Goal: Information Seeking & Learning: Learn about a topic

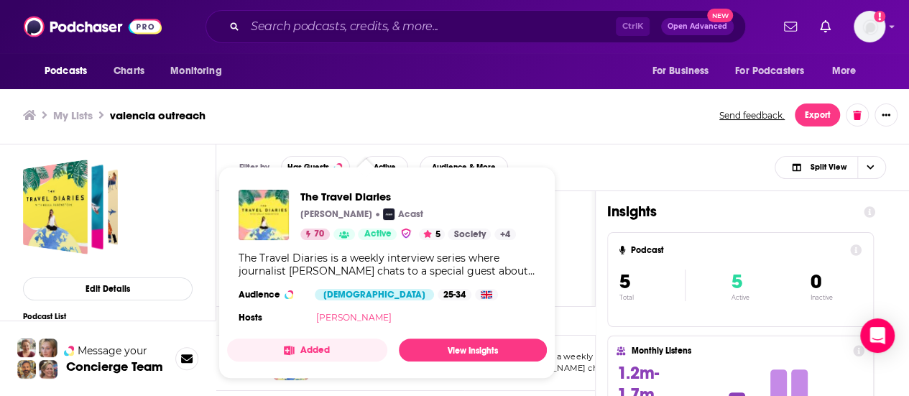
drag, startPoint x: 366, startPoint y: 364, endPoint x: 332, endPoint y: 314, distance: 60.0
click at [332, 314] on link "Holly Rubenstein" at bounding box center [352, 317] width 75 height 11
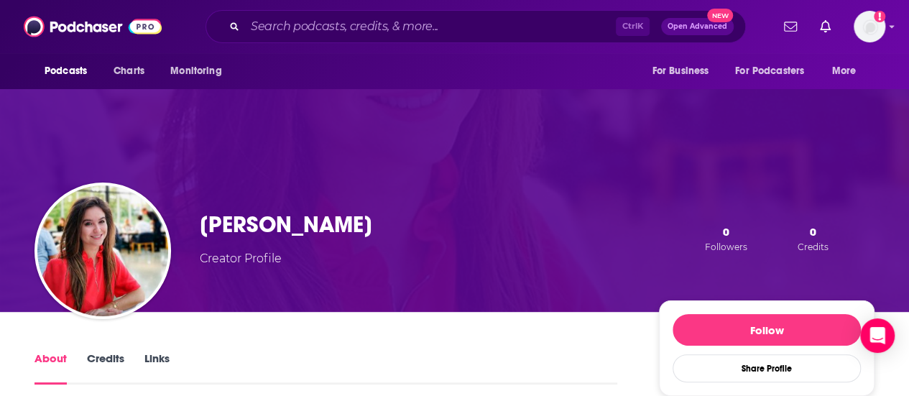
scroll to position [70, 0]
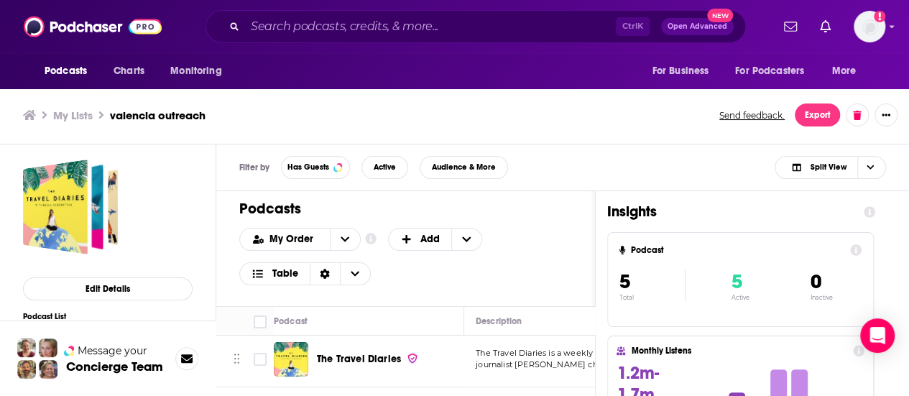
scroll to position [29, 0]
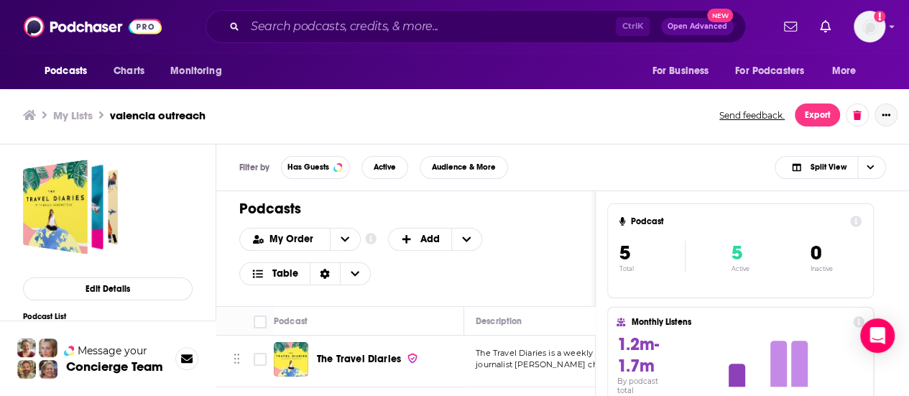
click at [885, 111] on icon "Show More Button" at bounding box center [886, 115] width 9 height 9
click at [743, 149] on div "Filter by Has Guests Active Audience & More Split View" at bounding box center [562, 167] width 693 height 47
click at [805, 117] on button "Export" at bounding box center [817, 114] width 45 height 23
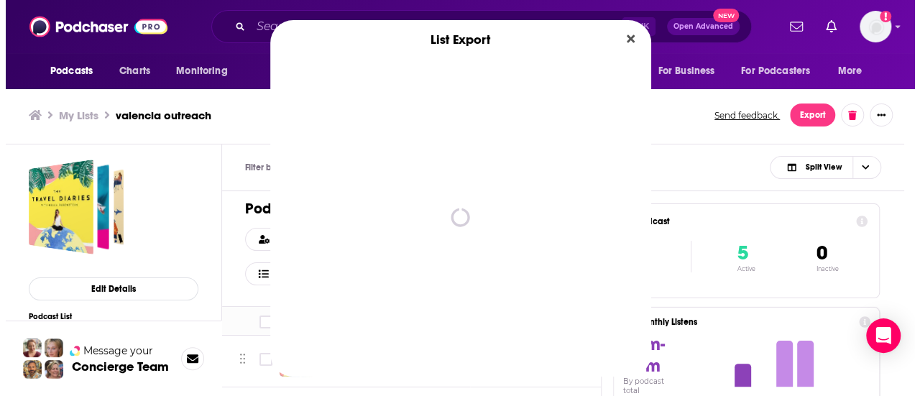
scroll to position [0, 0]
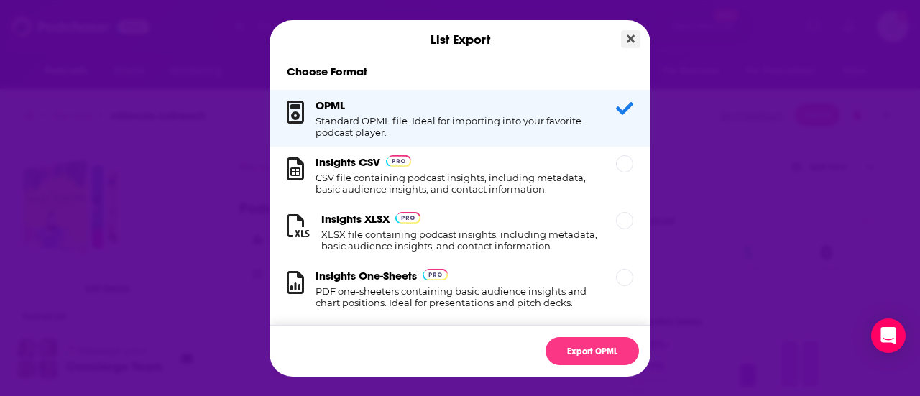
click at [627, 40] on icon "Close" at bounding box center [631, 38] width 8 height 11
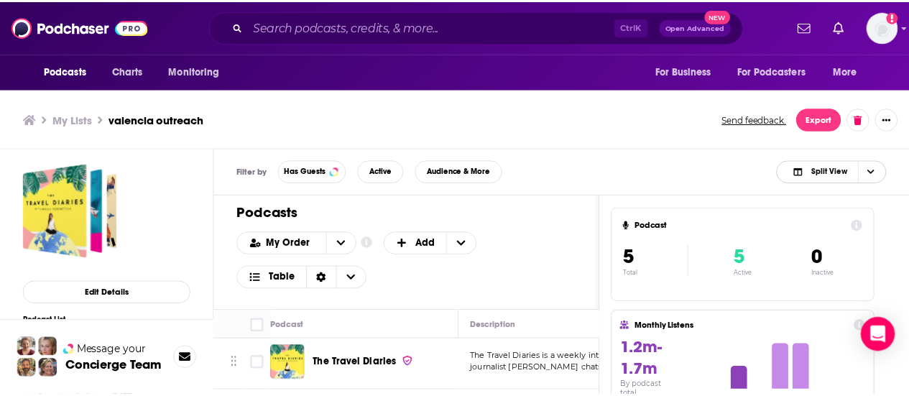
scroll to position [4, 0]
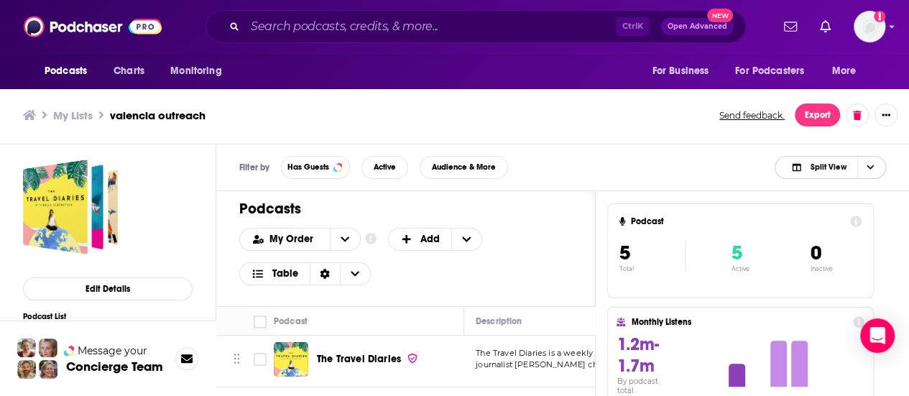
click at [790, 162] on span "Split View" at bounding box center [818, 167] width 79 height 20
click at [806, 223] on div "Podcast Only" at bounding box center [830, 215] width 111 height 24
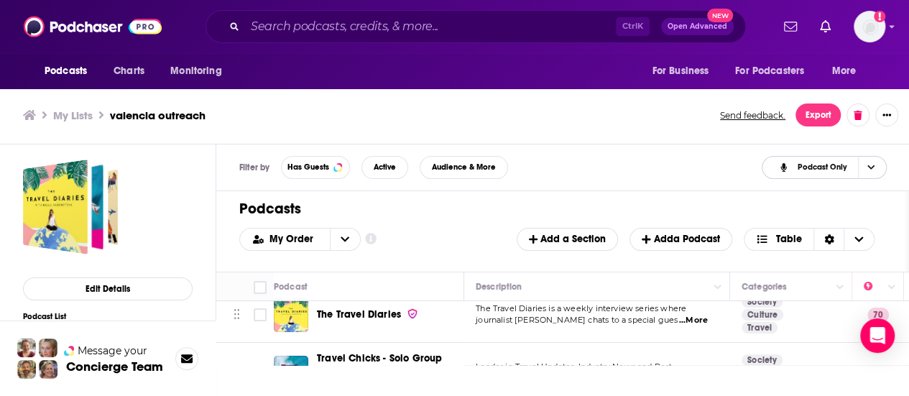
scroll to position [14, 0]
click at [708, 319] on span "...More" at bounding box center [693, 319] width 29 height 11
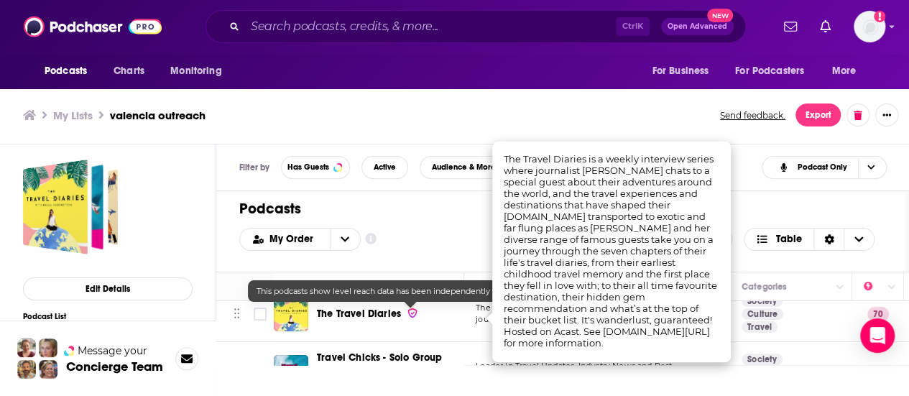
click at [407, 310] on img at bounding box center [412, 313] width 11 height 12
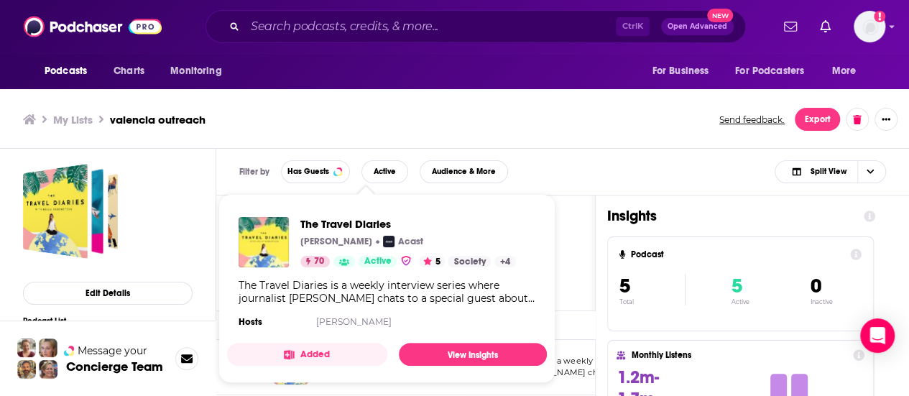
drag, startPoint x: 356, startPoint y: 364, endPoint x: 240, endPoint y: 129, distance: 261.6
click at [240, 129] on div "My Lists valencia outreach Send feedback. Export" at bounding box center [454, 119] width 863 height 23
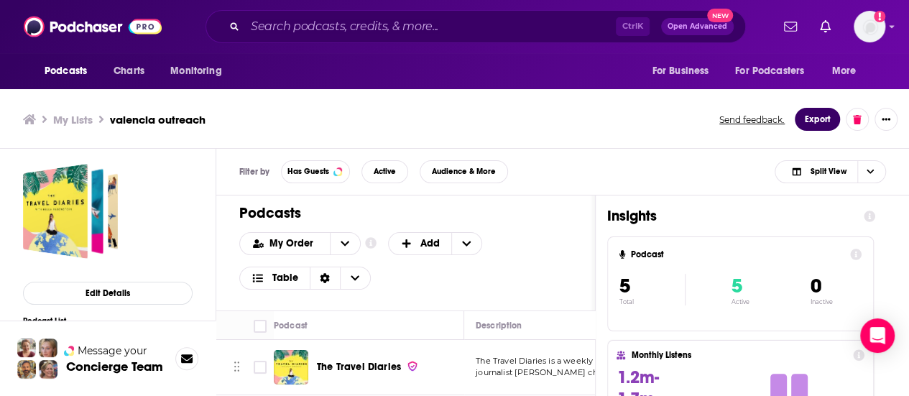
click at [806, 123] on button "Export" at bounding box center [817, 119] width 45 height 23
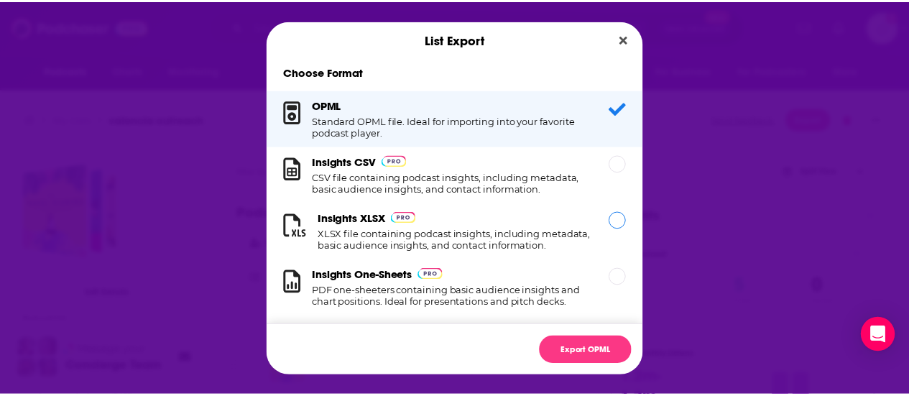
scroll to position [27, 0]
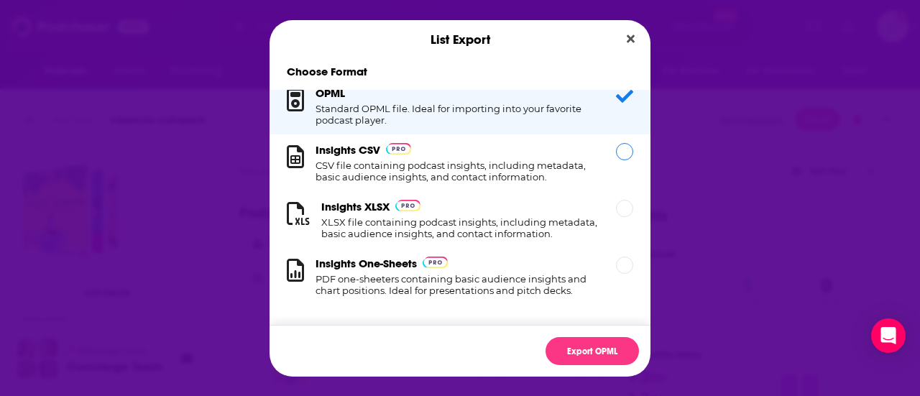
click at [561, 172] on div "Insights CSV CSV file containing podcast insights, including metadata, basic au…" at bounding box center [459, 162] width 381 height 57
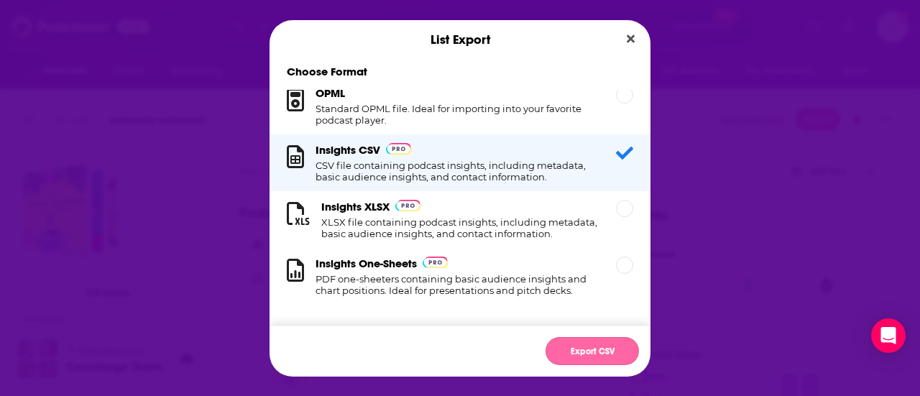
click at [591, 344] on button "Export CSV" at bounding box center [591, 351] width 93 height 28
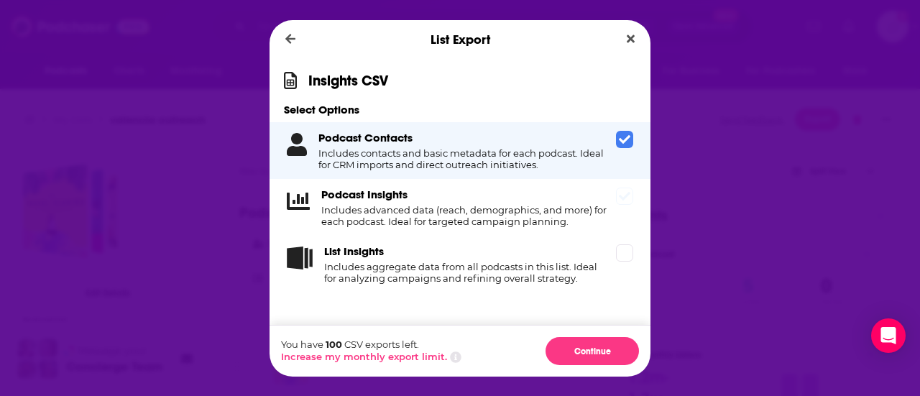
click at [544, 232] on div "Podcast Insights Includes advanced data (reach, demographics, and more) for eac…" at bounding box center [459, 207] width 381 height 57
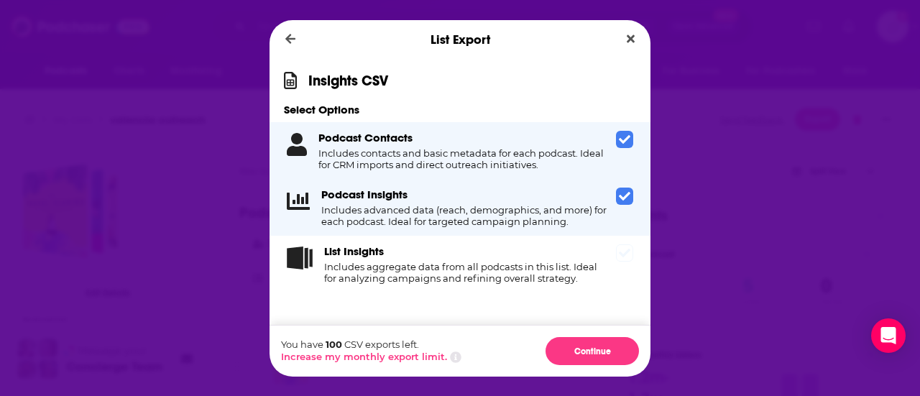
click at [542, 292] on div "List Insights Includes aggregate data from all podcasts in this list. Ideal for…" at bounding box center [459, 264] width 381 height 57
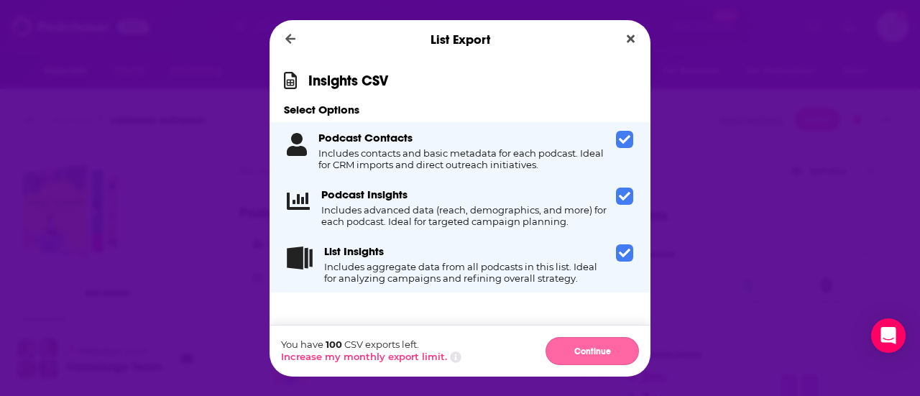
click at [569, 355] on button "Continue" at bounding box center [591, 351] width 93 height 28
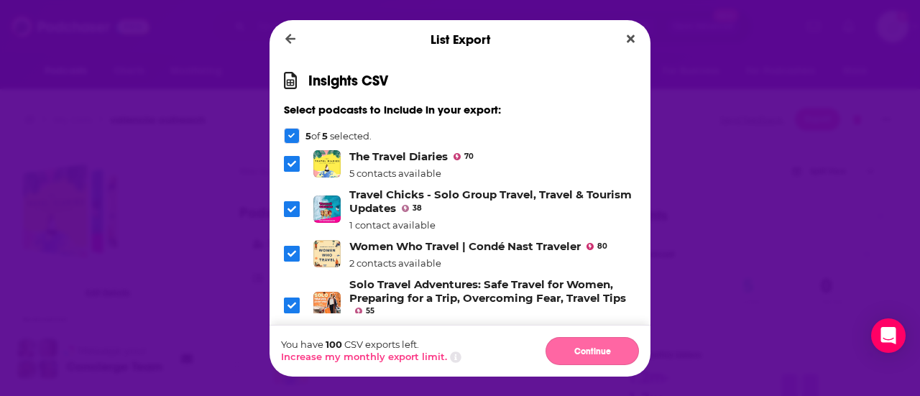
click at [570, 341] on button "Continue" at bounding box center [591, 351] width 93 height 28
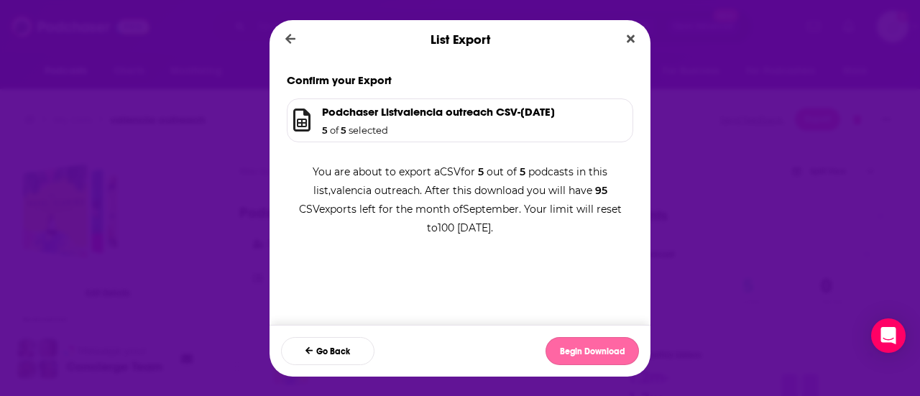
click at [587, 359] on button "Begin Download" at bounding box center [591, 351] width 93 height 28
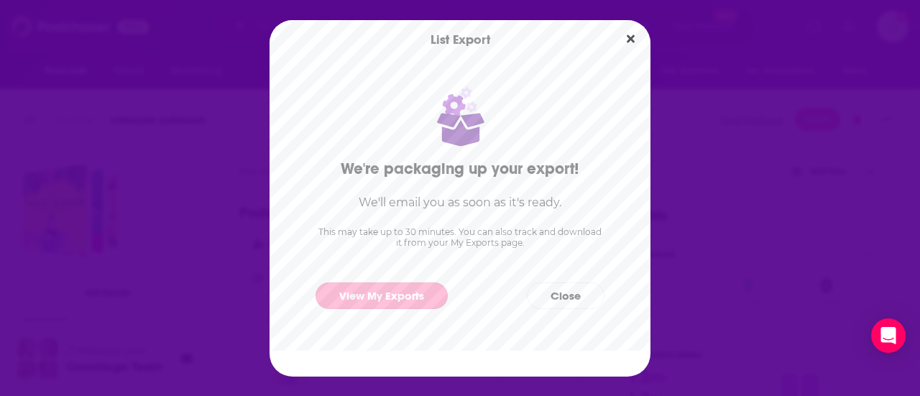
click at [425, 295] on link "View My Exports" at bounding box center [381, 295] width 132 height 27
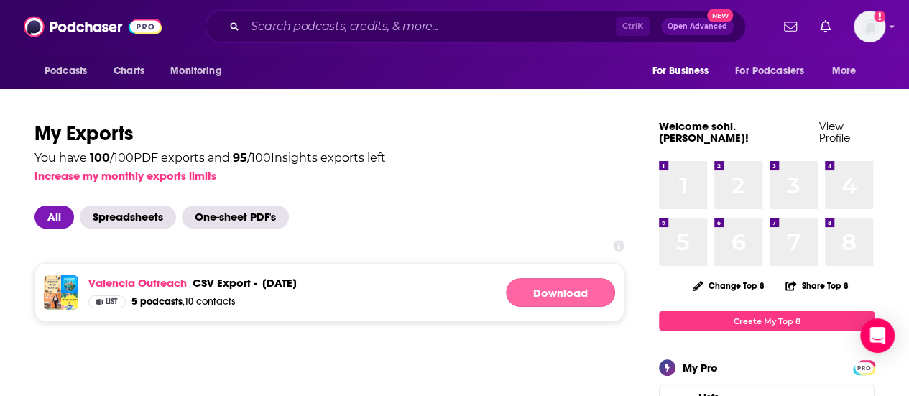
click at [509, 291] on link "Download" at bounding box center [560, 292] width 109 height 29
click at [297, 288] on div "September 11th, 2025" at bounding box center [279, 283] width 34 height 14
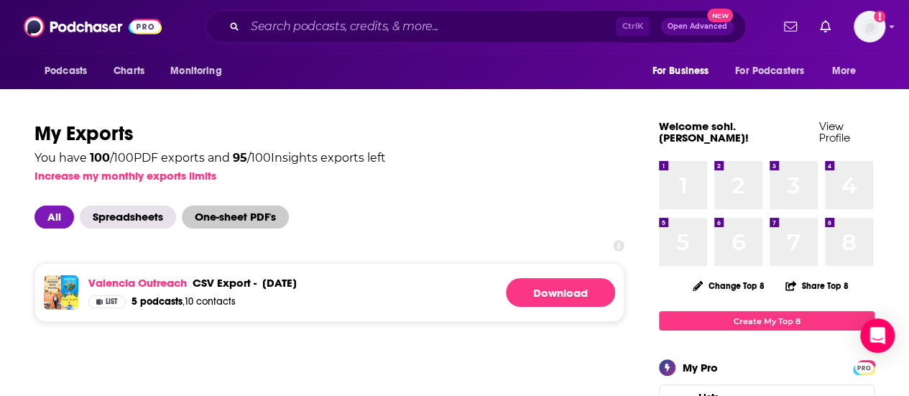
click at [276, 222] on span "One-sheet PDF's" at bounding box center [235, 217] width 107 height 23
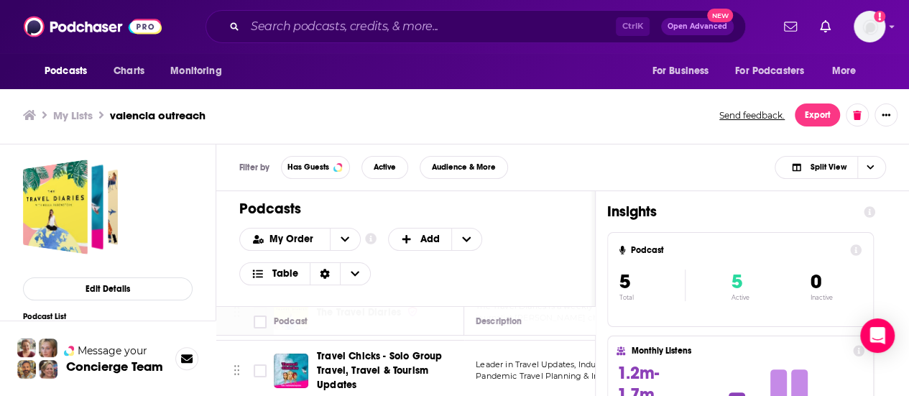
scroll to position [73, 0]
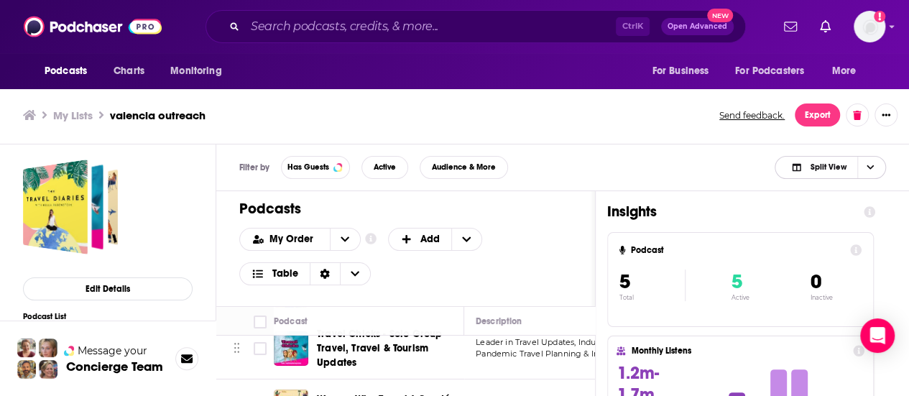
click at [844, 170] on span "Split View" at bounding box center [828, 167] width 36 height 8
click at [831, 203] on div "Podcast Only" at bounding box center [830, 215] width 111 height 24
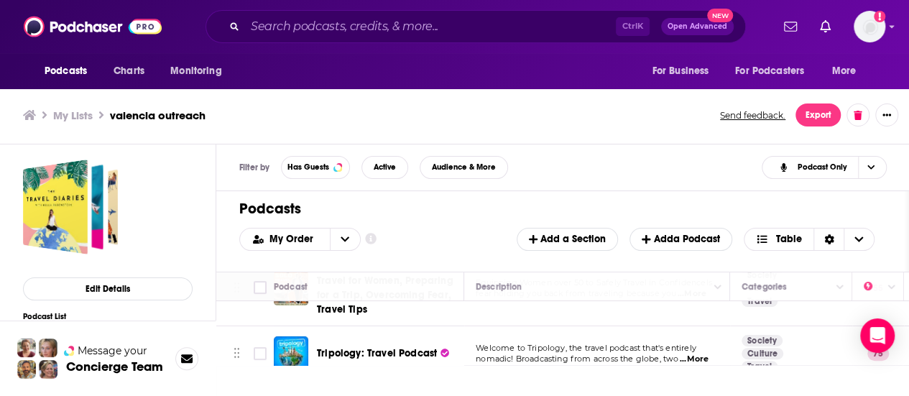
scroll to position [247, 0]
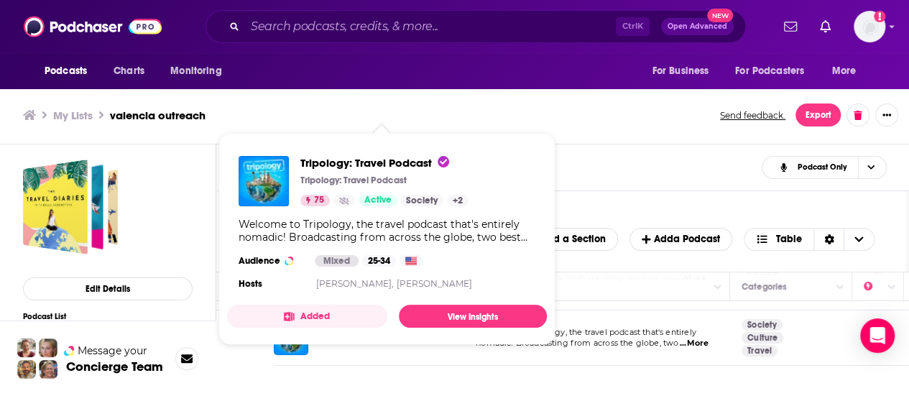
drag, startPoint x: 420, startPoint y: 326, endPoint x: 397, endPoint y: 288, distance: 43.9
click at [397, 288] on div "Tripology: Travel Podcast Tripology: Travel Podcast 75 Active Society + 2 Welco…" at bounding box center [387, 224] width 320 height 160
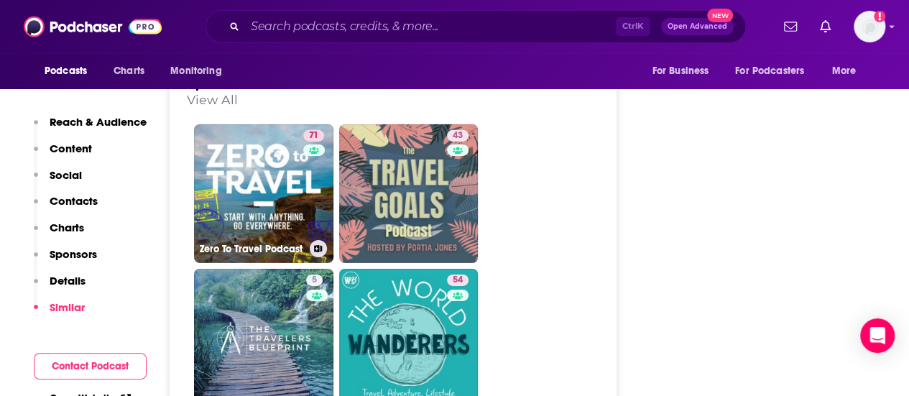
scroll to position [2110, 0]
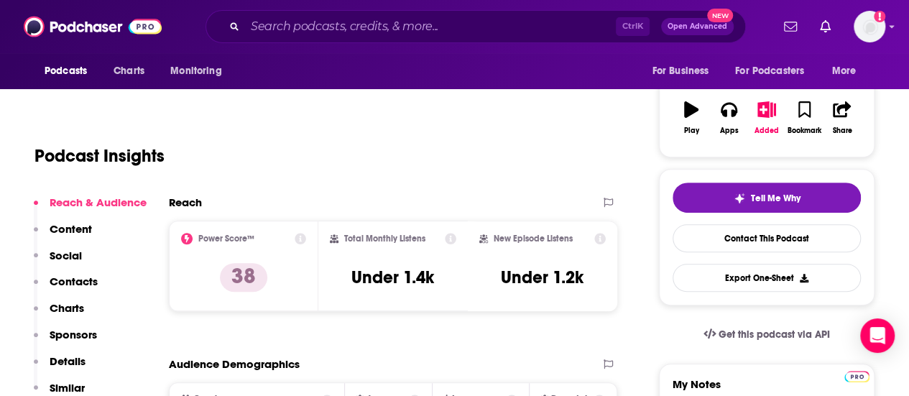
scroll to position [220, 0]
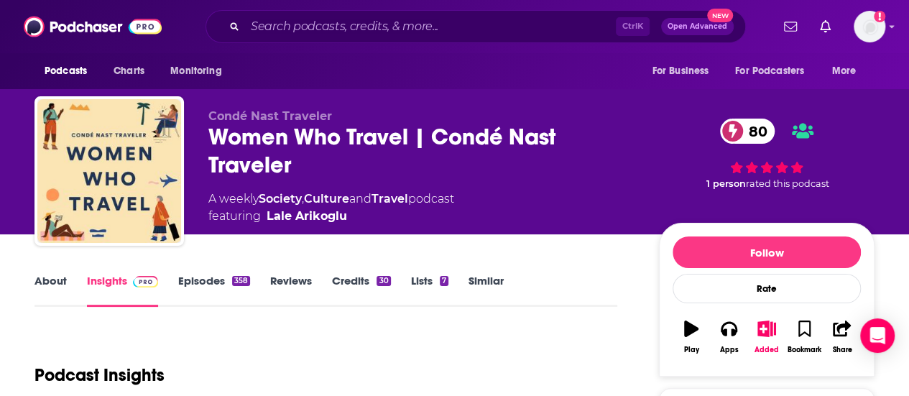
click at [55, 287] on link "About" at bounding box center [50, 290] width 32 height 33
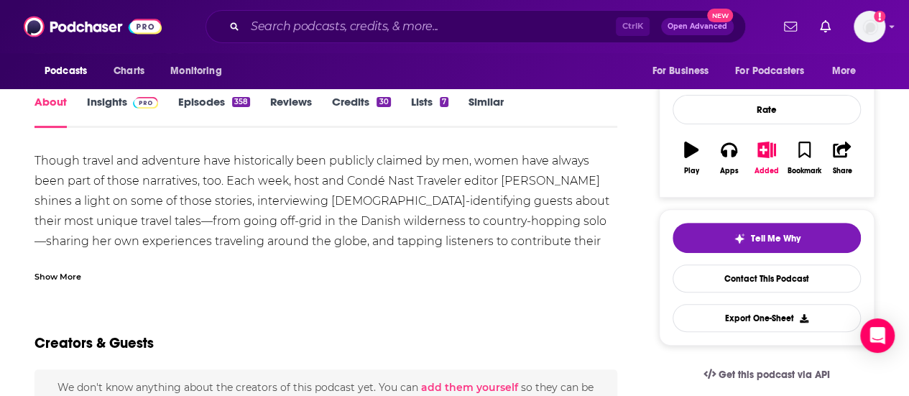
scroll to position [180, 0]
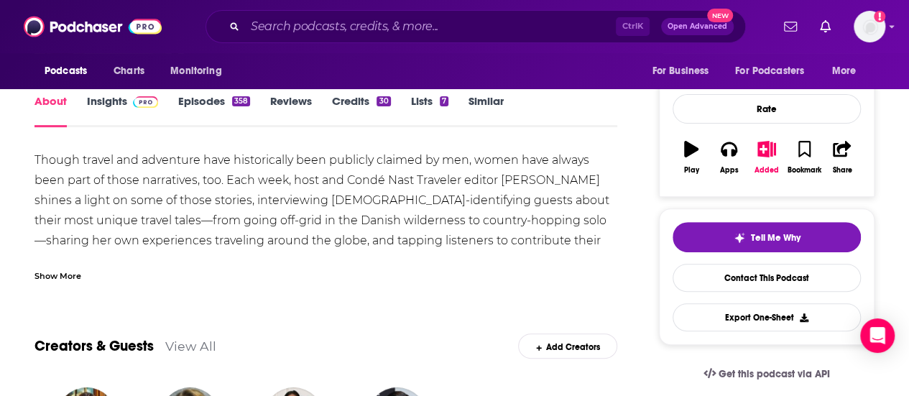
click at [56, 280] on div "Show More" at bounding box center [57, 275] width 47 height 14
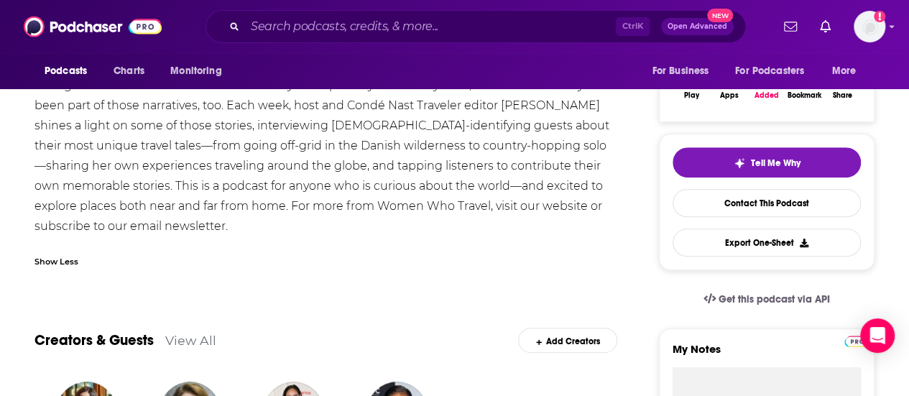
scroll to position [0, 0]
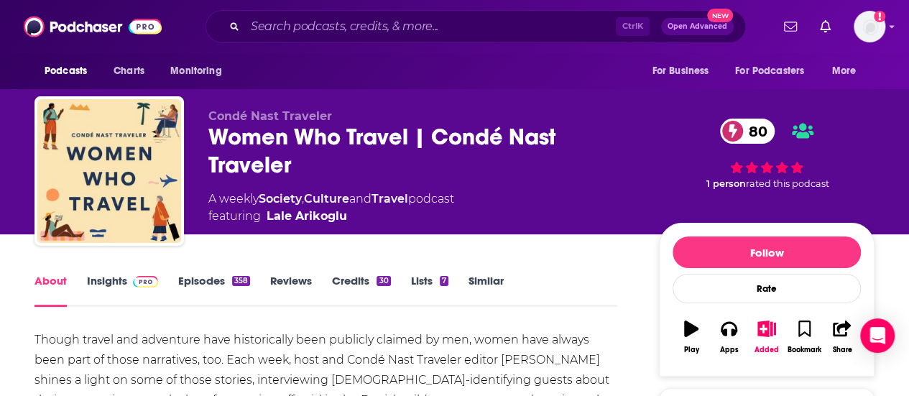
click at [199, 277] on link "Episodes 358" at bounding box center [214, 290] width 72 height 33
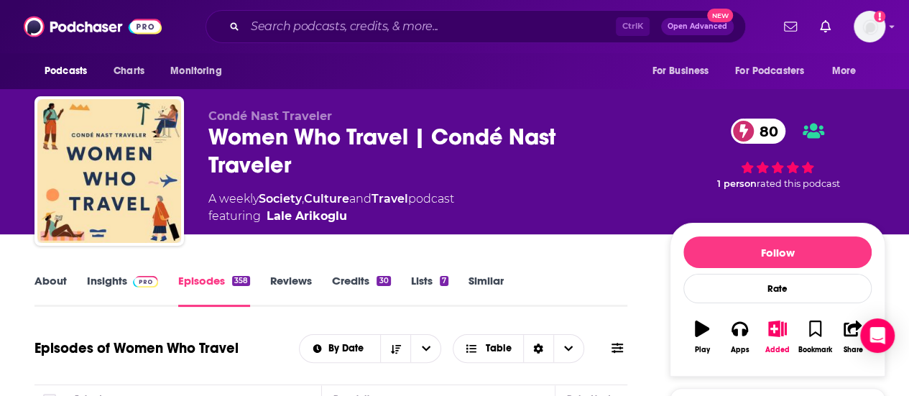
scroll to position [299, 0]
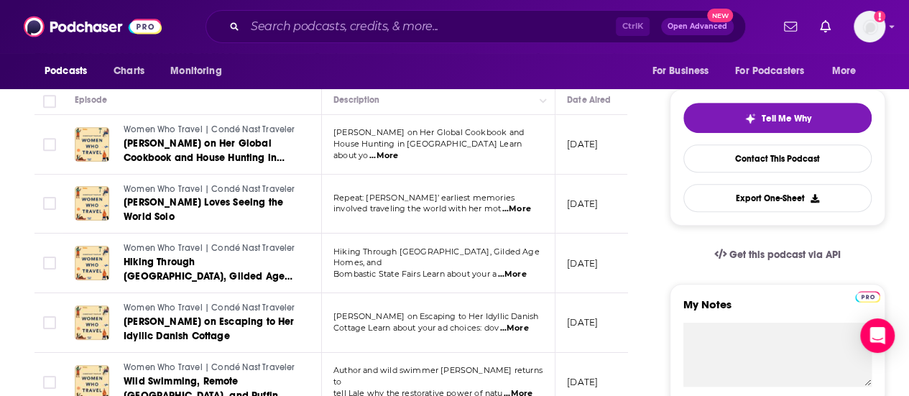
click at [398, 150] on span "...More" at bounding box center [383, 155] width 29 height 11
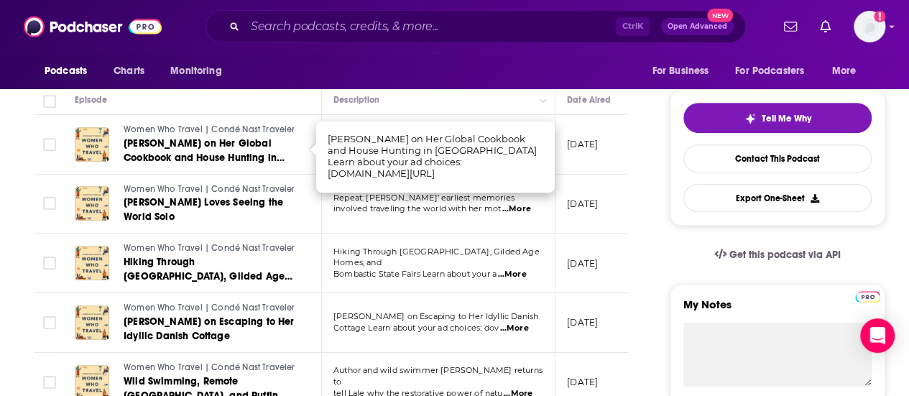
click at [510, 200] on p "Repeat: Tracee Ellis Ross’ earliest memories" at bounding box center [437, 198] width 209 height 11
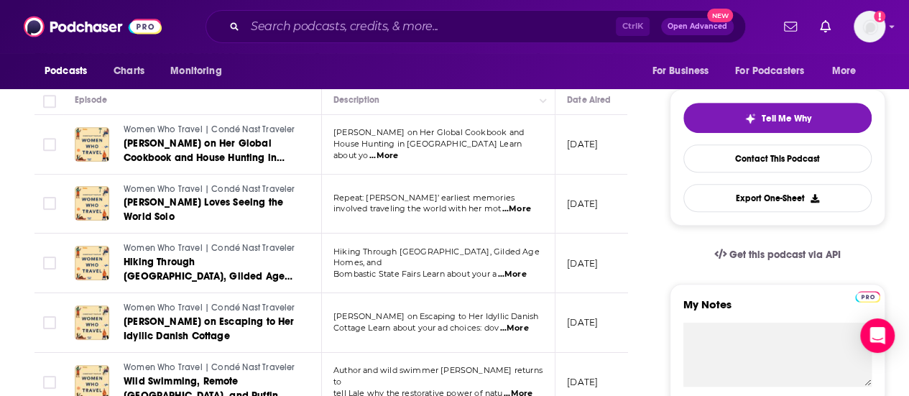
click at [515, 206] on span "...More" at bounding box center [516, 208] width 29 height 11
click at [490, 313] on span "Dorthe Nors on Escaping to Her Idyllic Danish" at bounding box center [435, 316] width 205 height 10
click at [522, 269] on span "...More" at bounding box center [511, 274] width 29 height 11
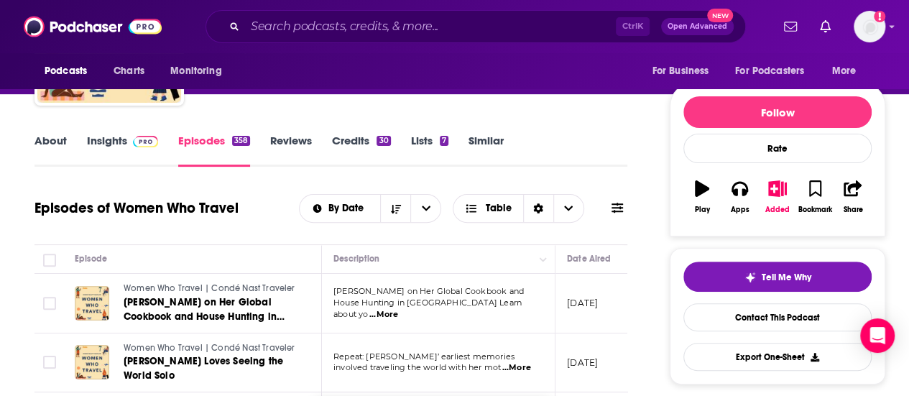
scroll to position [0, 0]
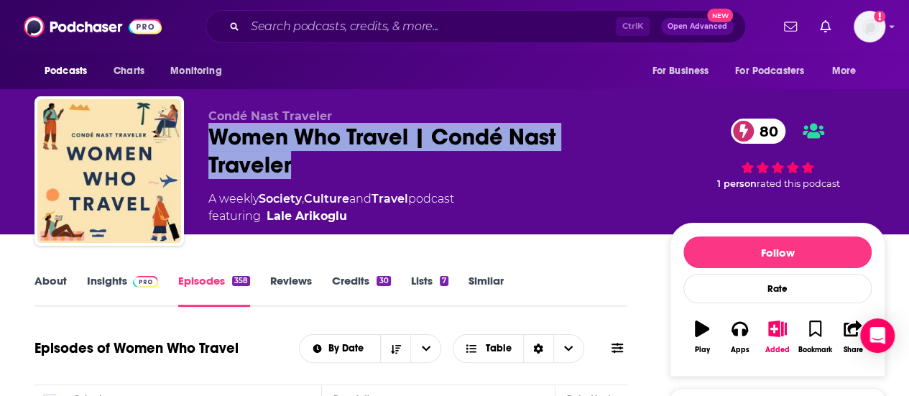
drag, startPoint x: 322, startPoint y: 165, endPoint x: 203, endPoint y: 142, distance: 120.9
click at [203, 142] on div "Condé Nast Traveler Women Who Travel | Condé Nast Traveler 80 A weekly Society …" at bounding box center [459, 173] width 851 height 155
copy h2 "Women Who Travel | Condé Nast Traveler"
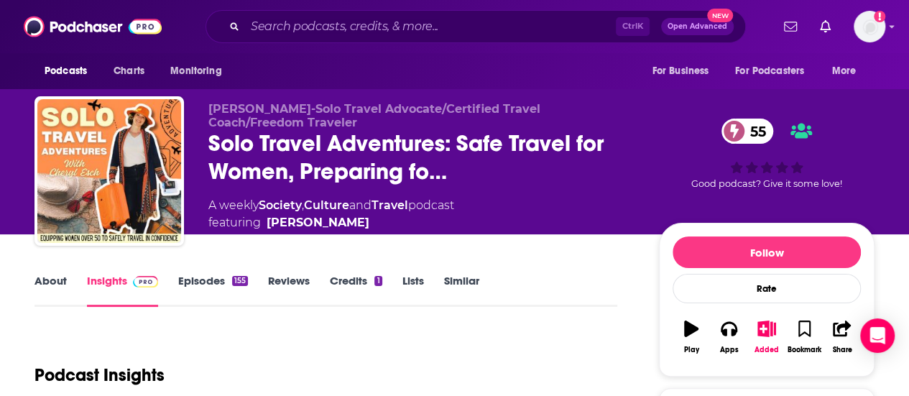
click at [218, 284] on link "Episodes 155" at bounding box center [213, 290] width 70 height 33
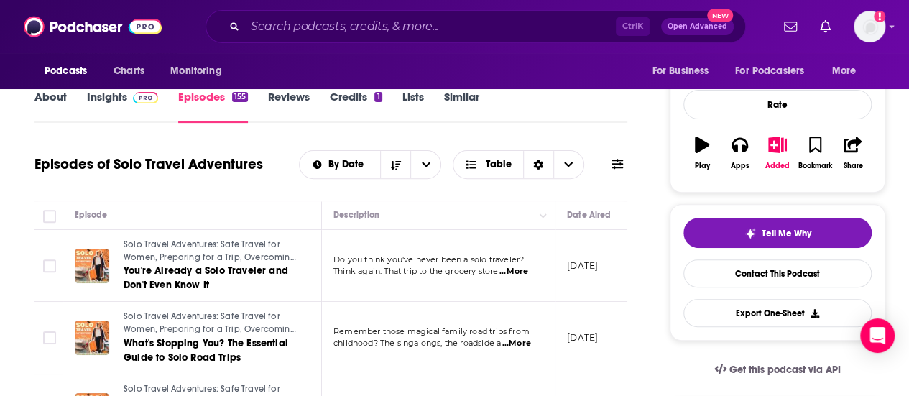
scroll to position [183, 0]
click at [519, 277] on span "...More" at bounding box center [513, 272] width 29 height 11
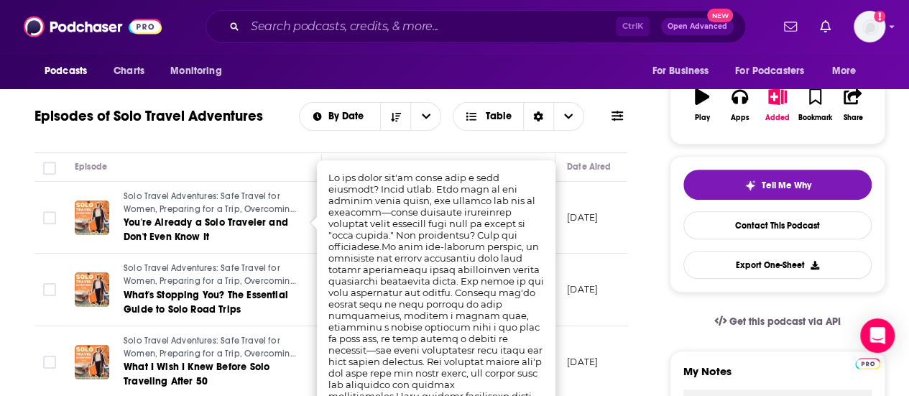
scroll to position [328, 0]
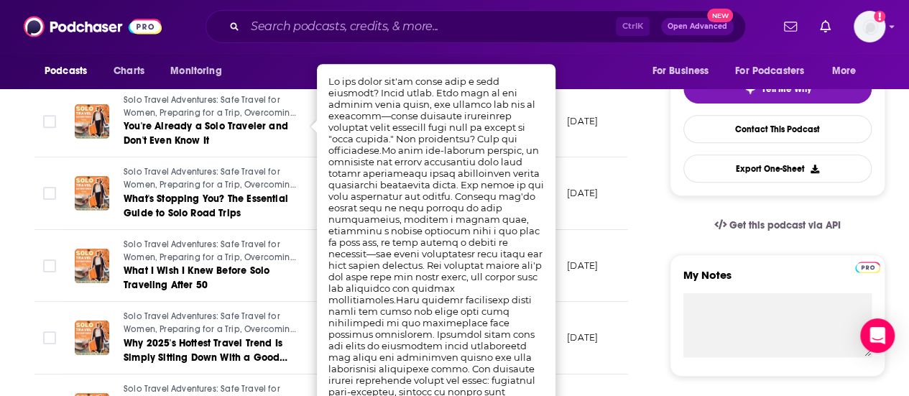
click at [621, 282] on td "[DATE]" at bounding box center [601, 266] width 93 height 73
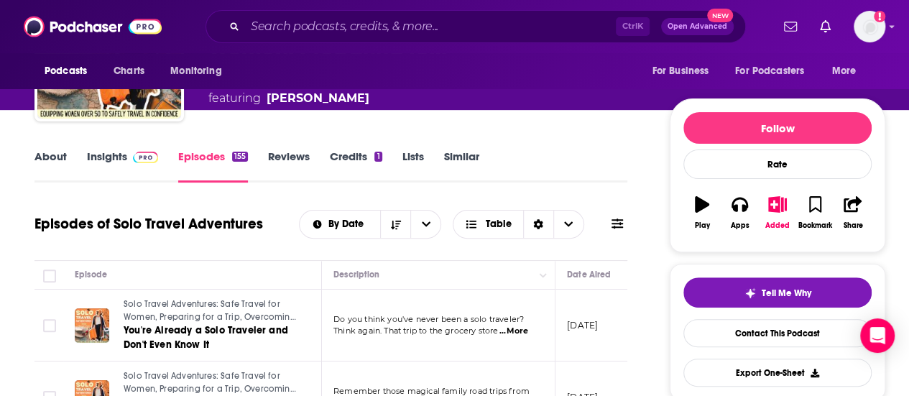
scroll to position [0, 0]
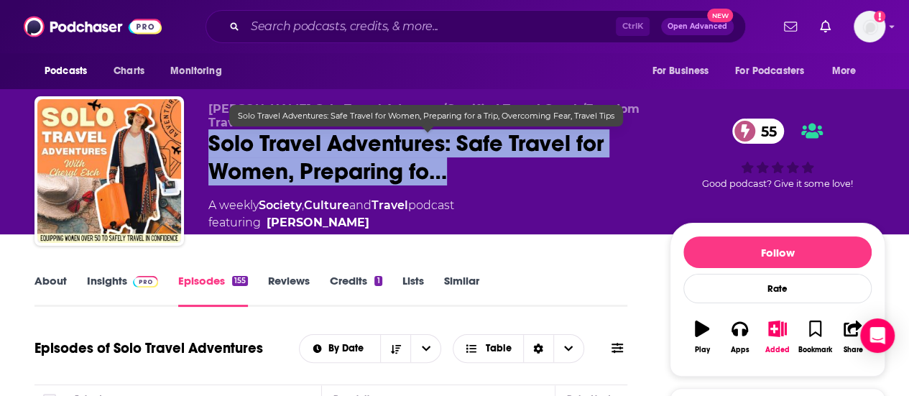
drag, startPoint x: 508, startPoint y: 180, endPoint x: 198, endPoint y: 146, distance: 311.6
click at [198, 146] on div "Cheryl Esch-Solo Travel Advocate/Certified Travel Coach/Freedom Traveler Solo T…" at bounding box center [459, 173] width 851 height 155
copy h2 "Solo Travel Adventures: Safe Travel for Women, Preparing fo…"
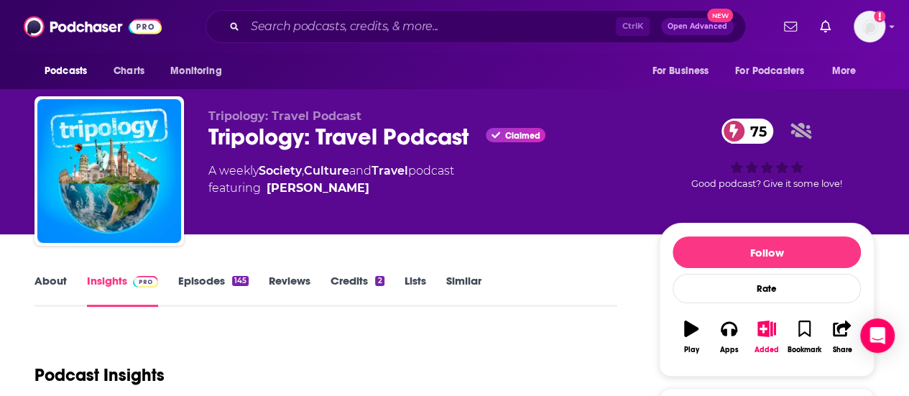
click at [60, 288] on link "About" at bounding box center [50, 290] width 32 height 33
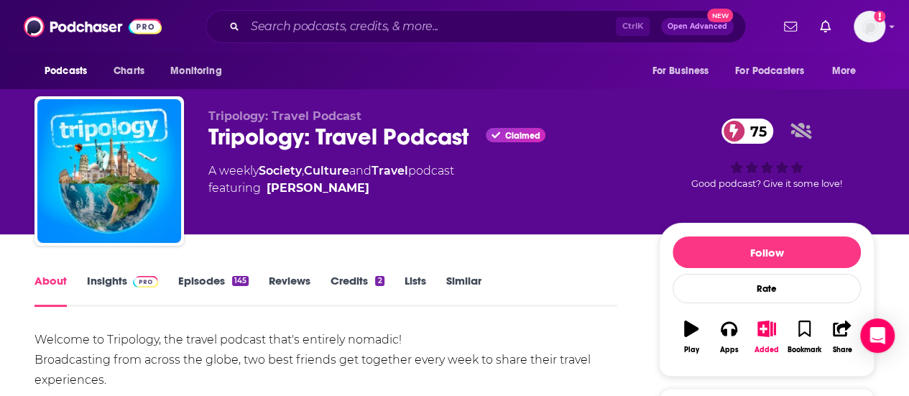
scroll to position [188, 0]
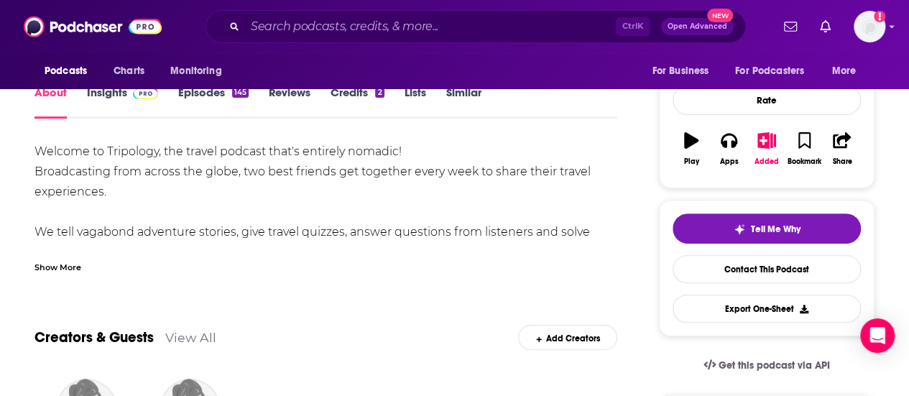
click at [57, 269] on div "Show More" at bounding box center [57, 266] width 47 height 14
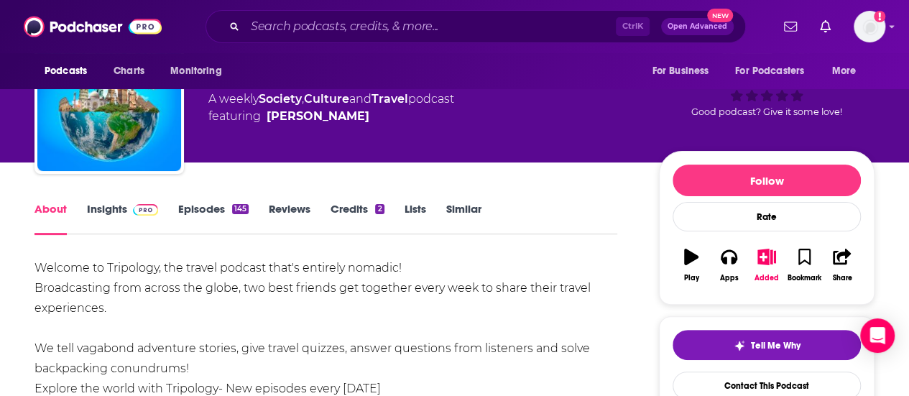
scroll to position [66, 0]
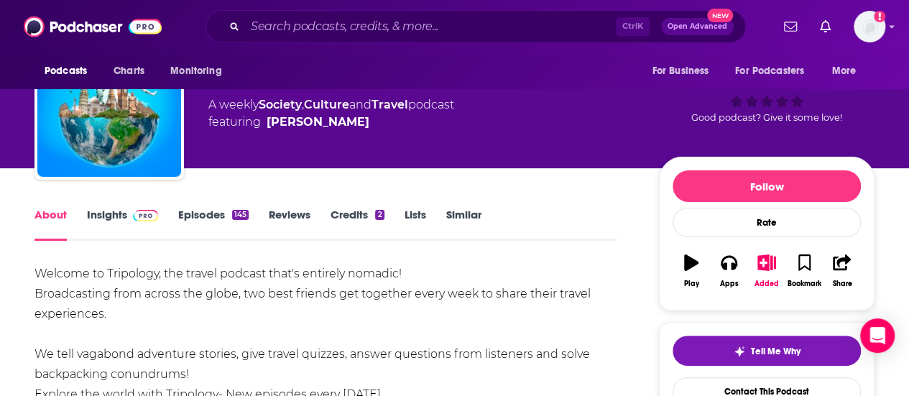
click at [124, 213] on link "Insights" at bounding box center [122, 224] width 71 height 33
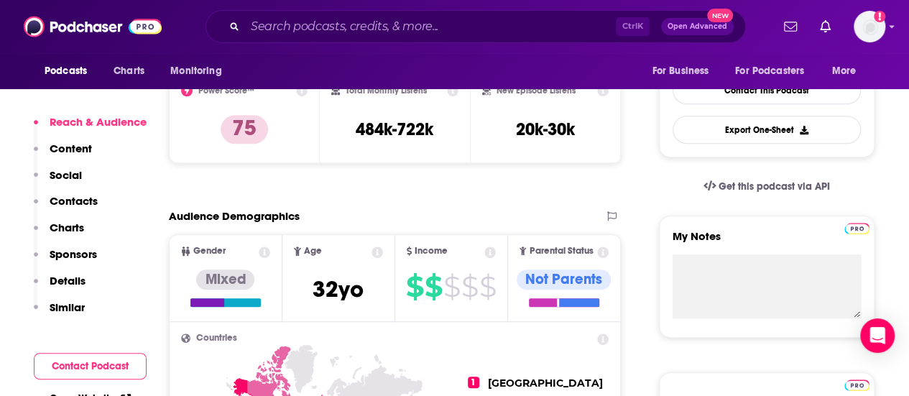
scroll to position [60, 0]
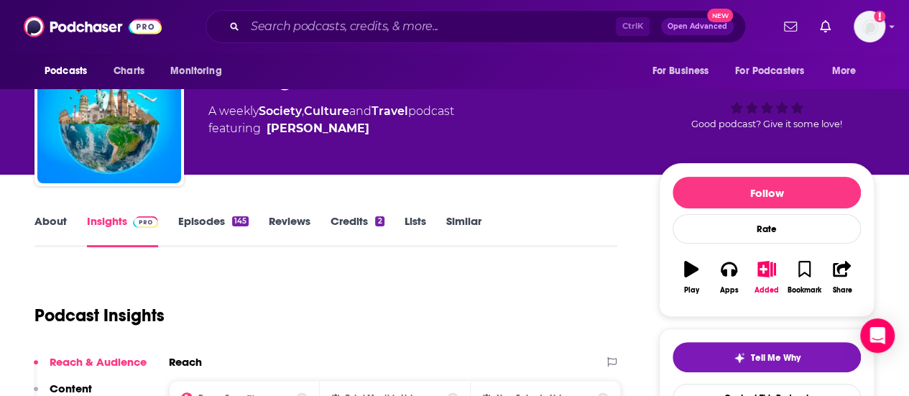
click at [217, 229] on link "Episodes 145" at bounding box center [213, 230] width 70 height 33
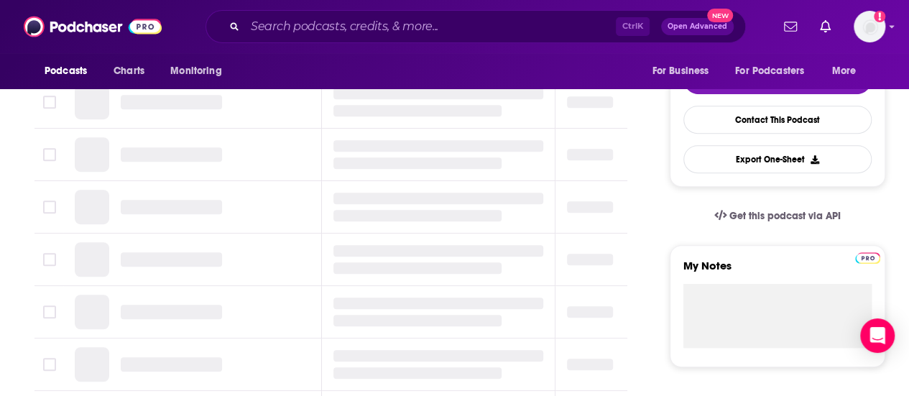
scroll to position [222, 0]
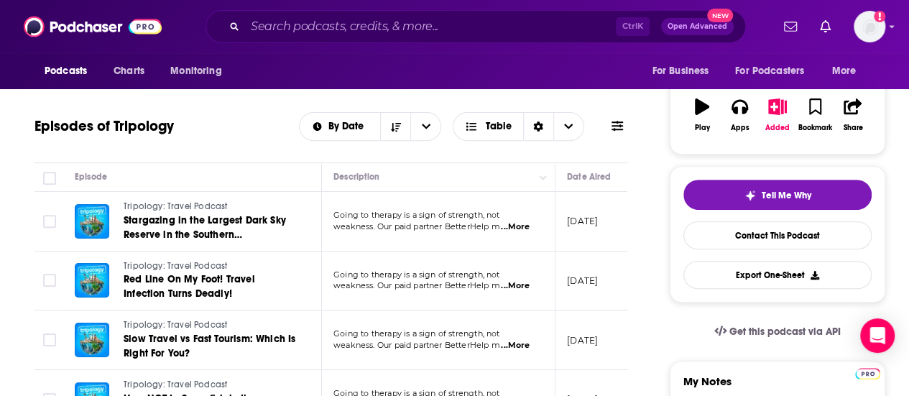
click at [519, 223] on span "...More" at bounding box center [515, 226] width 29 height 11
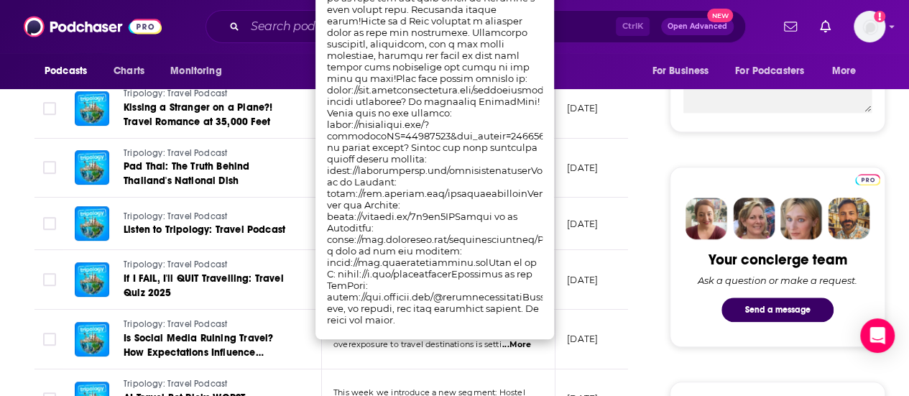
scroll to position [573, 0]
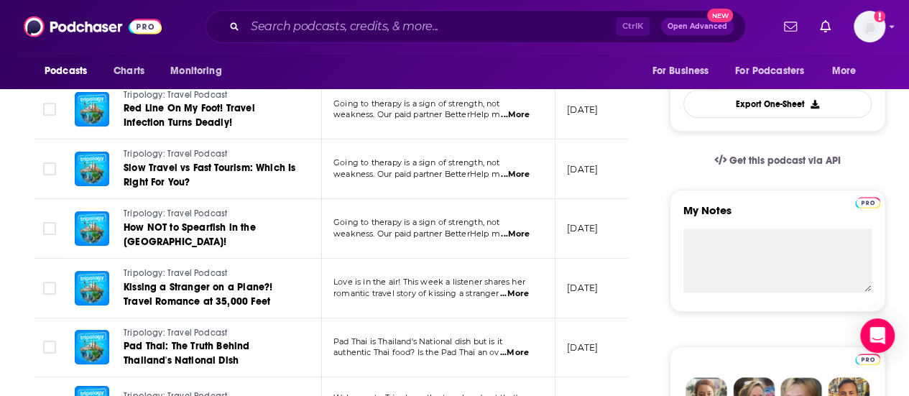
scroll to position [210, 0]
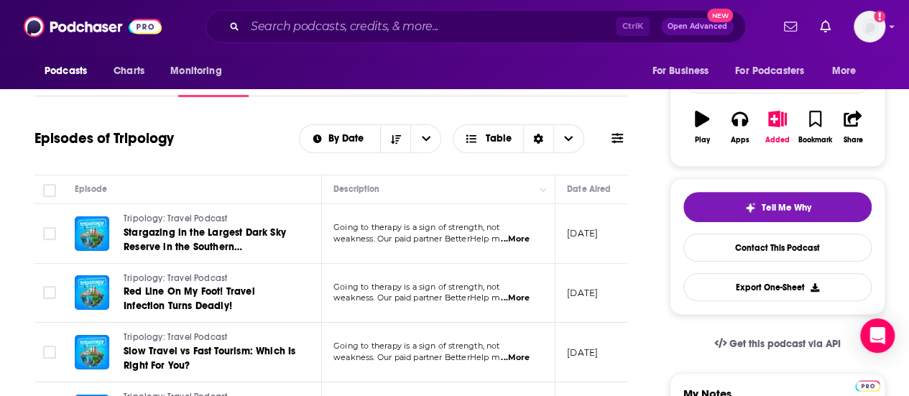
click at [497, 293] on span "weakness. Our paid partner BetterHelp m" at bounding box center [416, 297] width 167 height 10
click at [512, 295] on span "...More" at bounding box center [515, 297] width 29 height 11
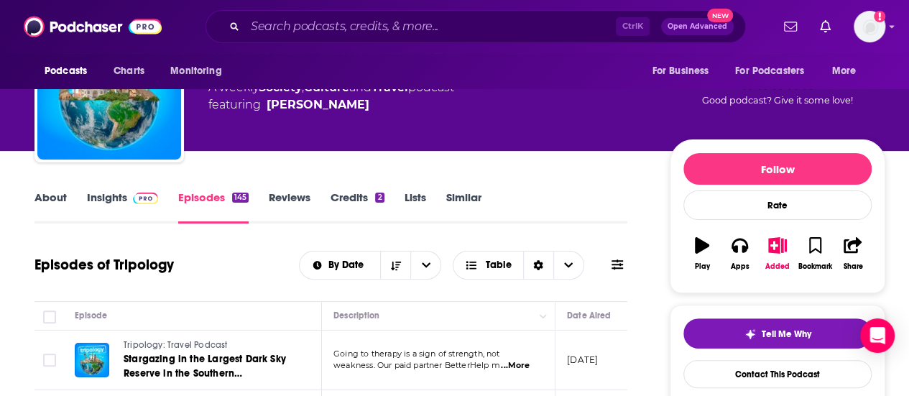
scroll to position [0, 0]
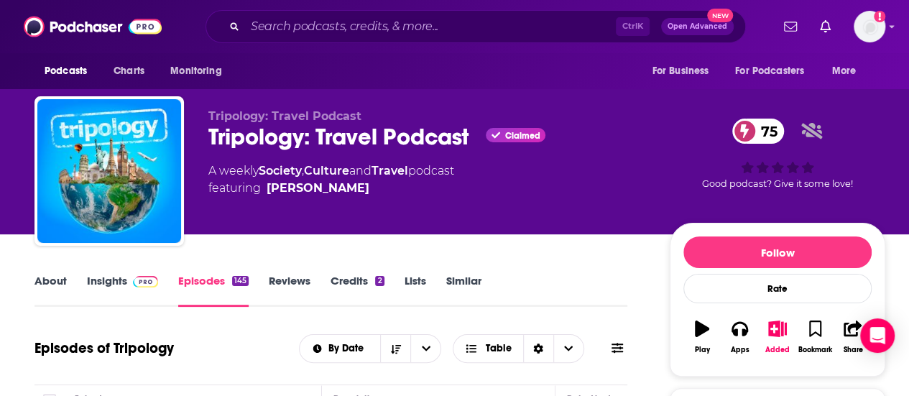
click at [62, 285] on link "About" at bounding box center [50, 290] width 32 height 33
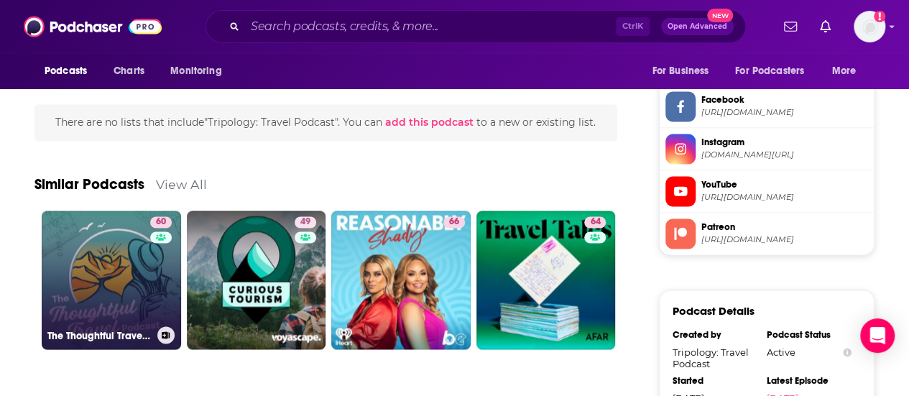
scroll to position [1105, 0]
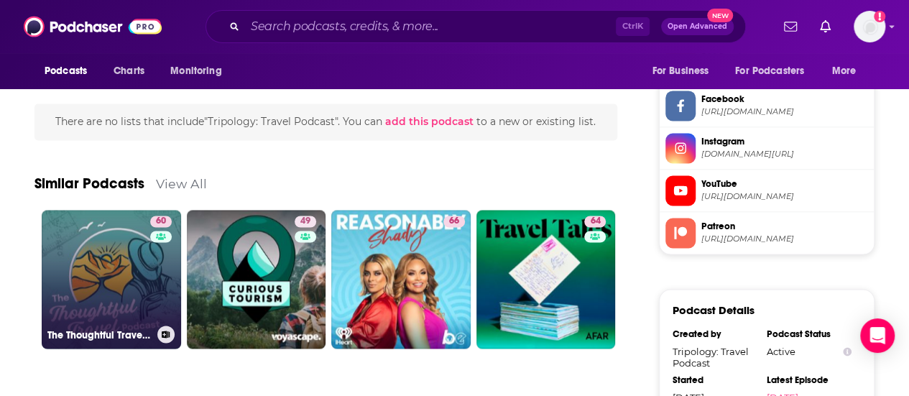
click at [75, 263] on link "60 The Thoughtful Travel Podcast" at bounding box center [111, 279] width 139 height 139
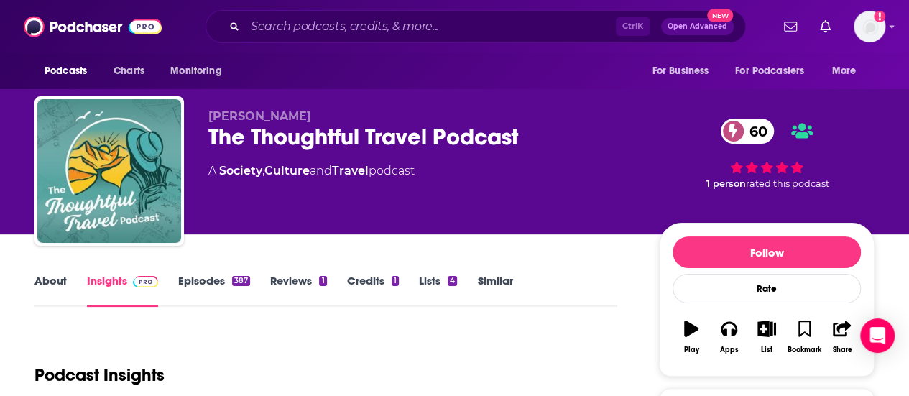
click at [214, 291] on link "Episodes 387" at bounding box center [214, 290] width 72 height 33
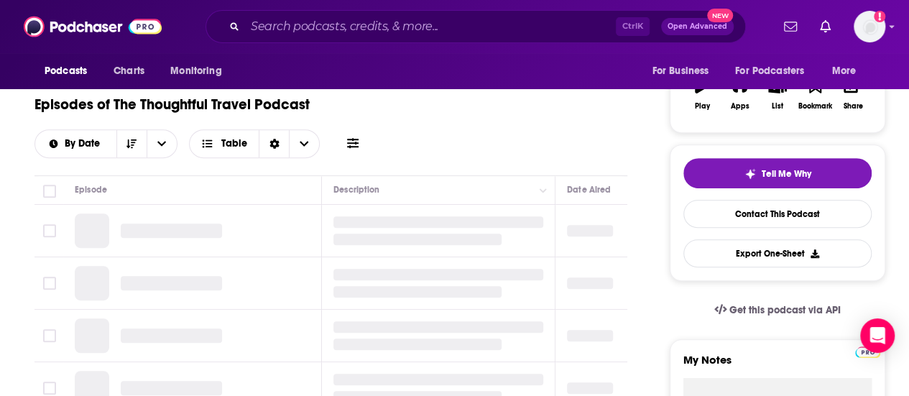
scroll to position [254, 0]
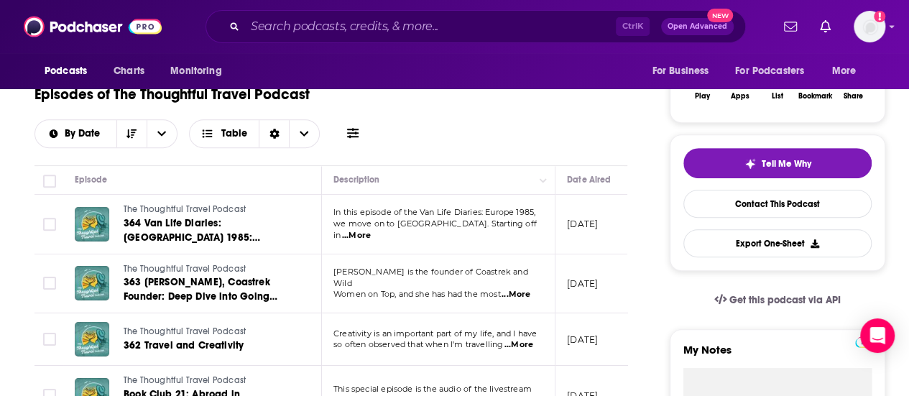
click at [371, 230] on span "...More" at bounding box center [356, 235] width 29 height 11
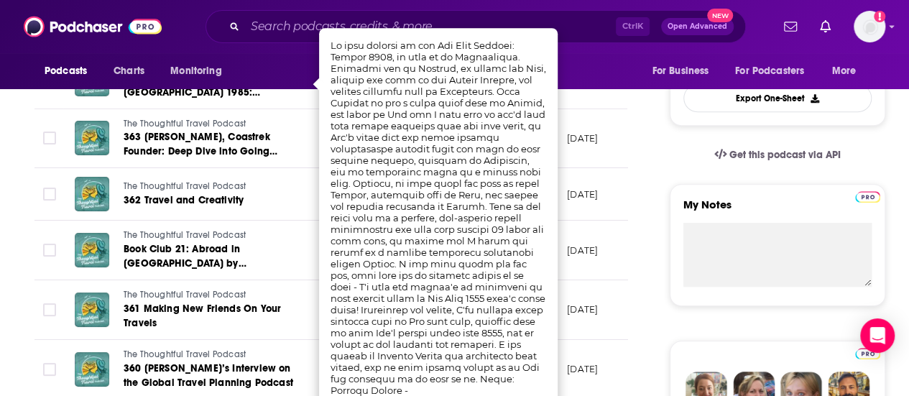
scroll to position [532, 0]
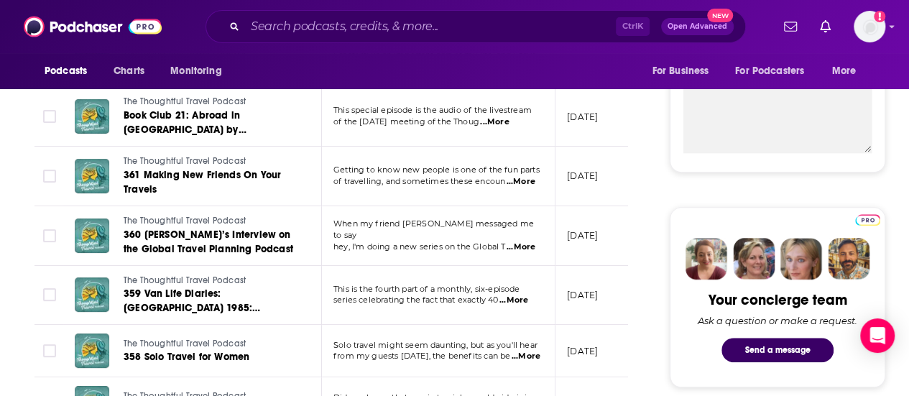
click at [591, 224] on td "August 12, 2025" at bounding box center [601, 236] width 93 height 60
click at [517, 185] on span "...More" at bounding box center [521, 181] width 29 height 11
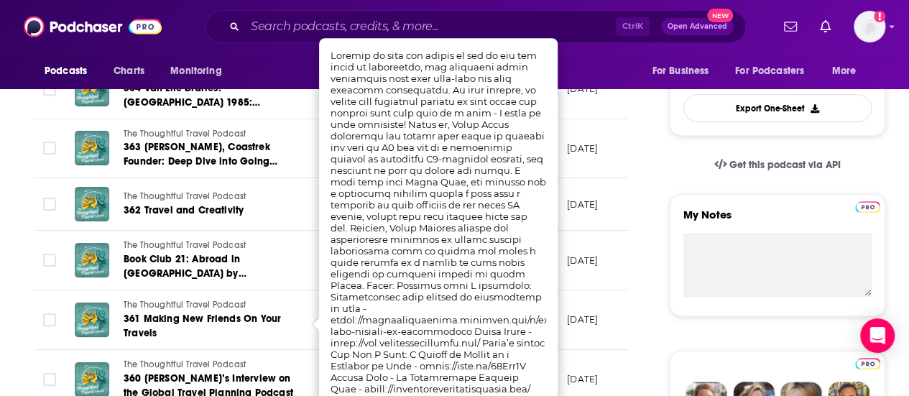
scroll to position [426, 0]
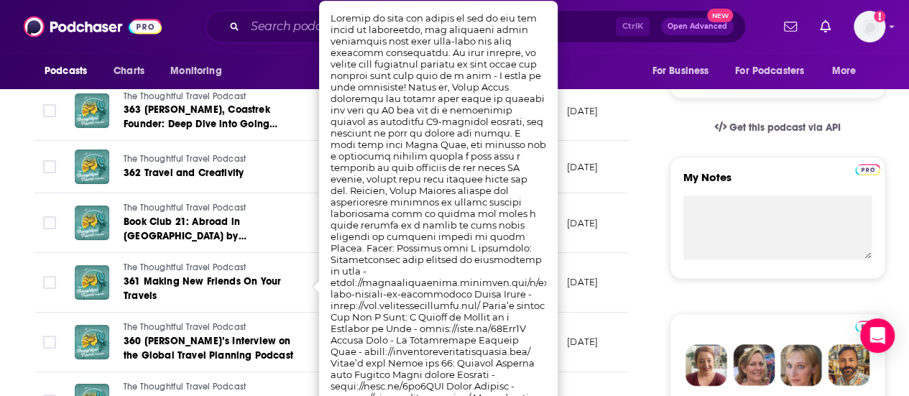
click at [596, 244] on td "August 21, 2025" at bounding box center [601, 223] width 93 height 60
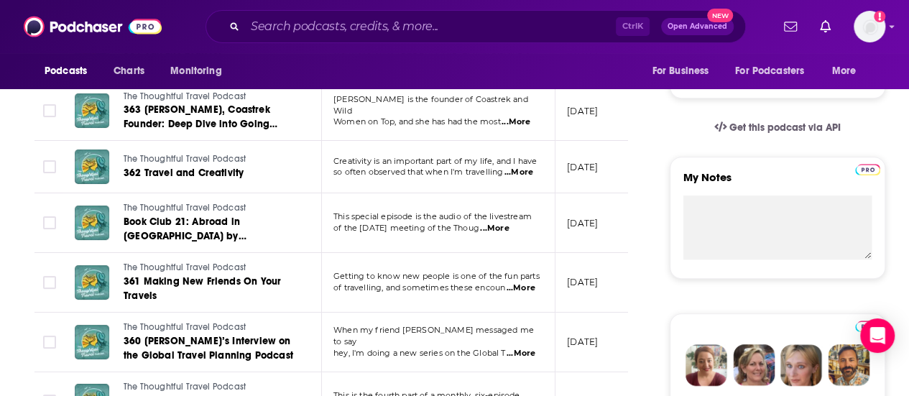
click at [509, 229] on span "...More" at bounding box center [494, 228] width 29 height 11
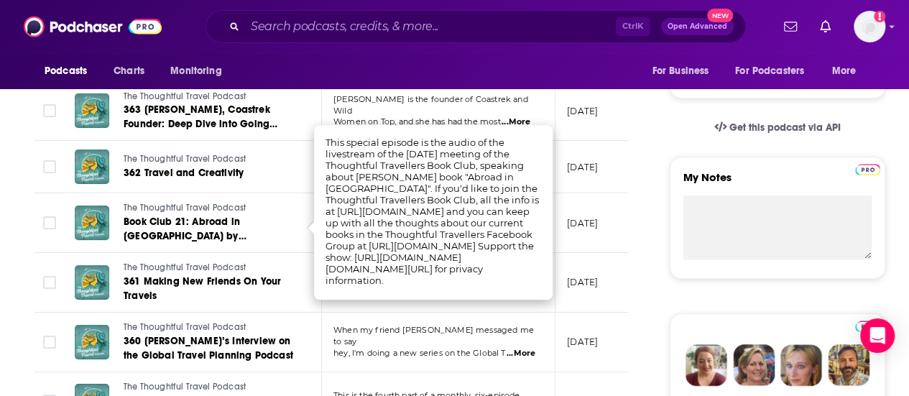
click at [569, 260] on td "August 18, 2025" at bounding box center [601, 283] width 93 height 60
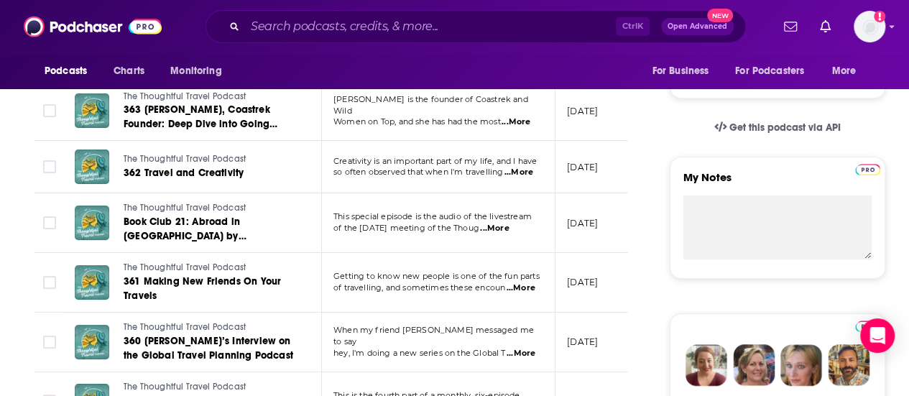
click at [521, 285] on span "...More" at bounding box center [521, 287] width 29 height 11
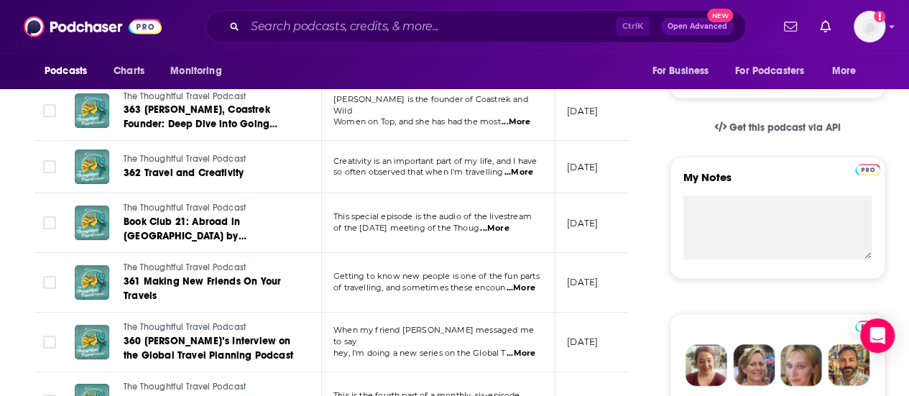
scroll to position [453, 0]
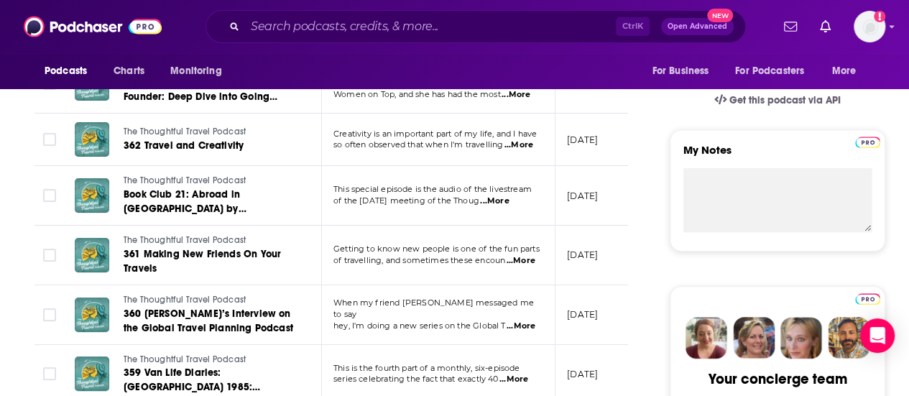
click at [515, 320] on span "...More" at bounding box center [521, 325] width 29 height 11
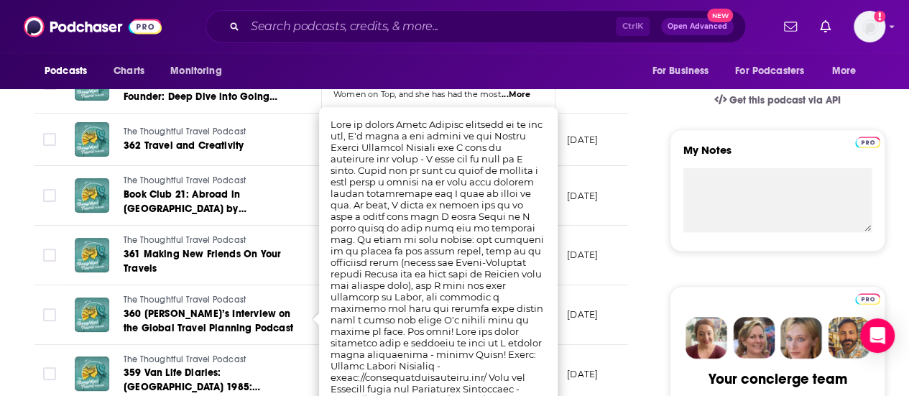
click at [619, 336] on td "August 12, 2025" at bounding box center [601, 315] width 93 height 60
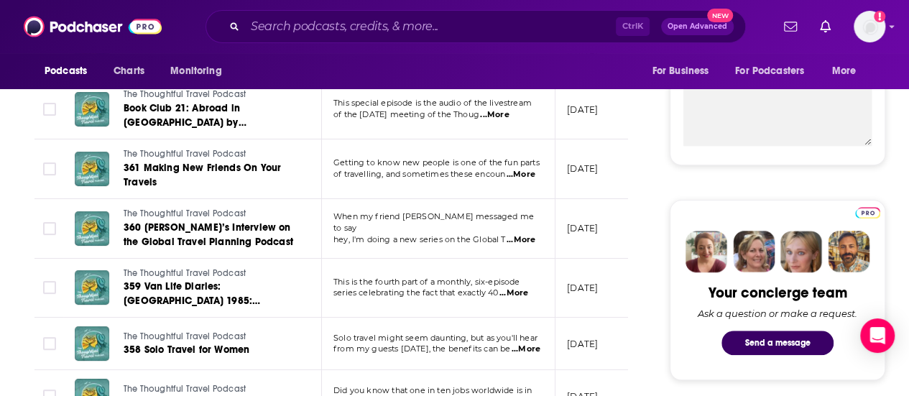
scroll to position [540, 0]
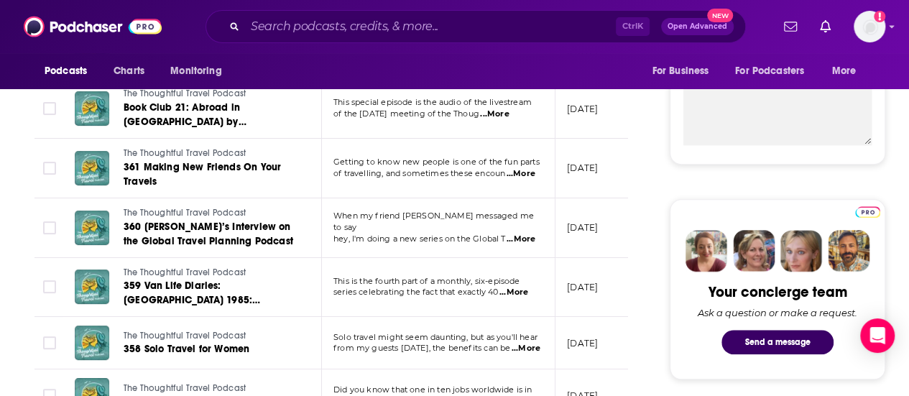
click at [516, 343] on span "...More" at bounding box center [526, 348] width 29 height 11
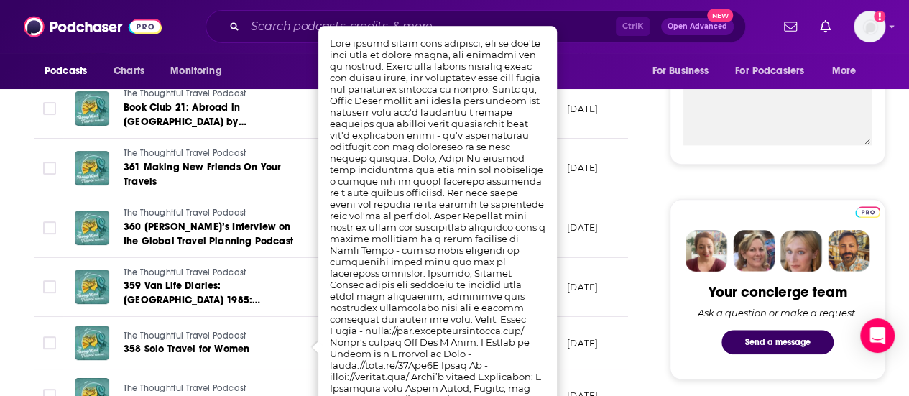
click at [602, 330] on td "July 28, 2025" at bounding box center [601, 343] width 93 height 52
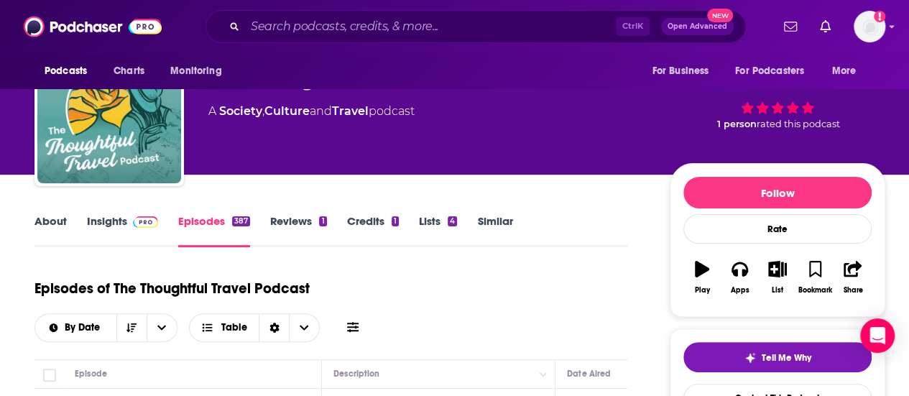
scroll to position [0, 0]
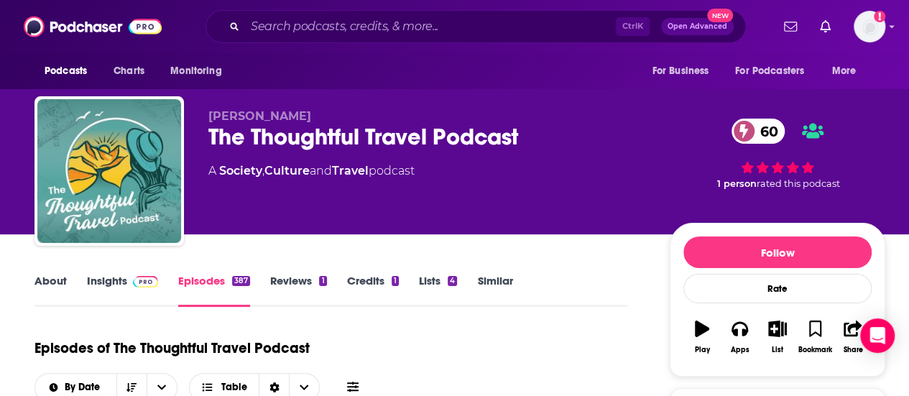
click at [62, 287] on link "About" at bounding box center [50, 290] width 32 height 33
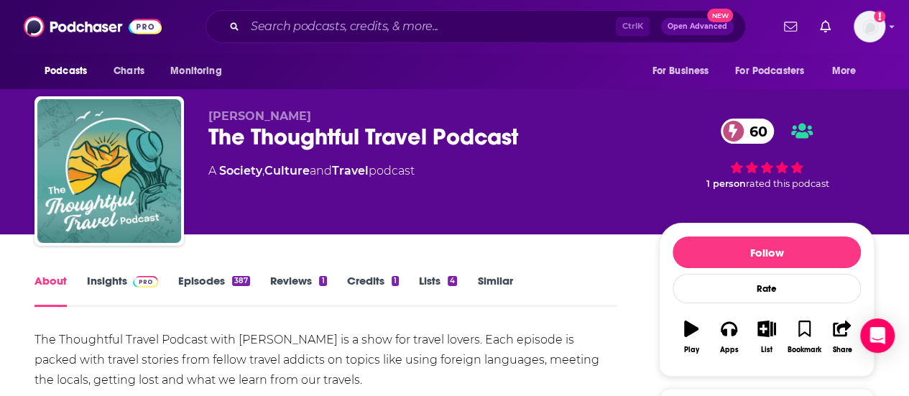
scroll to position [117, 0]
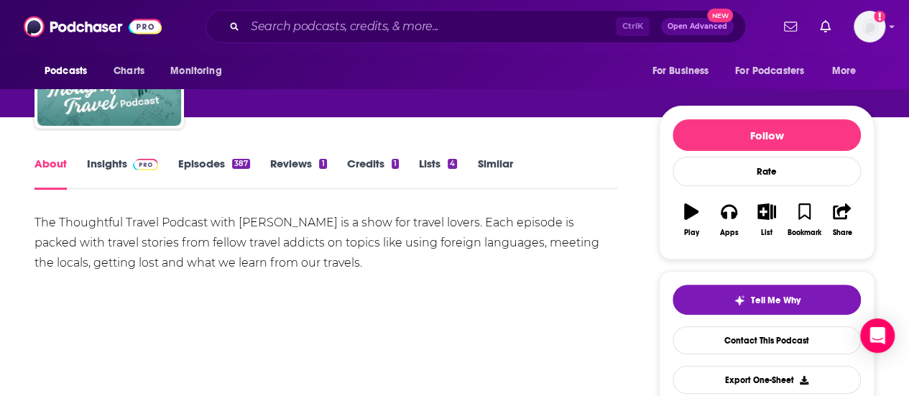
click at [209, 249] on div "The Thoughtful Travel Podcast with Amanda Kendle is a show for travel lovers. E…" at bounding box center [325, 243] width 583 height 60
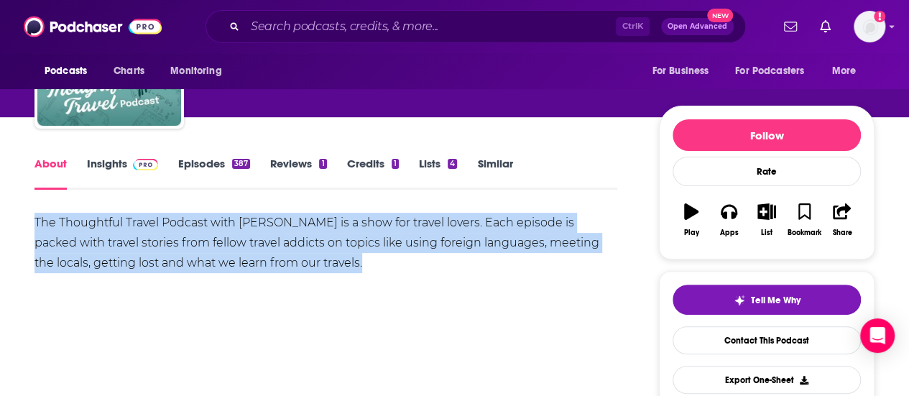
click at [209, 249] on div "The Thoughtful Travel Podcast with Amanda Kendle is a show for travel lovers. E…" at bounding box center [325, 243] width 583 height 60
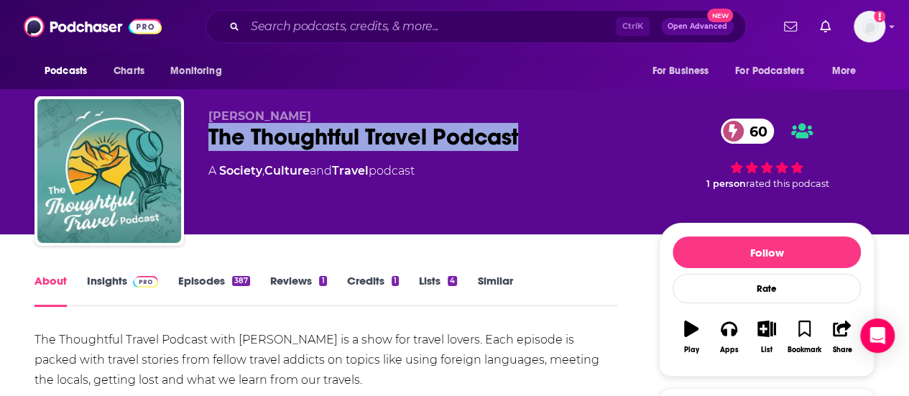
drag, startPoint x: 541, startPoint y: 147, endPoint x: 211, endPoint y: 149, distance: 329.8
click at [211, 149] on div "The Thoughtful Travel Podcast 60" at bounding box center [422, 137] width 428 height 28
copy h1 "The Thoughtful Travel Podcast"
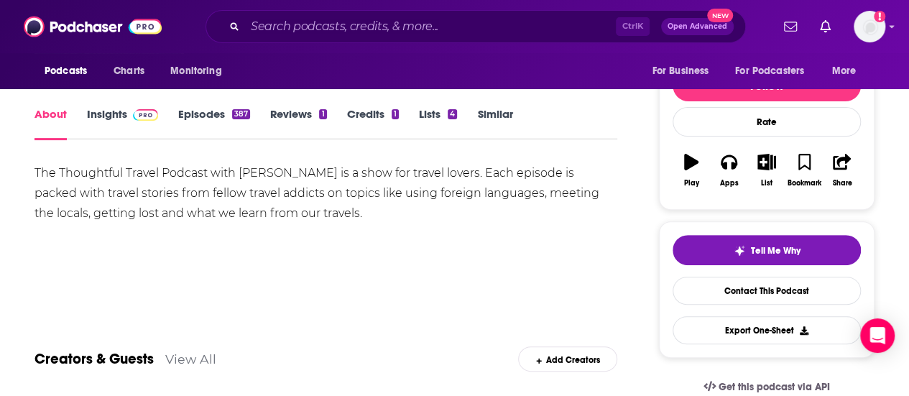
click at [435, 187] on div "The Thoughtful Travel Podcast with Amanda Kendle is a show for travel lovers. E…" at bounding box center [325, 193] width 583 height 60
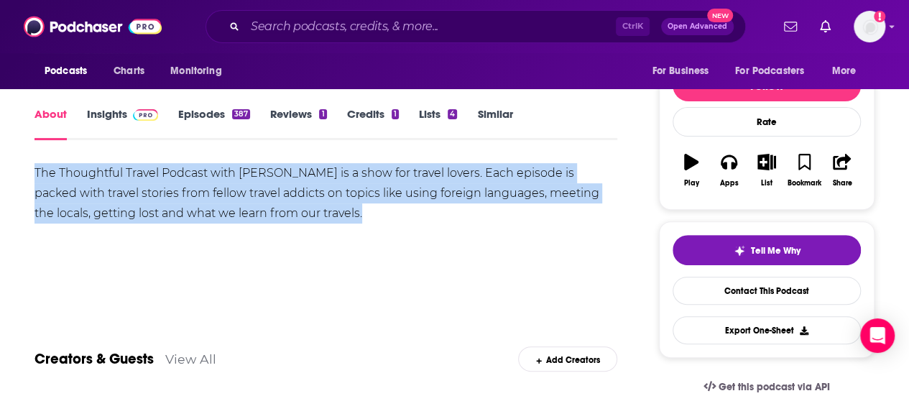
click at [435, 187] on div "The Thoughtful Travel Podcast with Amanda Kendle is a show for travel lovers. E…" at bounding box center [325, 193] width 583 height 60
copy div "The Thoughtful Travel Podcast with Amanda Kendle is a show for travel lovers. E…"
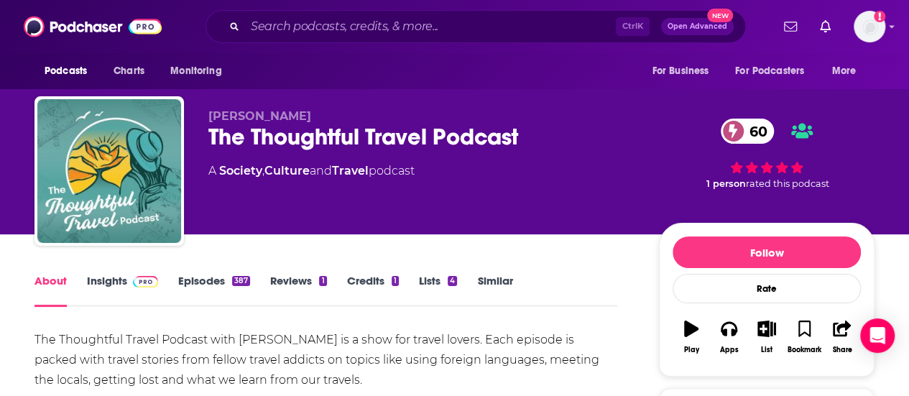
click at [339, 144] on div "The Thoughtful Travel Podcast 60" at bounding box center [422, 137] width 428 height 28
drag, startPoint x: 339, startPoint y: 144, endPoint x: 523, endPoint y: 119, distance: 185.6
click at [523, 119] on p "Amanda Kendle" at bounding box center [422, 116] width 428 height 14
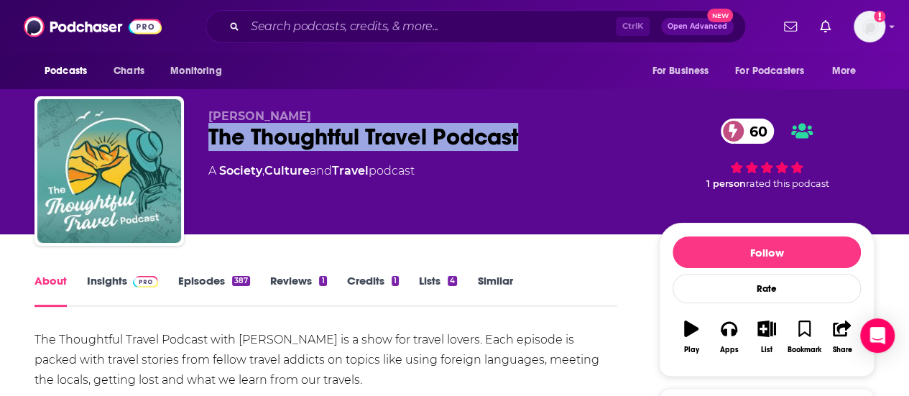
drag, startPoint x: 530, startPoint y: 131, endPoint x: 203, endPoint y: 139, distance: 327.0
click at [203, 139] on div "Amanda Kendle The Thoughtful Travel Podcast 60 A Society , Culture and Travel p…" at bounding box center [454, 173] width 840 height 155
copy h1 "The Thoughtful Travel Podcast"
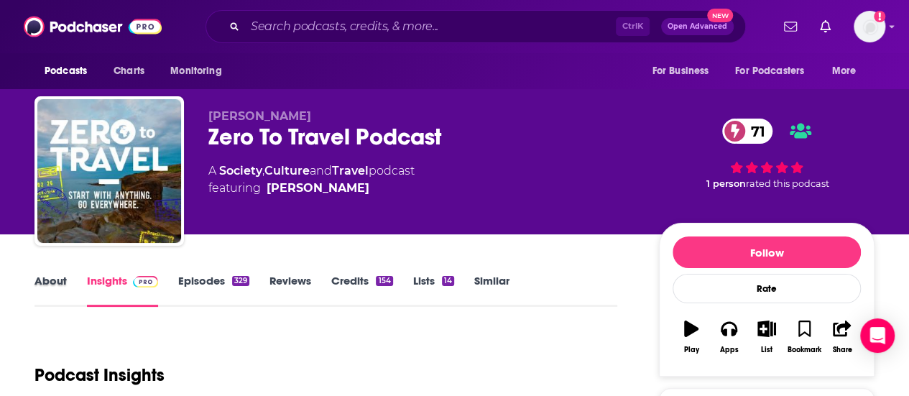
click at [73, 285] on div "About" at bounding box center [60, 290] width 52 height 33
click at [65, 284] on link "About" at bounding box center [50, 290] width 32 height 33
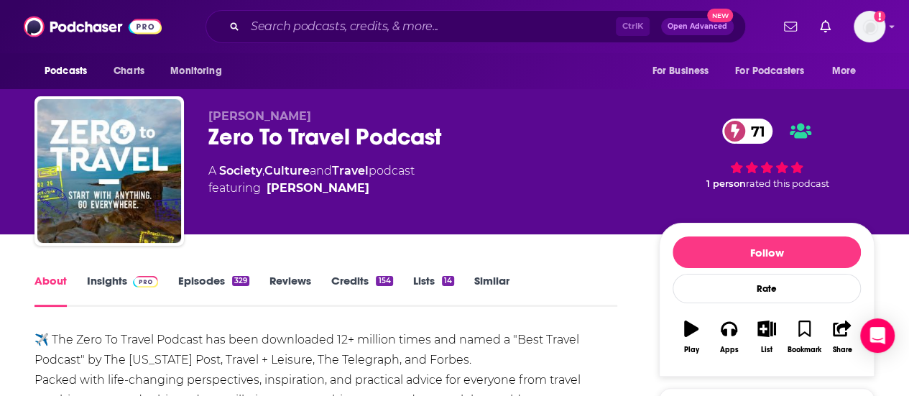
scroll to position [104, 0]
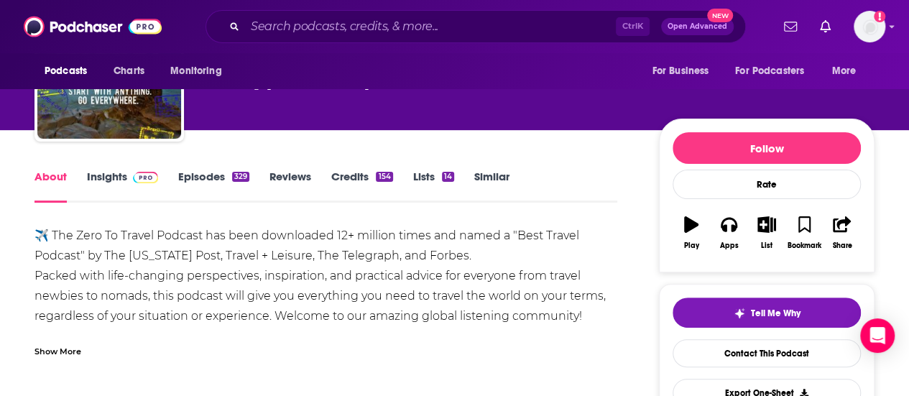
click at [201, 170] on link "Episodes 329" at bounding box center [213, 186] width 71 height 33
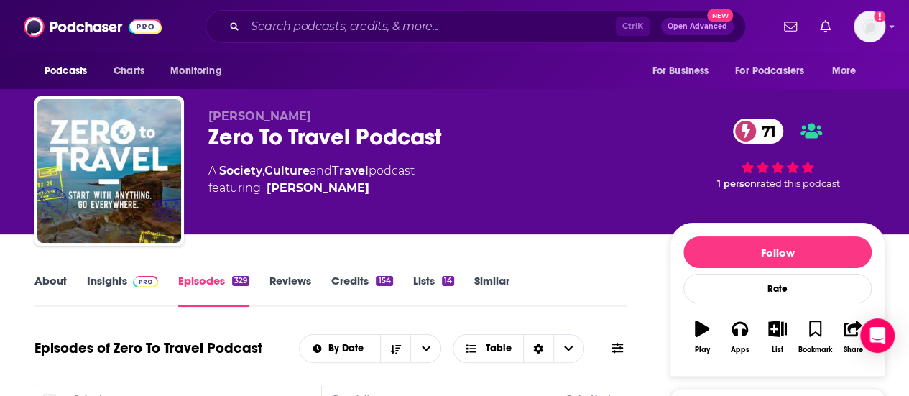
scroll to position [190, 0]
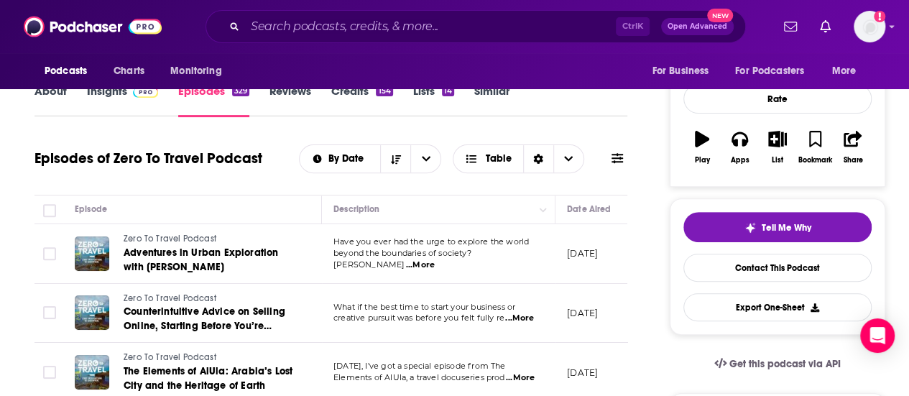
click at [435, 259] on span "...More" at bounding box center [420, 264] width 29 height 11
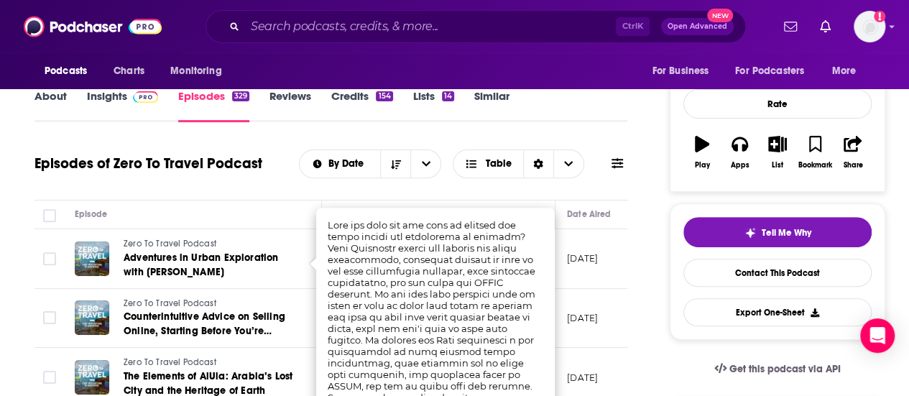
scroll to position [152, 0]
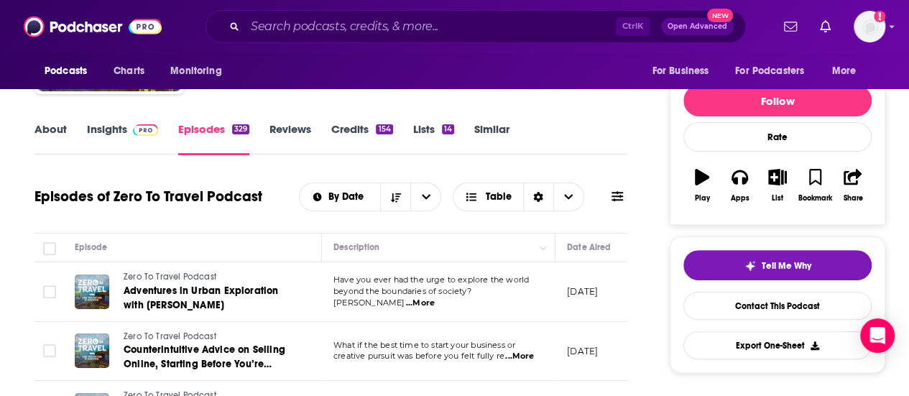
scroll to position [200, 0]
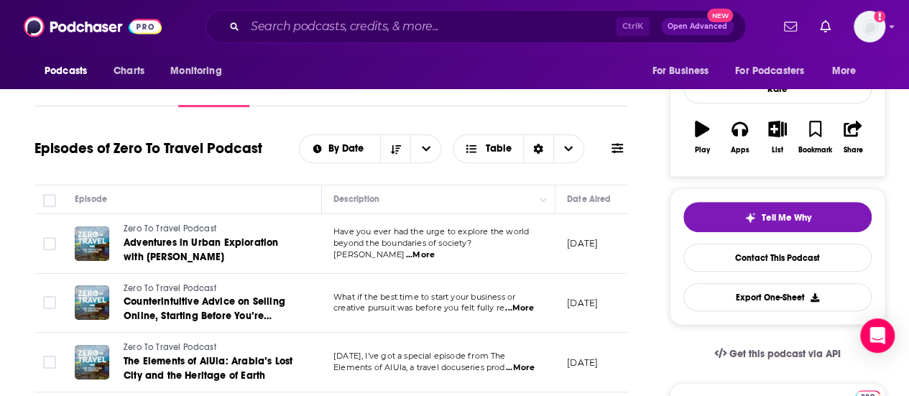
click at [530, 308] on span "...More" at bounding box center [519, 308] width 29 height 11
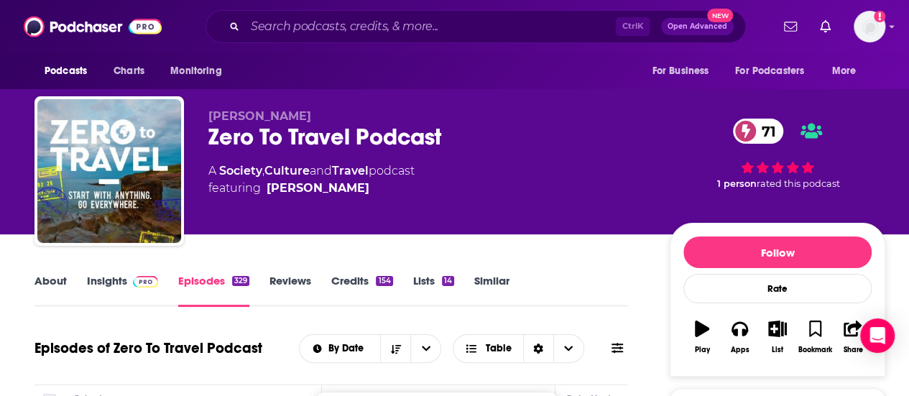
scroll to position [267, 0]
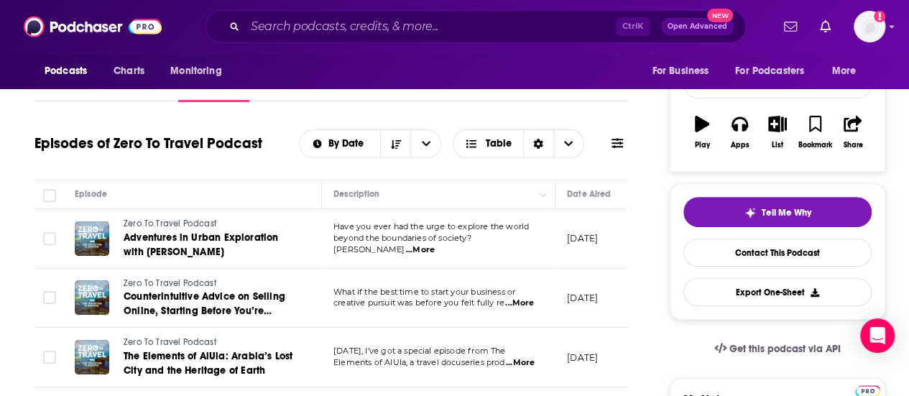
scroll to position [0, 0]
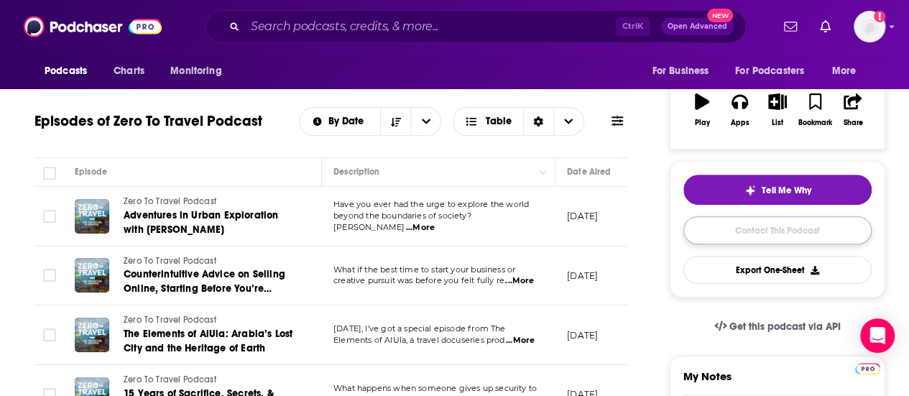
click at [731, 225] on link "Contact This Podcast" at bounding box center [777, 230] width 188 height 28
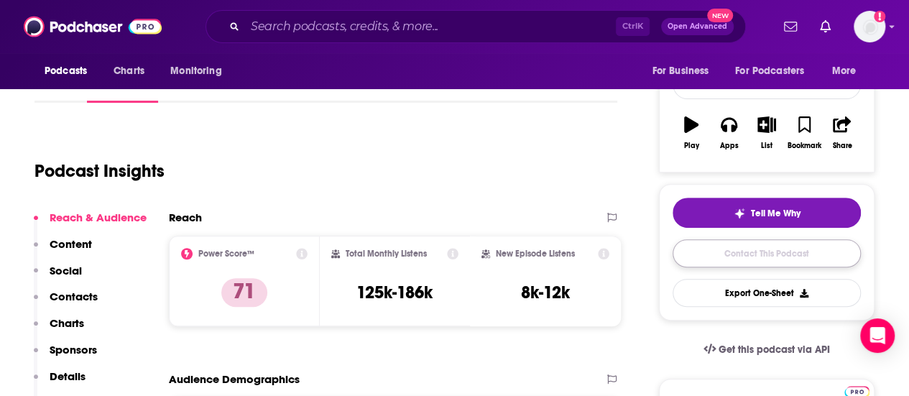
click at [717, 250] on link "Contact This Podcast" at bounding box center [767, 253] width 188 height 28
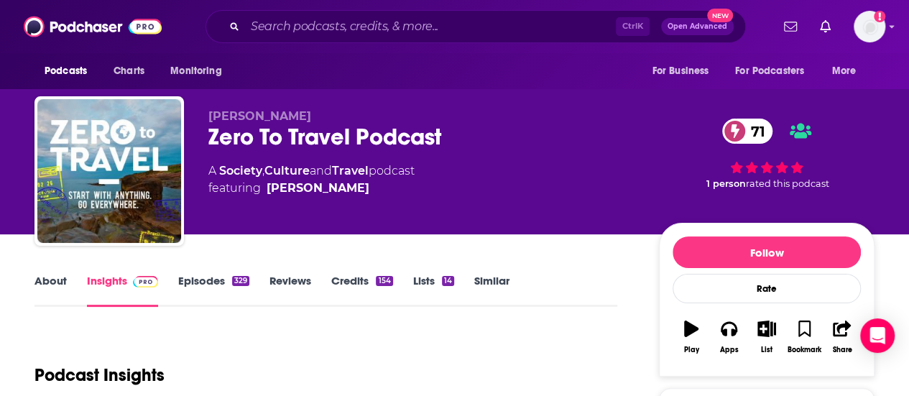
click at [50, 281] on link "About" at bounding box center [50, 290] width 32 height 33
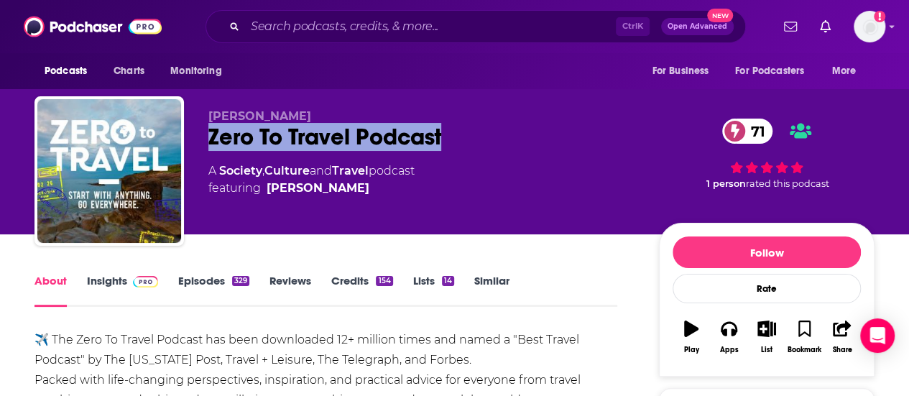
drag, startPoint x: 451, startPoint y: 134, endPoint x: 208, endPoint y: 128, distance: 243.0
click at [208, 128] on div "Zero To Travel Podcast 71" at bounding box center [422, 137] width 428 height 28
copy h1 "Zero To Travel Podcast"
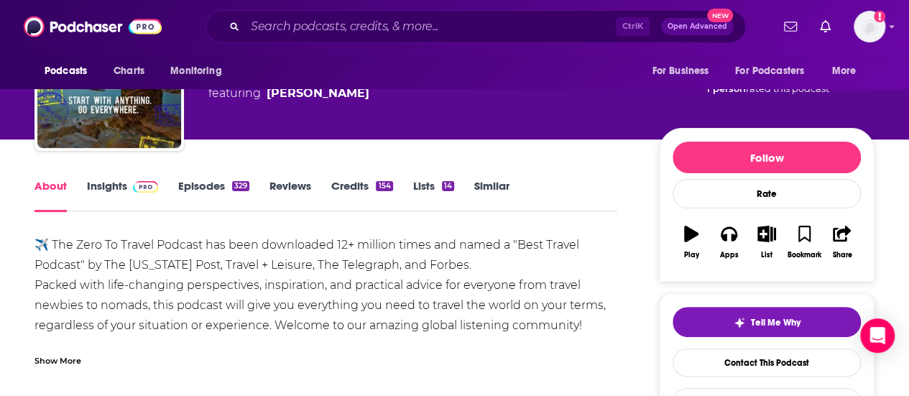
scroll to position [96, 0]
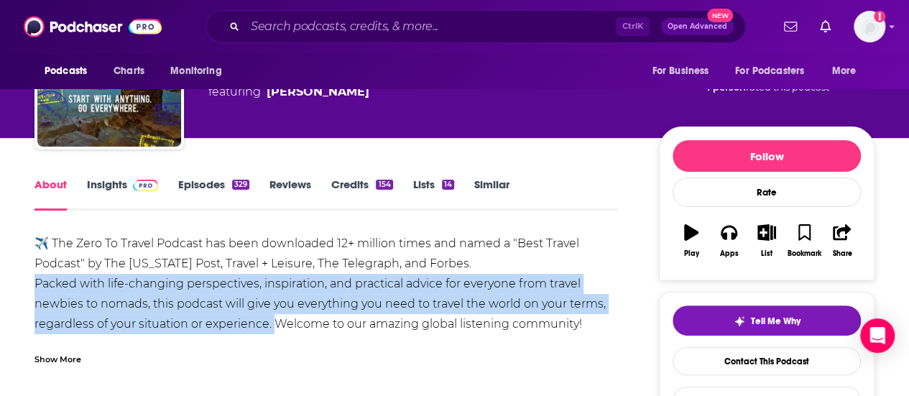
drag, startPoint x: 30, startPoint y: 280, endPoint x: 272, endPoint y: 323, distance: 245.1
copy div "Packed with life-changing perspectives, inspiration, and practical advice for e…"
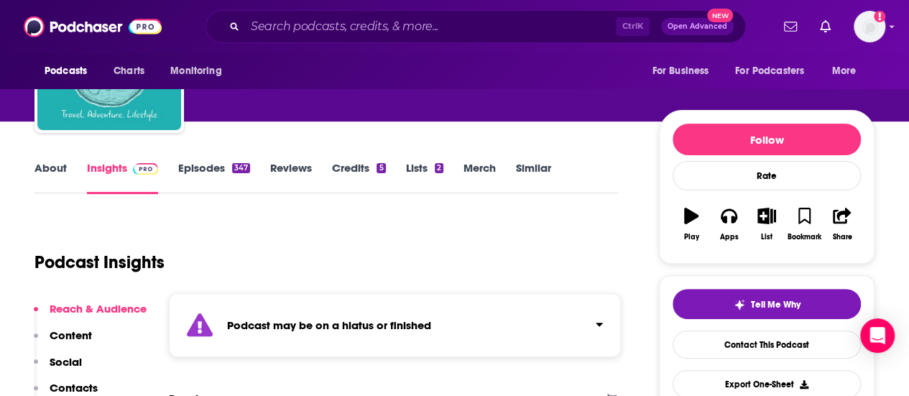
scroll to position [112, 0]
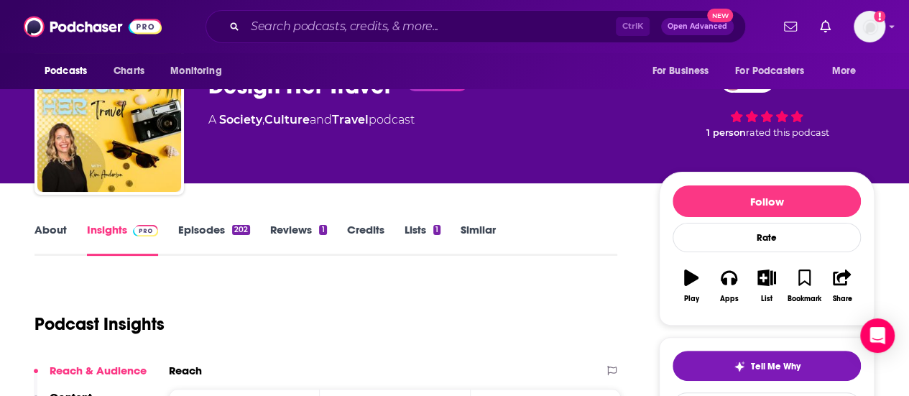
scroll to position [42, 0]
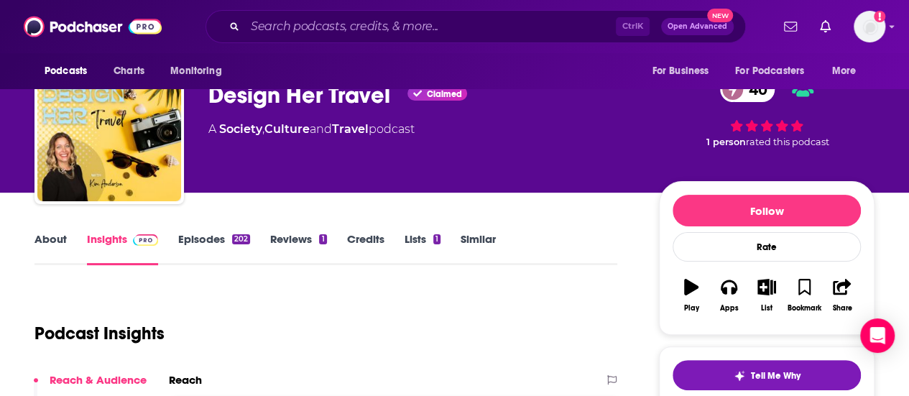
click at [220, 245] on link "Episodes 202" at bounding box center [214, 248] width 72 height 33
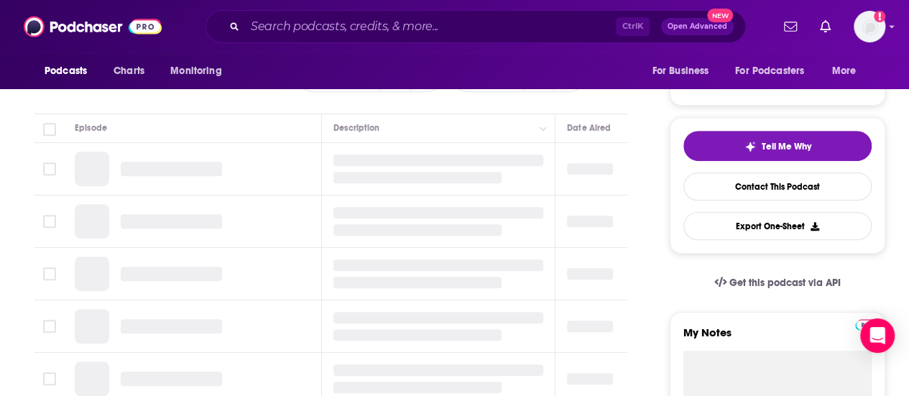
scroll to position [272, 0]
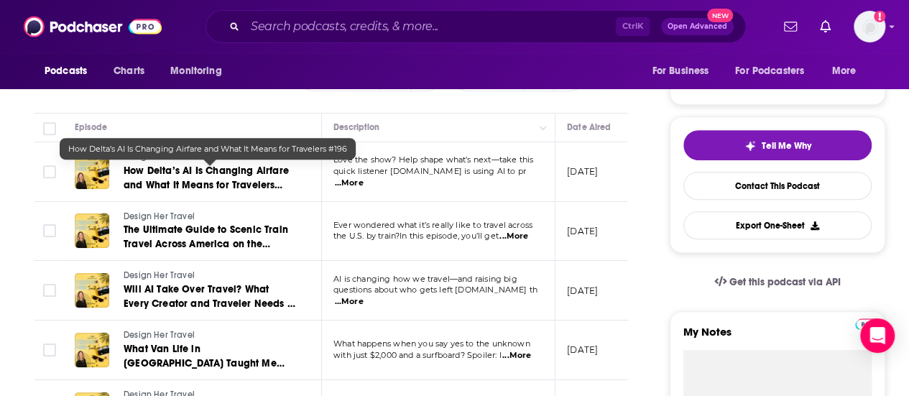
click at [277, 183] on span "How Delta’s AI Is Changing Airfare and What It Means for Travelers #196" at bounding box center [206, 185] width 165 height 41
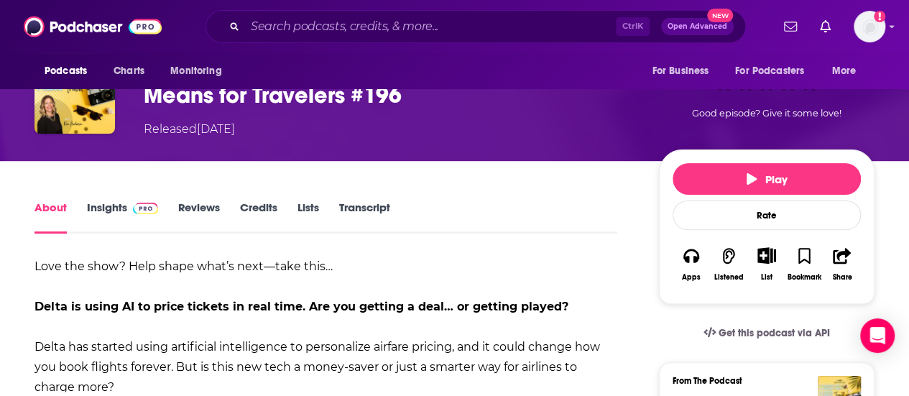
scroll to position [116, 0]
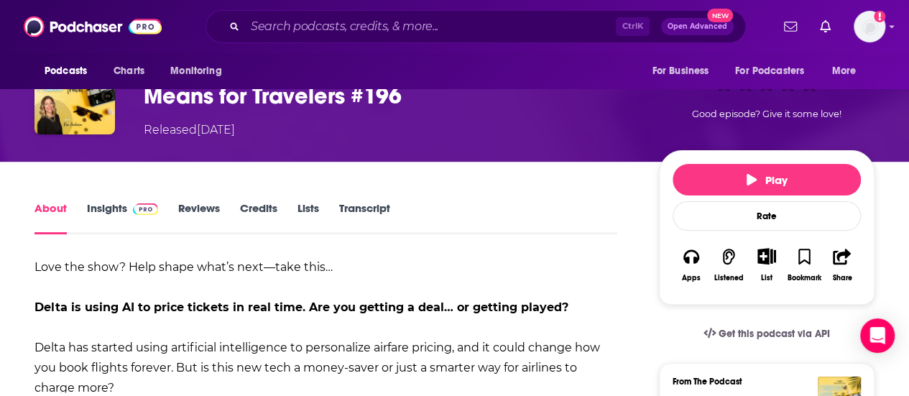
click at [112, 204] on link "Insights" at bounding box center [122, 217] width 71 height 33
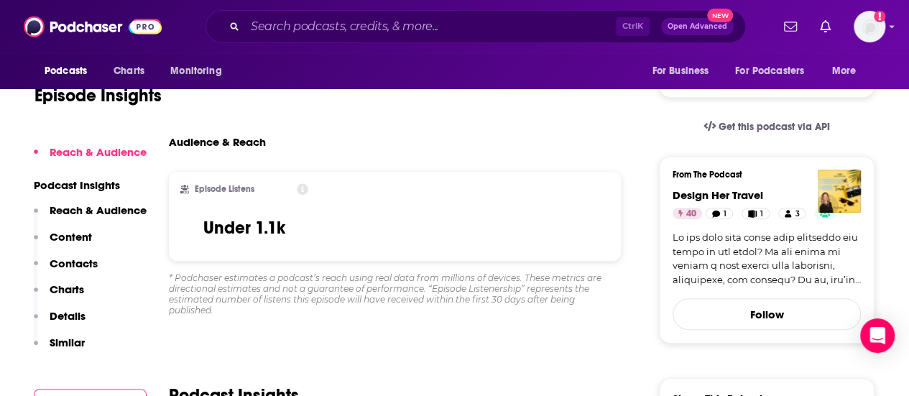
scroll to position [324, 0]
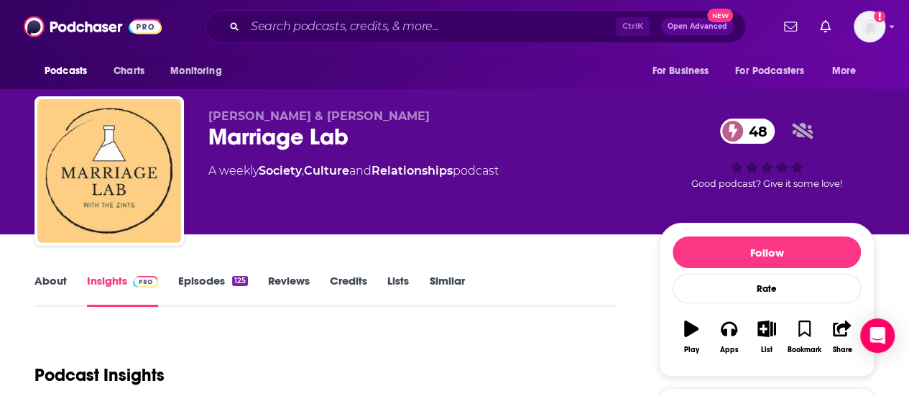
click at [52, 285] on link "About" at bounding box center [50, 290] width 32 height 33
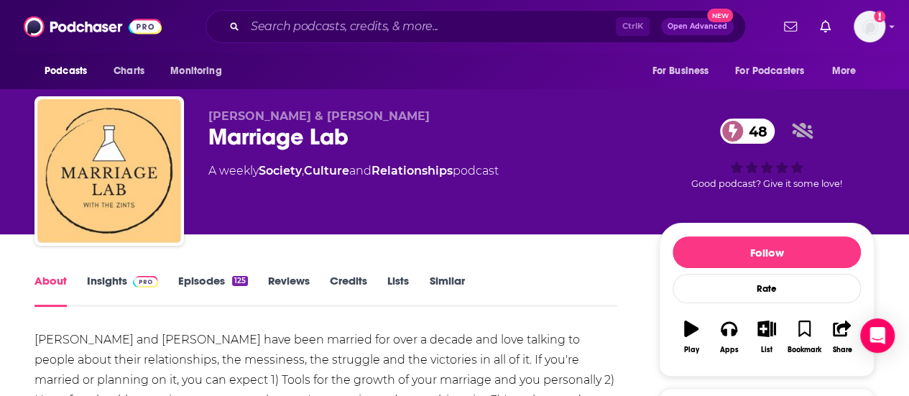
scroll to position [101, 0]
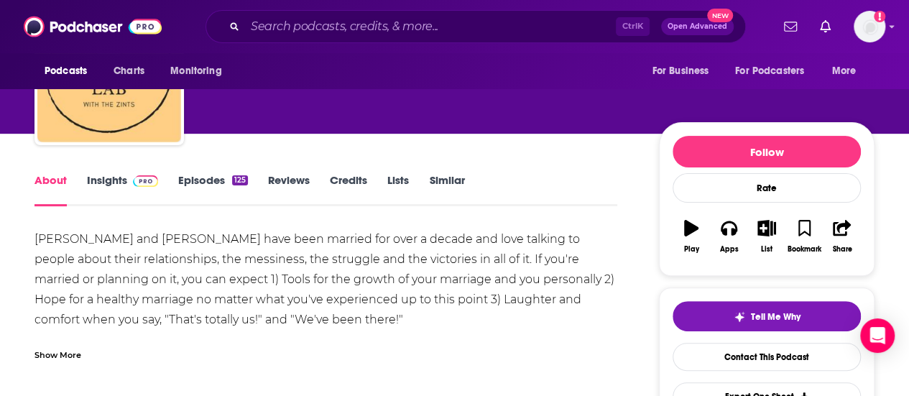
drag, startPoint x: 52, startPoint y: 285, endPoint x: 15, endPoint y: 254, distance: 47.9
click at [114, 203] on link "Insights" at bounding box center [122, 189] width 71 height 33
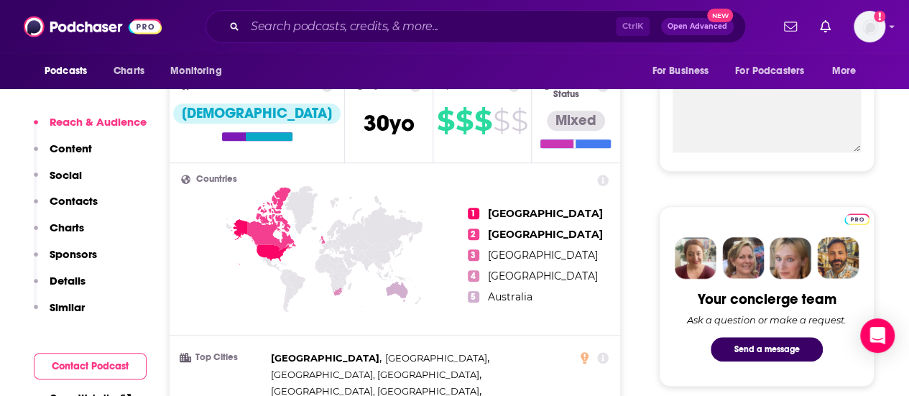
scroll to position [661, 0]
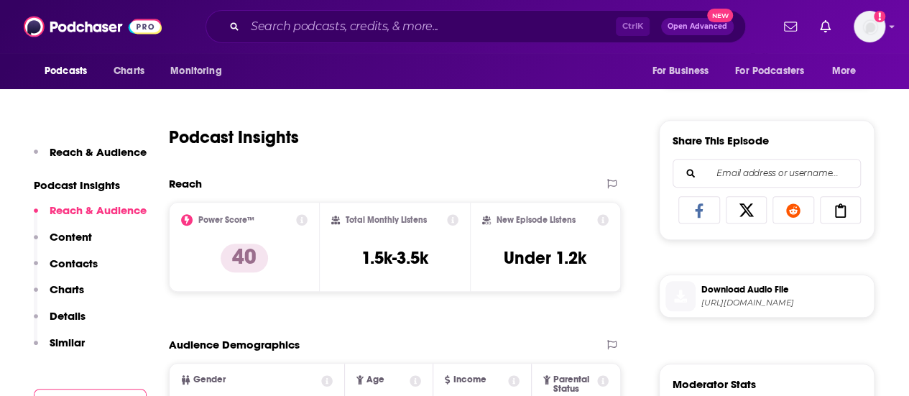
scroll to position [810, 0]
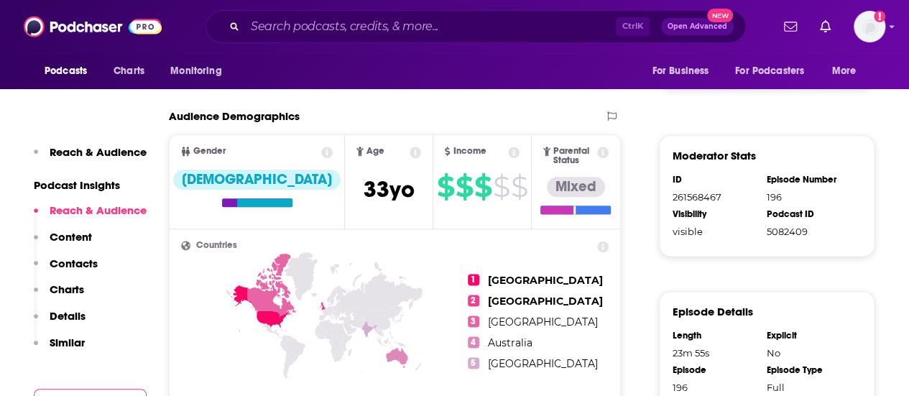
click at [83, 236] on p "Content" at bounding box center [71, 237] width 42 height 14
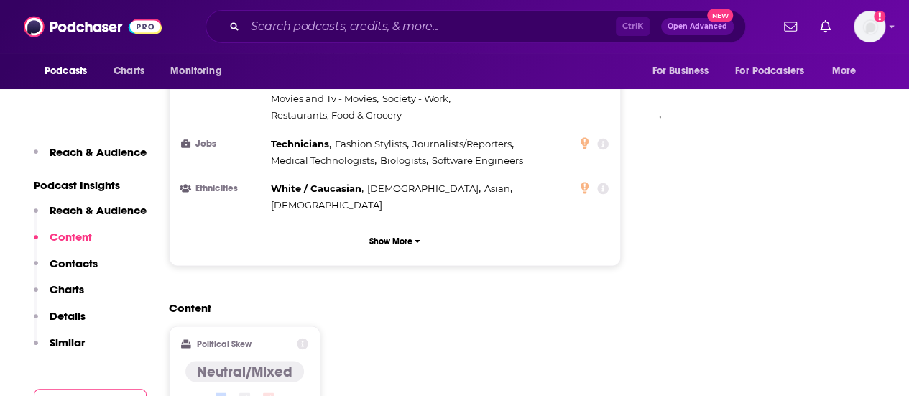
click at [83, 262] on p "Contacts" at bounding box center [74, 264] width 48 height 14
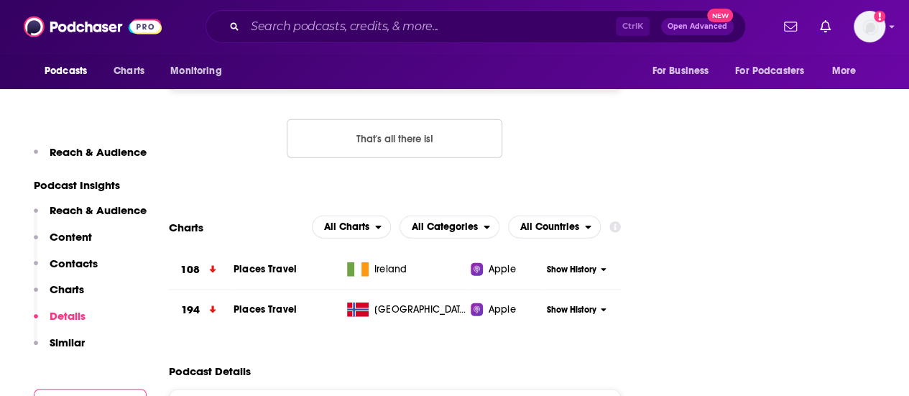
scroll to position [1982, 0]
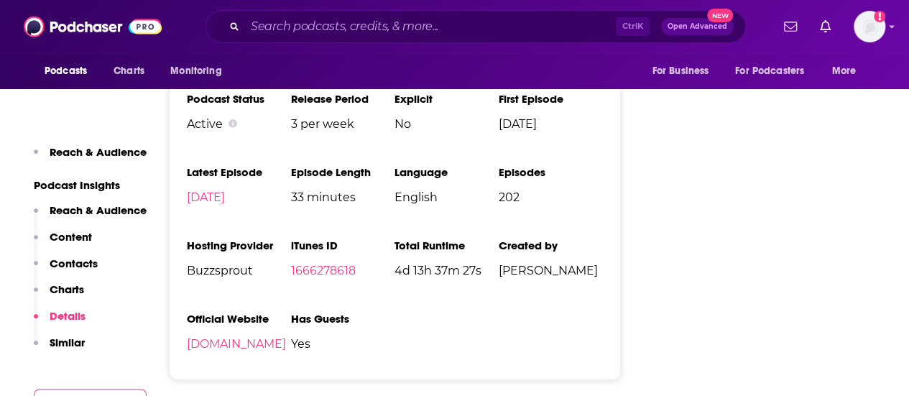
click at [96, 213] on p "Reach & Audience" at bounding box center [98, 210] width 97 height 14
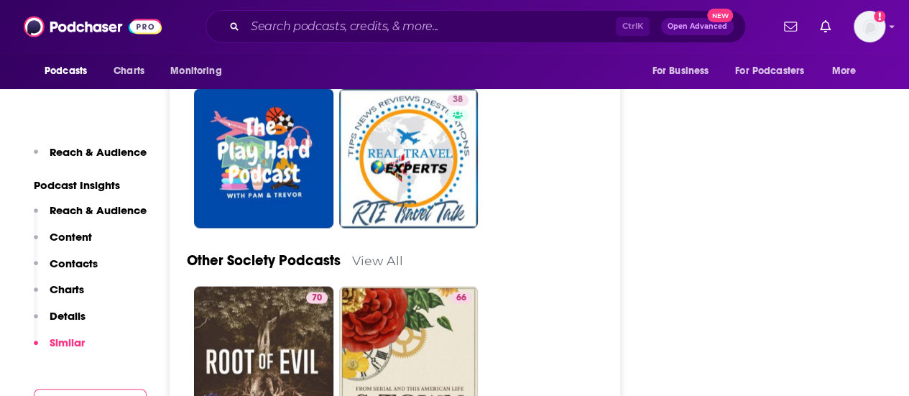
scroll to position [3587, 0]
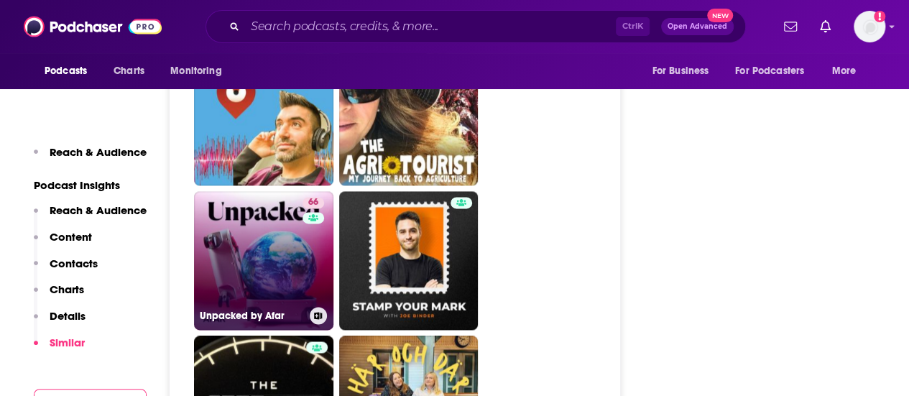
click at [282, 221] on link "66 Unpacked by Afar" at bounding box center [263, 260] width 139 height 139
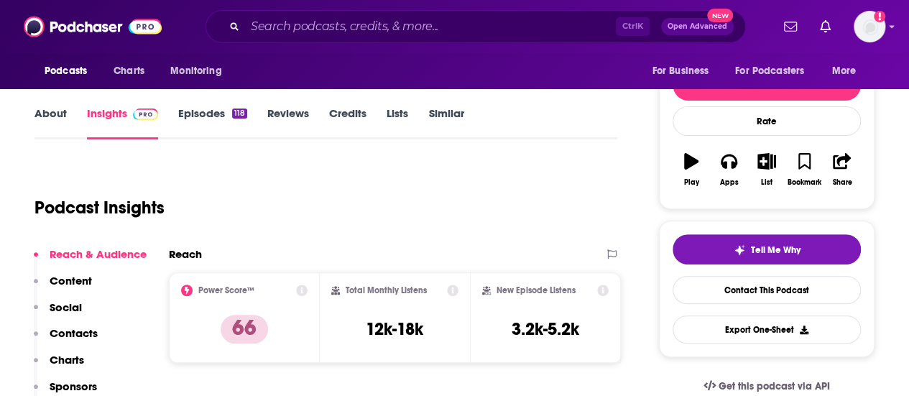
scroll to position [98, 0]
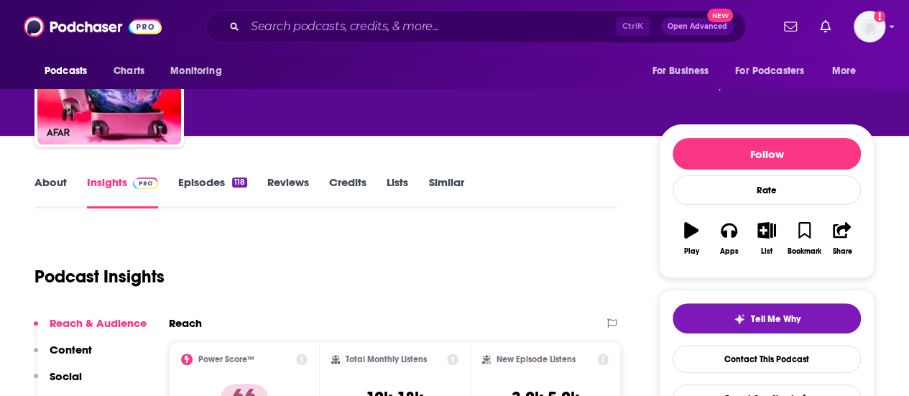
click at [202, 195] on link "Episodes 118" at bounding box center [212, 191] width 69 height 33
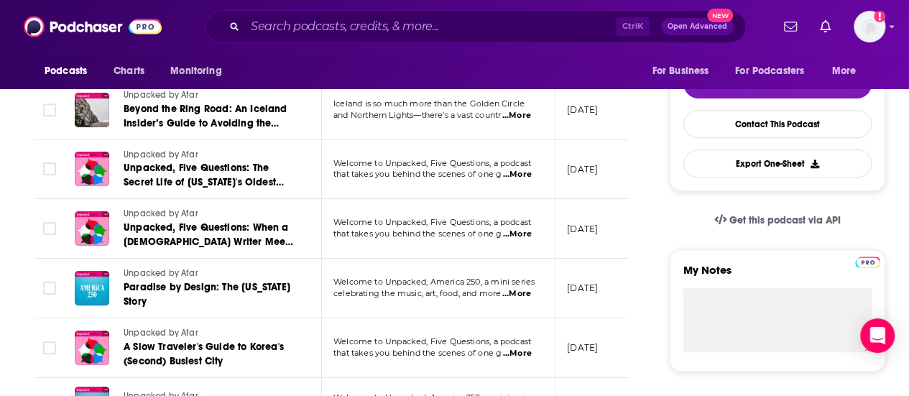
scroll to position [382, 0]
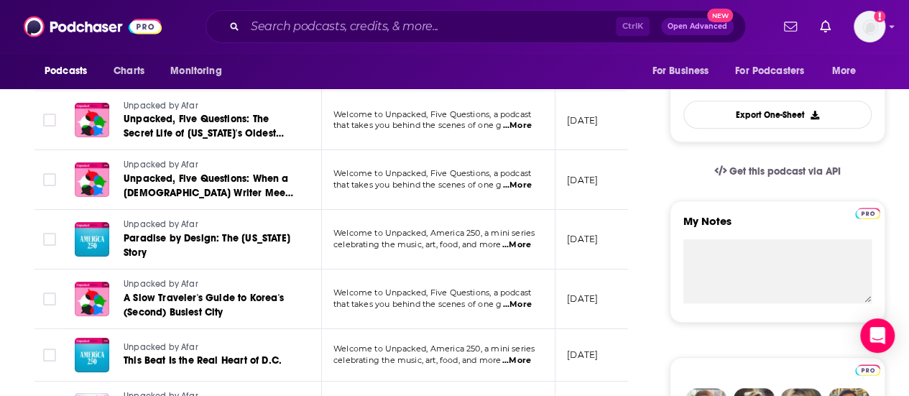
click at [522, 300] on span "...More" at bounding box center [517, 304] width 29 height 11
click at [568, 260] on td "August 18, 2025" at bounding box center [601, 240] width 93 height 60
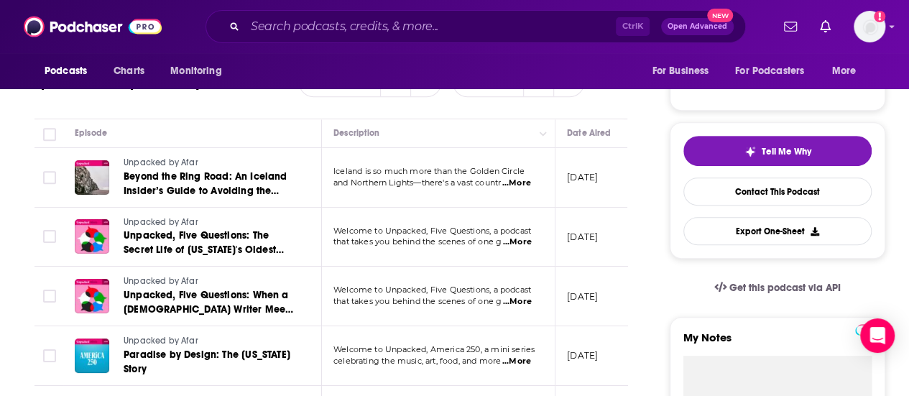
scroll to position [238, 0]
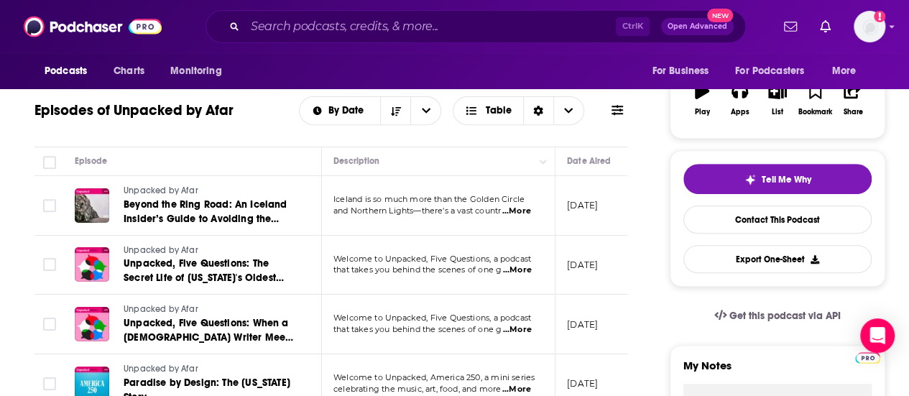
click at [526, 209] on span "...More" at bounding box center [516, 211] width 29 height 11
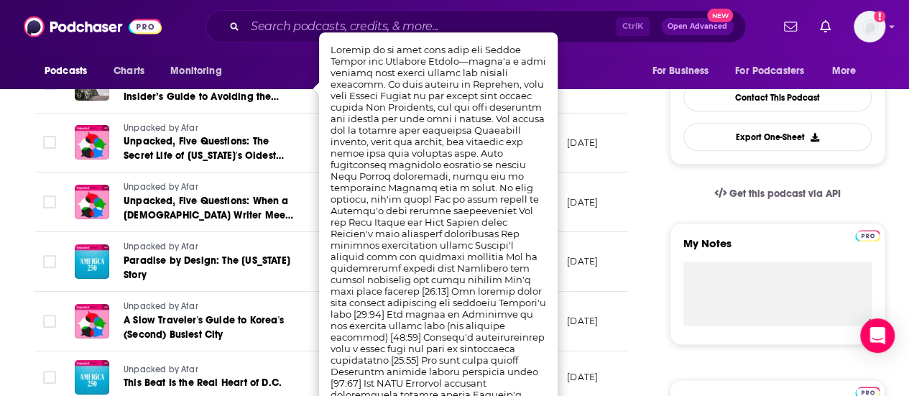
scroll to position [359, 0]
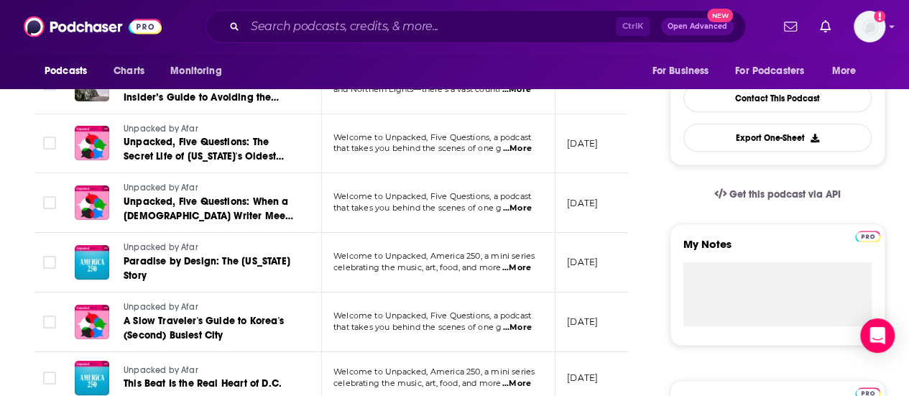
click at [598, 204] on p "August 22, 2025" at bounding box center [582, 203] width 31 height 12
click at [520, 203] on span "...More" at bounding box center [517, 208] width 29 height 11
click at [584, 219] on td "August 22, 2025" at bounding box center [601, 203] width 93 height 60
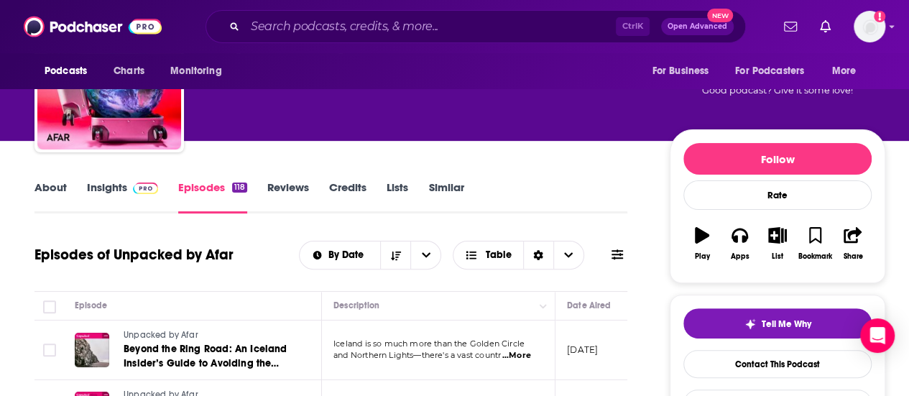
scroll to position [0, 0]
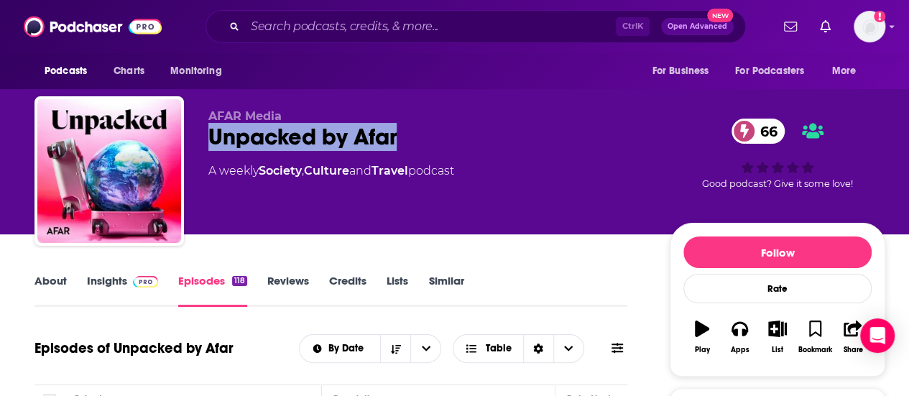
drag, startPoint x: 441, startPoint y: 136, endPoint x: 211, endPoint y: 137, distance: 230.7
click at [211, 137] on div "Unpacked by Afar 66" at bounding box center [427, 137] width 438 height 28
copy h2 "Unpacked by Afar"
click at [40, 287] on link "About" at bounding box center [50, 290] width 32 height 33
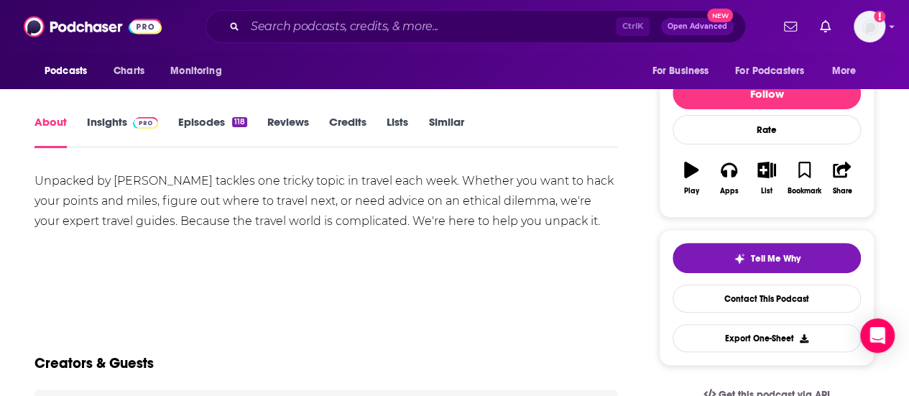
scroll to position [158, 0]
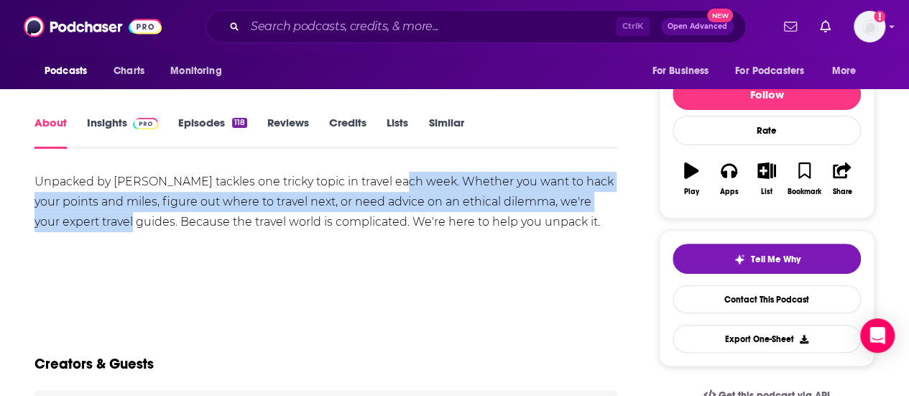
drag, startPoint x: 394, startPoint y: 180, endPoint x: 111, endPoint y: 220, distance: 285.9
click at [111, 220] on div "Unpacked by AFAR tackles one tricky topic in travel each week. Whether you want…" at bounding box center [325, 202] width 583 height 60
copy div "Whether you want to hack your points and miles, figure out where to travel next…"
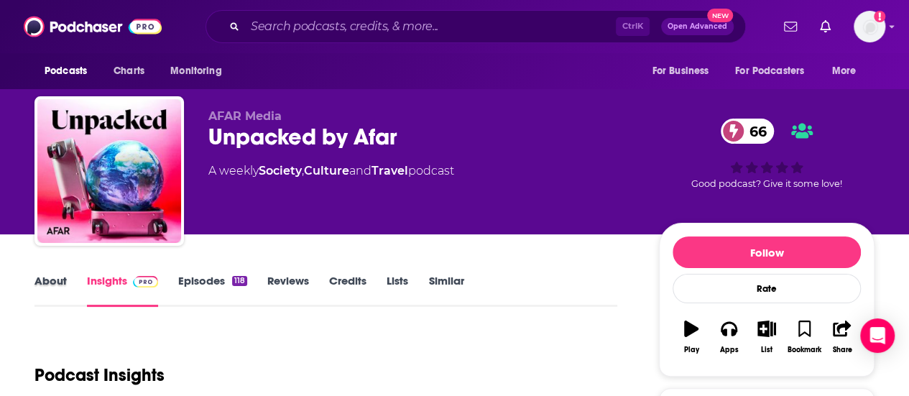
click at [73, 289] on div "About" at bounding box center [60, 290] width 52 height 33
click at [68, 287] on div "About" at bounding box center [60, 290] width 52 height 33
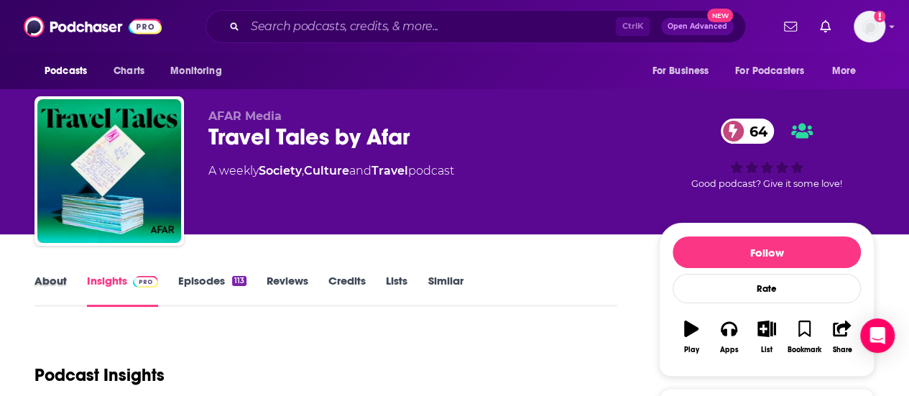
click at [72, 288] on div "About" at bounding box center [60, 290] width 52 height 33
click at [60, 287] on link "About" at bounding box center [50, 290] width 32 height 33
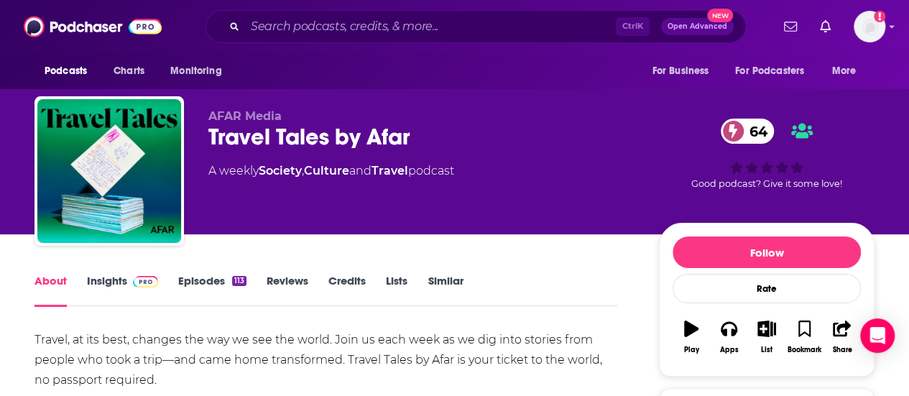
scroll to position [66, 0]
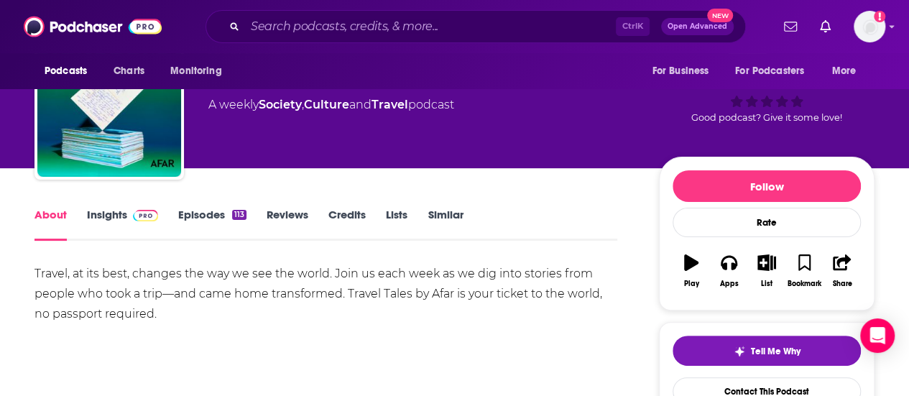
click at [236, 232] on link "Episodes 113" at bounding box center [212, 224] width 68 height 33
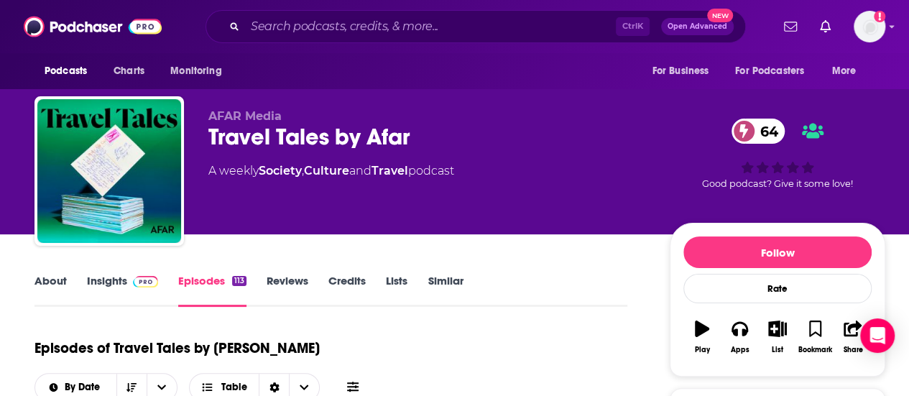
scroll to position [226, 0]
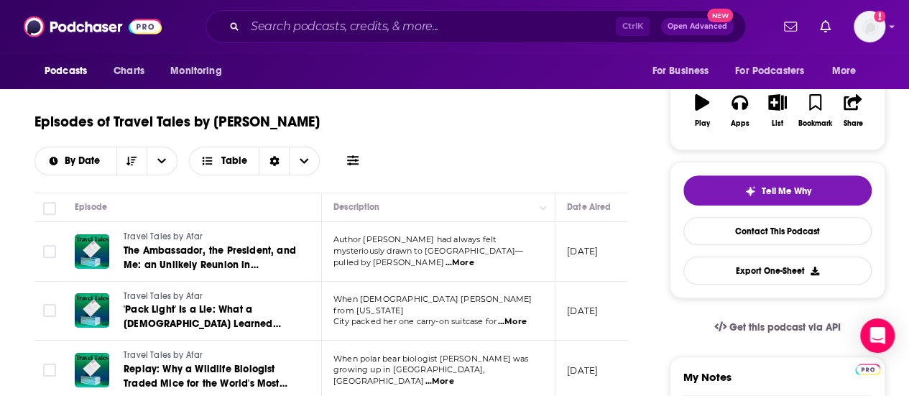
click at [474, 257] on span "...More" at bounding box center [459, 262] width 29 height 11
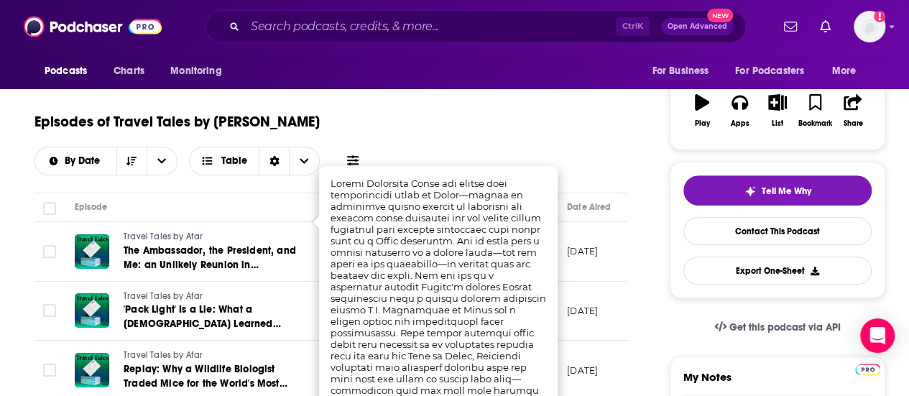
scroll to position [249, 0]
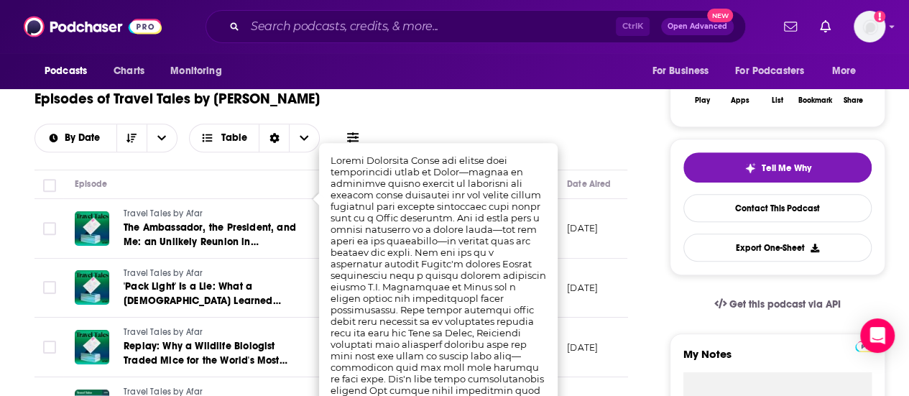
click at [559, 259] on td "[DATE]" at bounding box center [601, 289] width 93 height 60
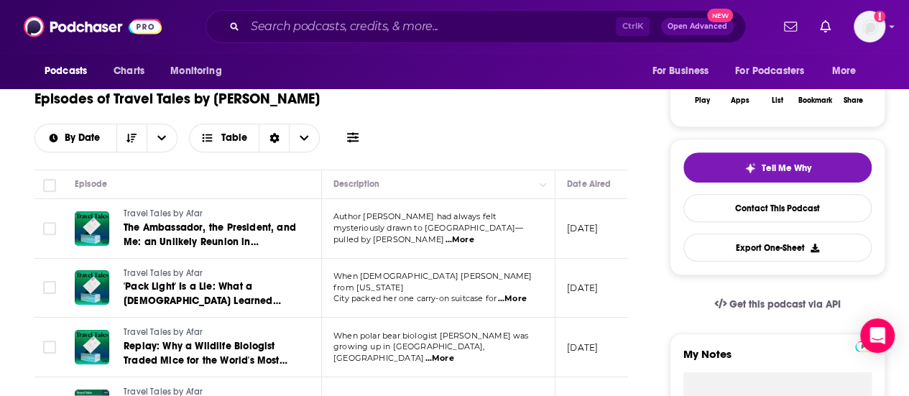
click at [522, 293] on span "...More" at bounding box center [512, 298] width 29 height 11
click at [593, 259] on td "[DATE]" at bounding box center [601, 289] width 93 height 60
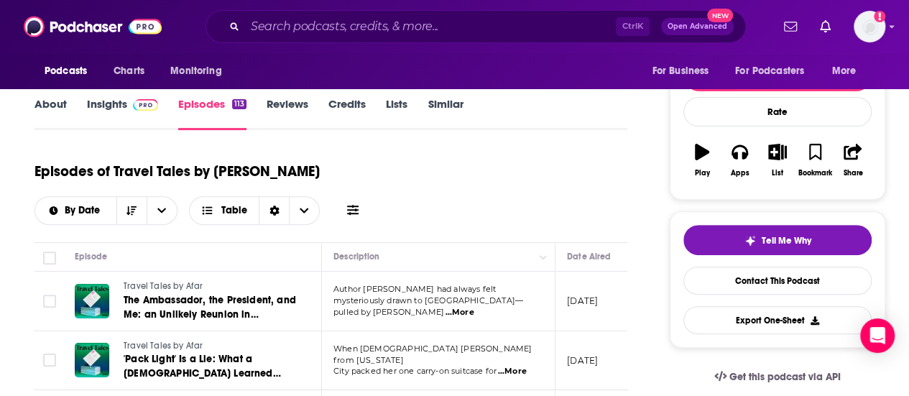
scroll to position [0, 0]
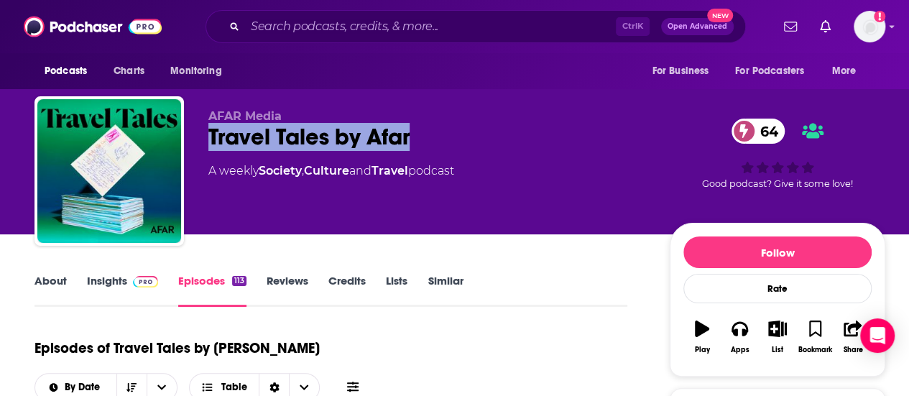
drag, startPoint x: 461, startPoint y: 129, endPoint x: 203, endPoint y: 150, distance: 258.2
click at [203, 150] on div "AFAR Media Travel Tales by Afar 64 A weekly Society , Culture and Travel podcas…" at bounding box center [459, 173] width 851 height 155
copy h2 "Travel Tales by Afar"
click at [66, 280] on link "About" at bounding box center [50, 290] width 32 height 33
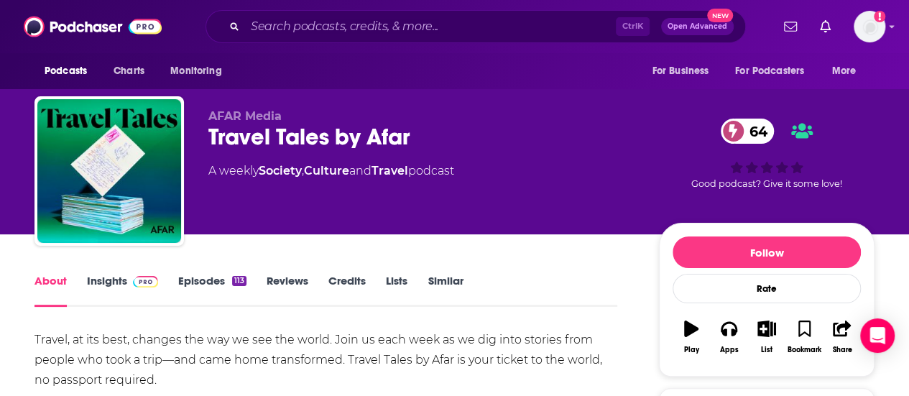
scroll to position [117, 0]
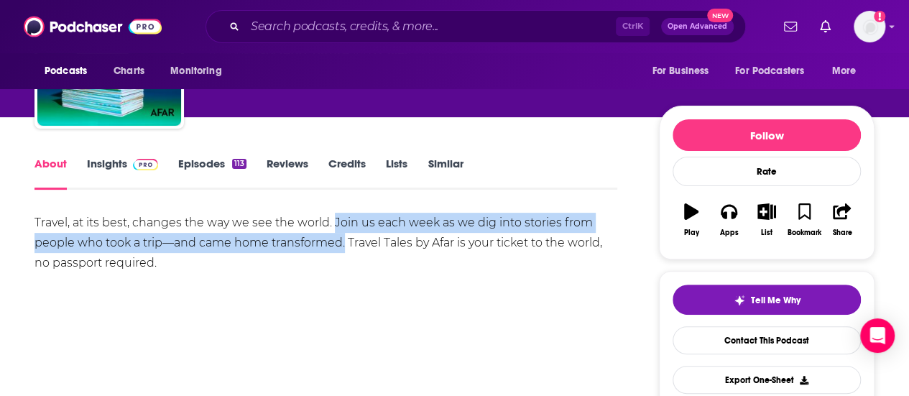
drag, startPoint x: 335, startPoint y: 221, endPoint x: 346, endPoint y: 242, distance: 24.1
click at [346, 242] on div "Travel, at its best, changes the way we see the world. Join us each week as we …" at bounding box center [325, 243] width 583 height 60
copy div "Join us each week as we dig into stories from people who took a trip—and came h…"
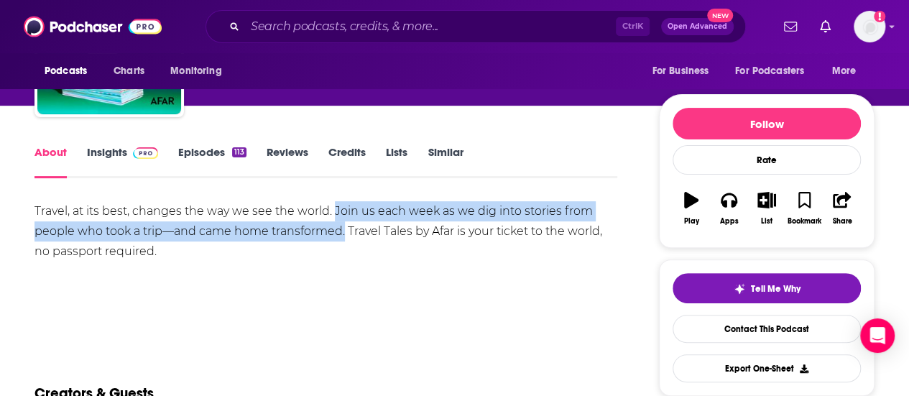
scroll to position [0, 0]
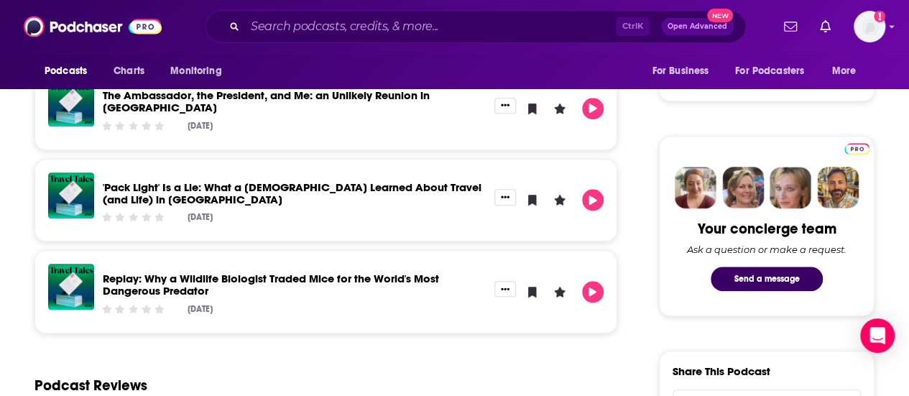
scroll to position [588, 0]
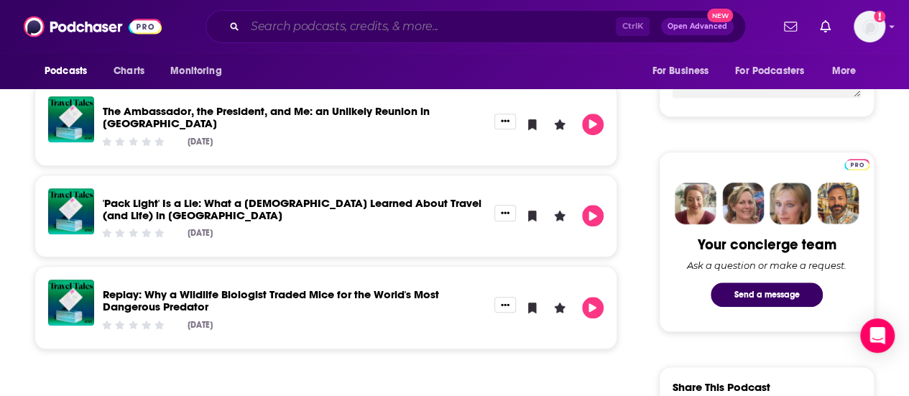
click at [418, 35] on input "Search podcasts, credits, & more..." at bounding box center [430, 26] width 371 height 23
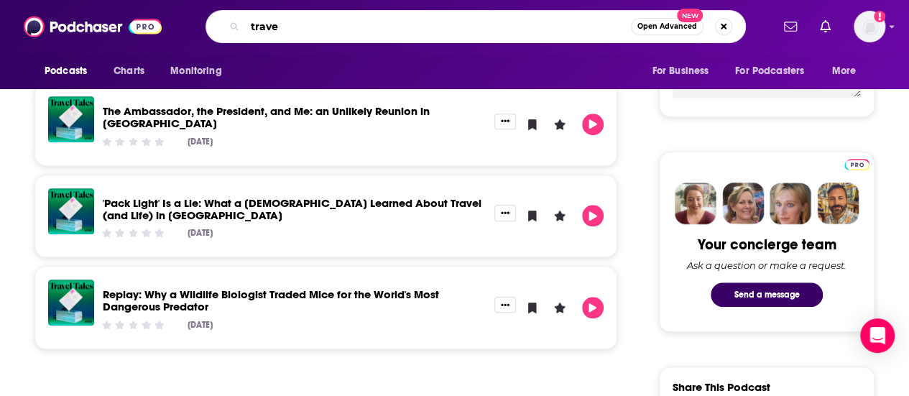
type input "travel"
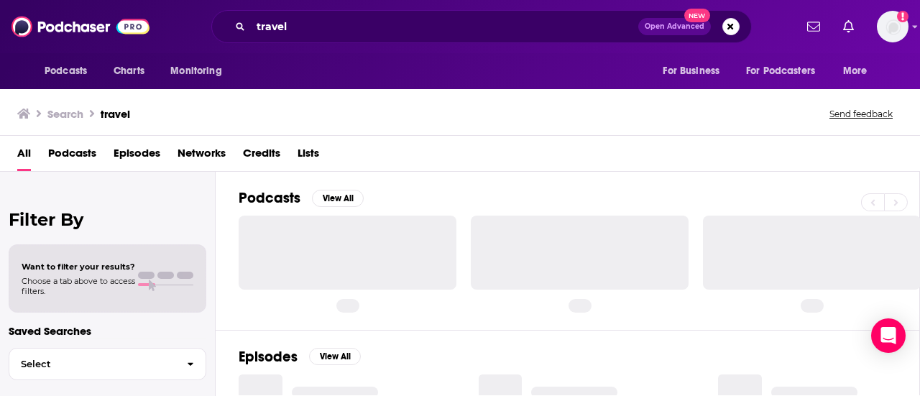
click at [61, 152] on span "Podcasts" at bounding box center [72, 156] width 48 height 29
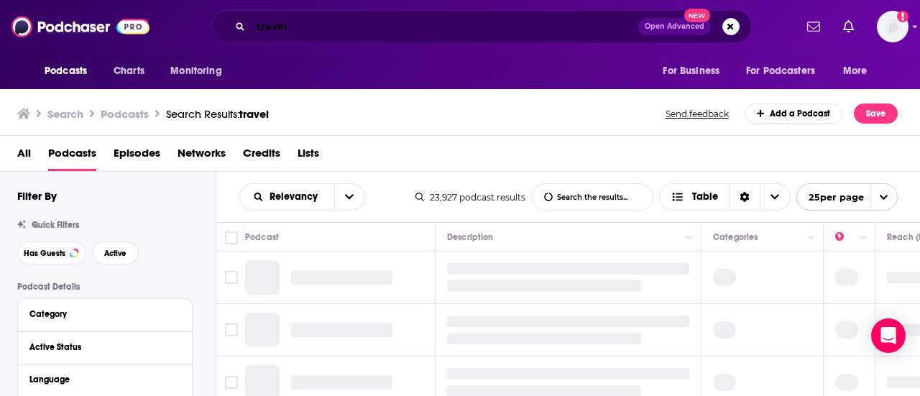
click at [365, 32] on input "travel" at bounding box center [444, 26] width 387 height 23
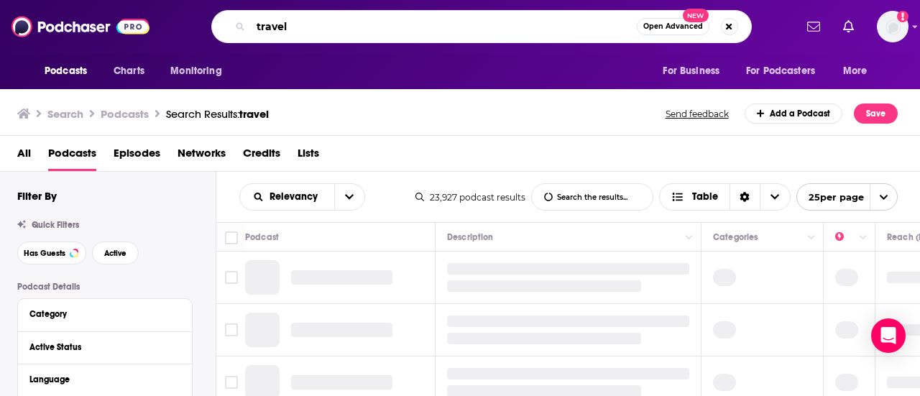
click at [365, 32] on input "travel" at bounding box center [444, 26] width 386 height 23
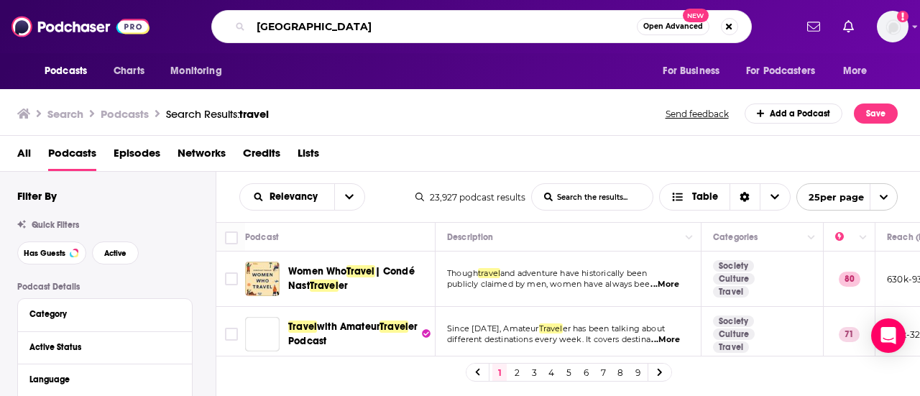
type input "[GEOGRAPHIC_DATA]"
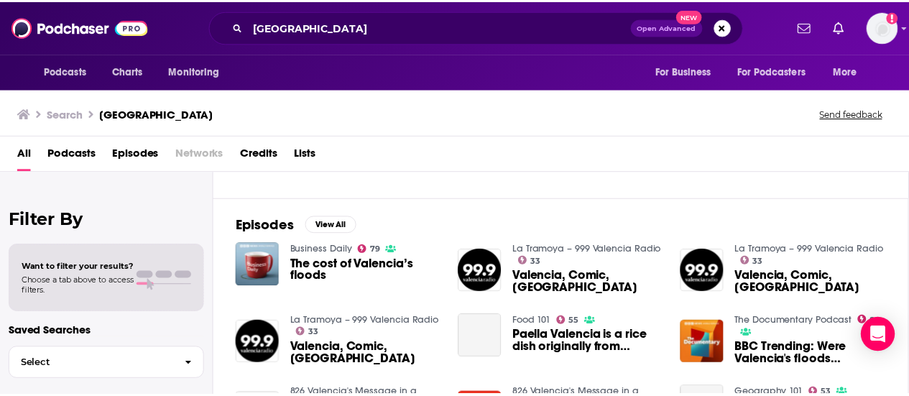
scroll to position [216, 0]
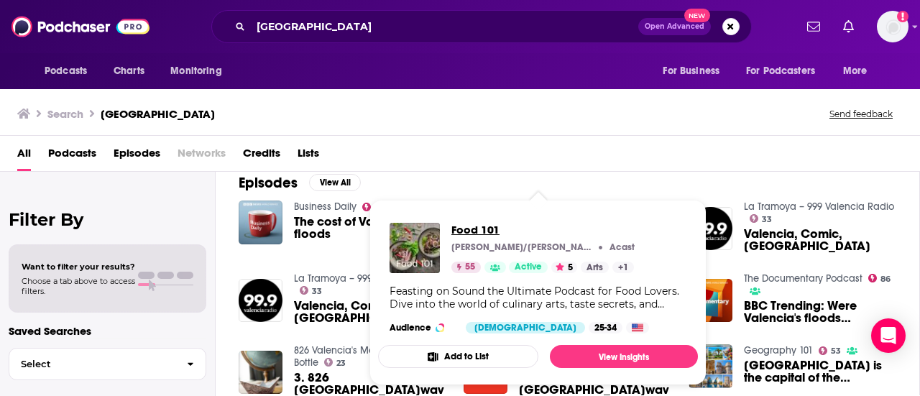
click at [482, 227] on span "Food 101" at bounding box center [542, 230] width 183 height 14
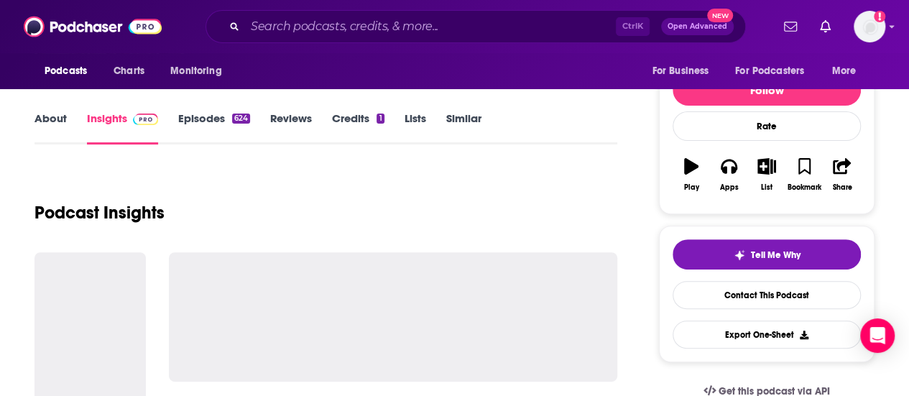
scroll to position [162, 0]
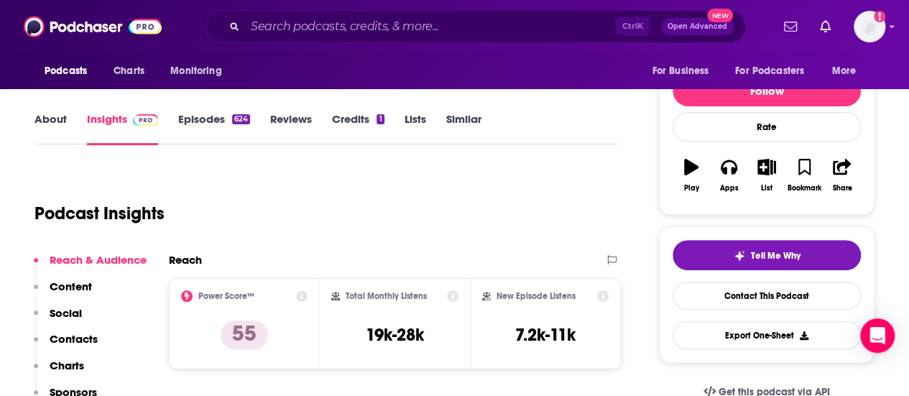
click at [243, 126] on link "Episodes 624" at bounding box center [214, 128] width 72 height 33
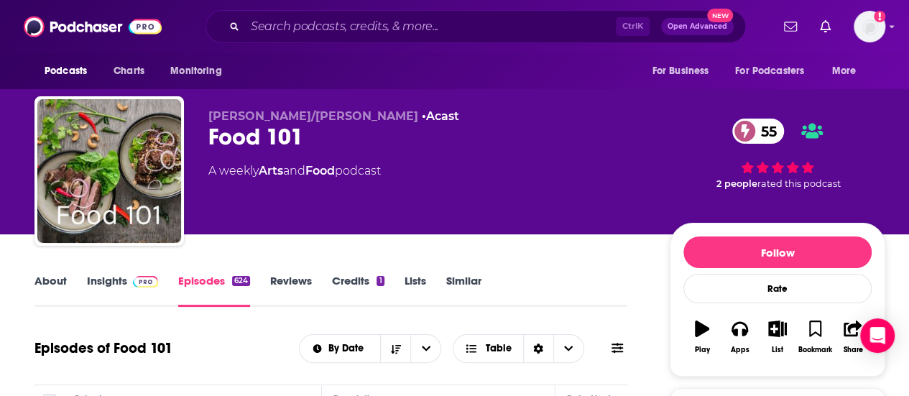
scroll to position [200, 0]
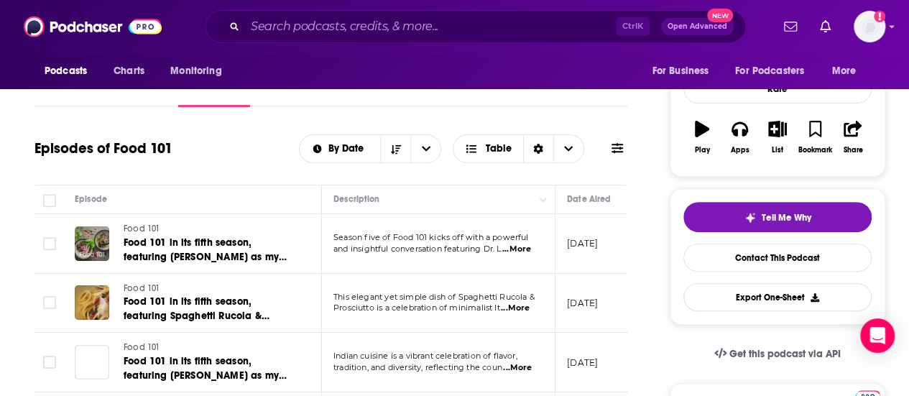
click at [516, 251] on span "...More" at bounding box center [516, 249] width 29 height 11
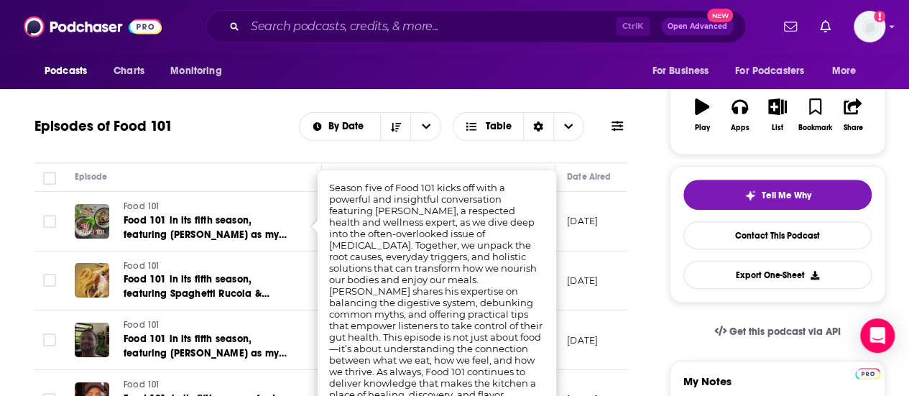
scroll to position [223, 0]
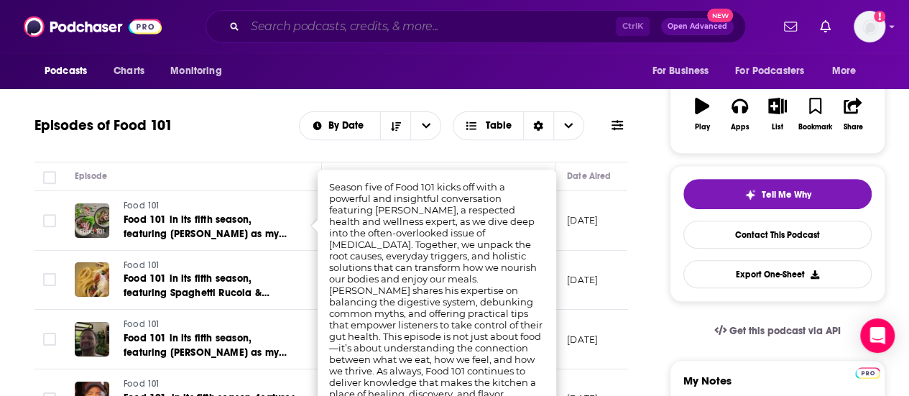
click at [396, 19] on input "Search podcasts, credits, & more..." at bounding box center [430, 26] width 371 height 23
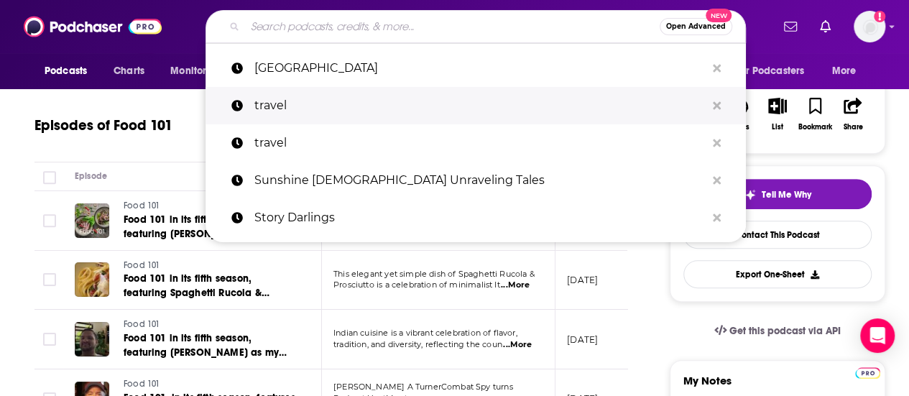
click at [392, 103] on p "travel" at bounding box center [479, 105] width 451 height 37
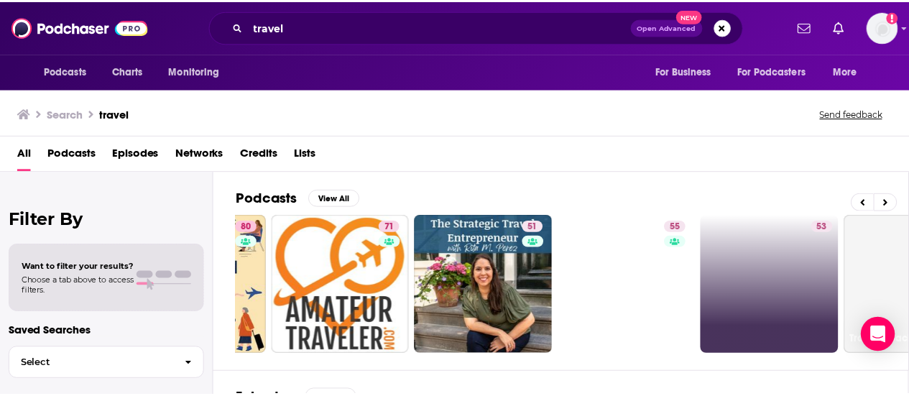
scroll to position [0, 124]
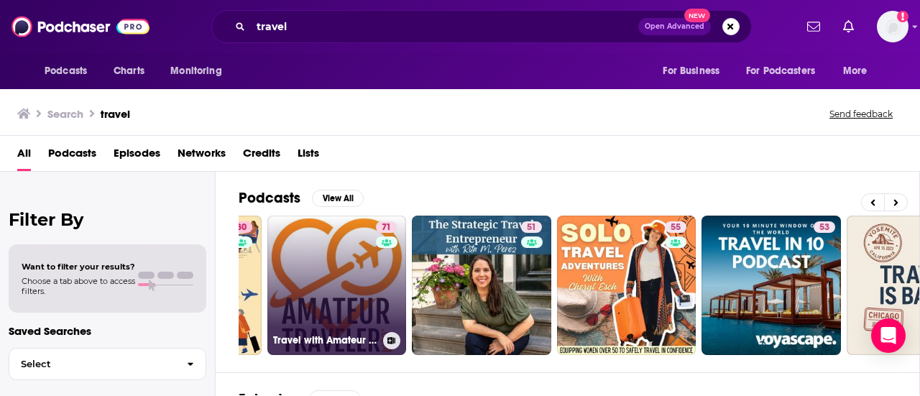
click at [345, 293] on link "71 Travel with Amateur Traveler Podcast" at bounding box center [336, 285] width 139 height 139
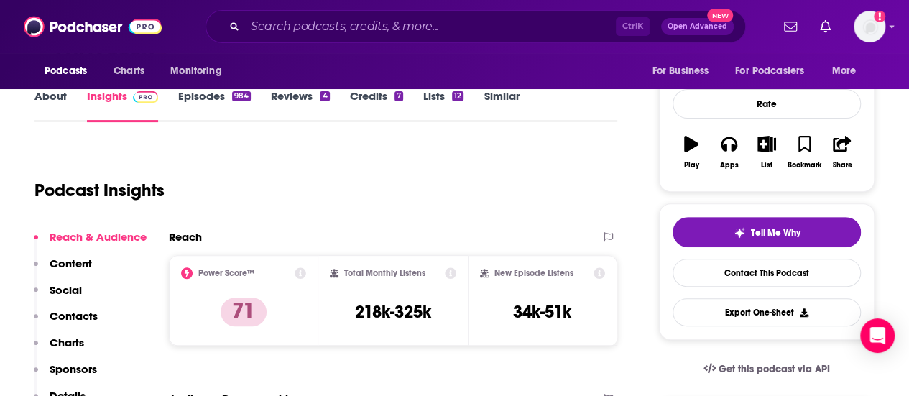
scroll to position [142, 0]
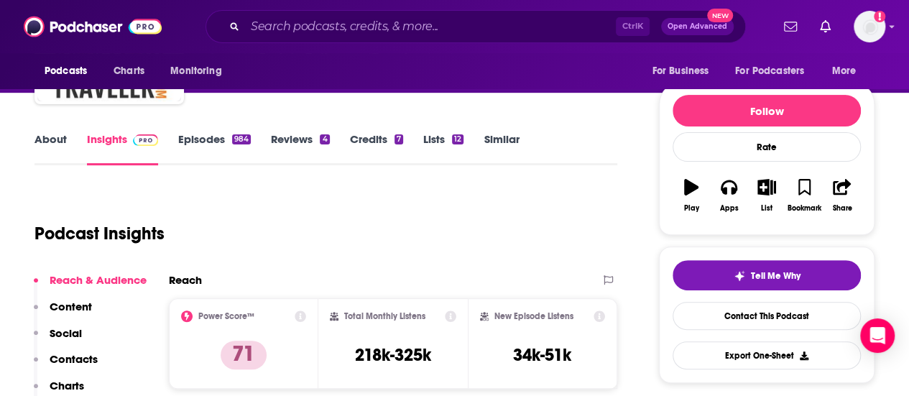
click at [200, 139] on link "Episodes 984" at bounding box center [214, 148] width 73 height 33
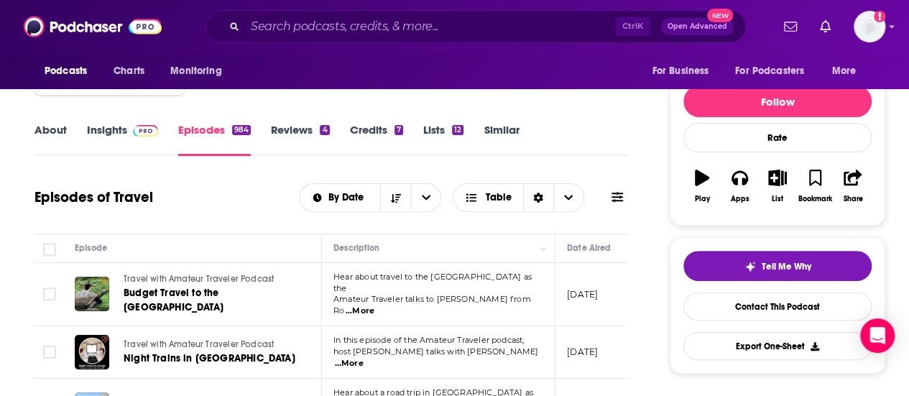
scroll to position [0, 42]
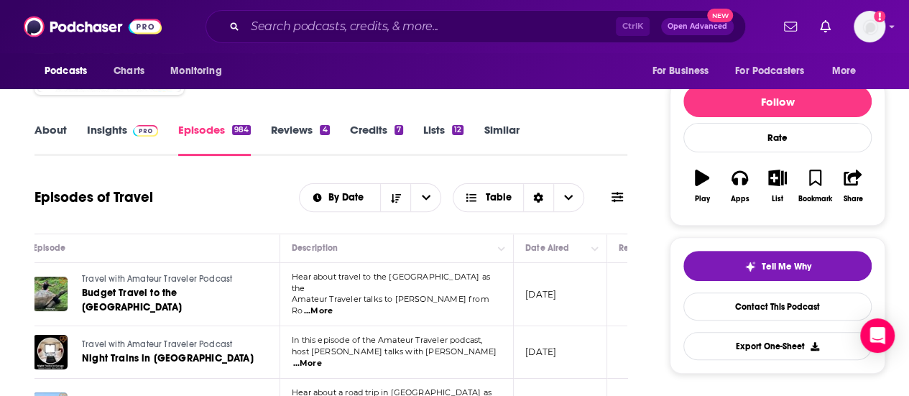
click at [493, 298] on p "Amateur Traveler talks to Michael from Ro ...More" at bounding box center [396, 305] width 209 height 23
click at [333, 305] on span "...More" at bounding box center [318, 310] width 29 height 11
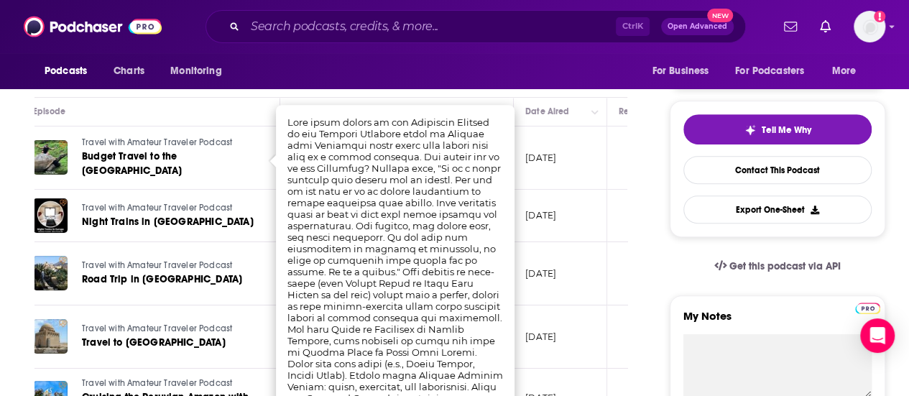
scroll to position [288, 0]
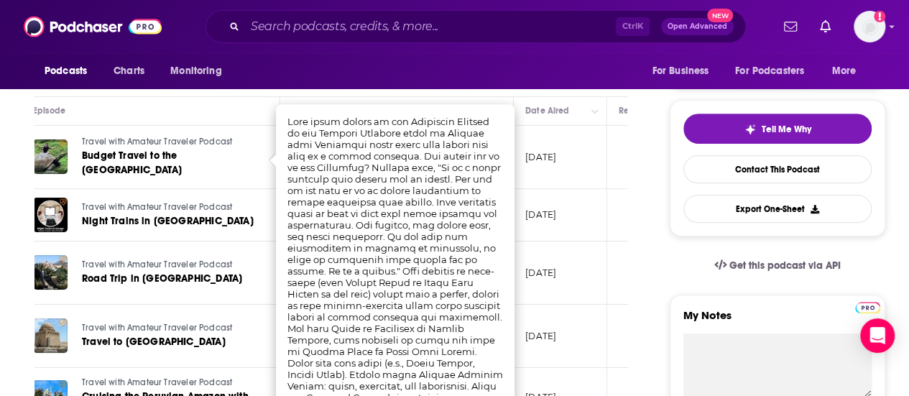
click at [542, 267] on p "August 30, 2025" at bounding box center [540, 273] width 31 height 12
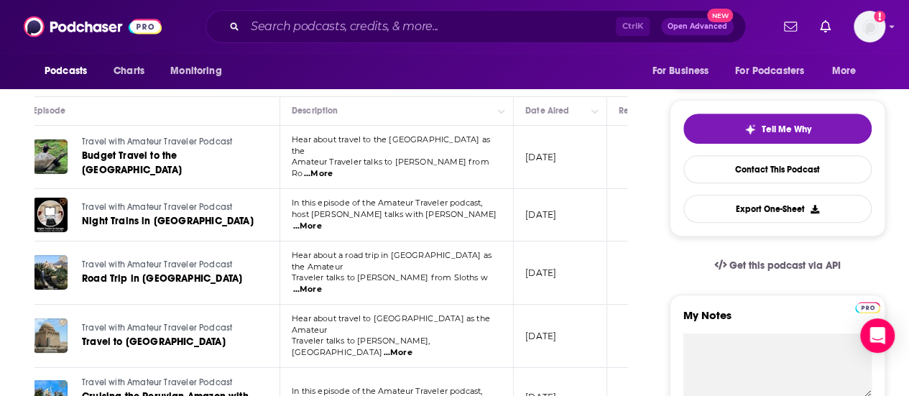
click at [322, 221] on span "...More" at bounding box center [307, 226] width 29 height 11
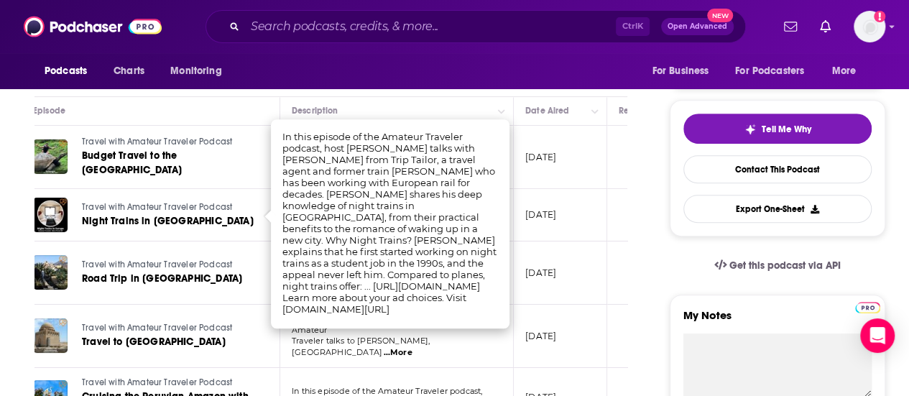
click at [557, 249] on td "August 30, 2025" at bounding box center [560, 272] width 93 height 63
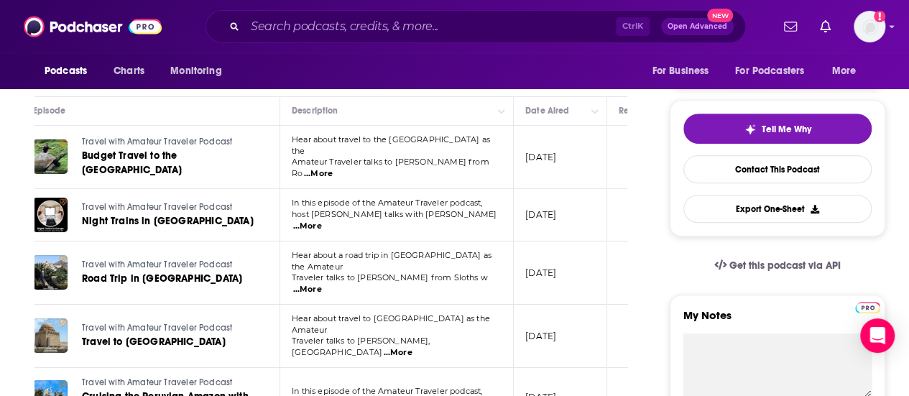
click at [322, 284] on span "...More" at bounding box center [307, 289] width 29 height 11
click at [540, 267] on p "August 30, 2025" at bounding box center [540, 273] width 31 height 12
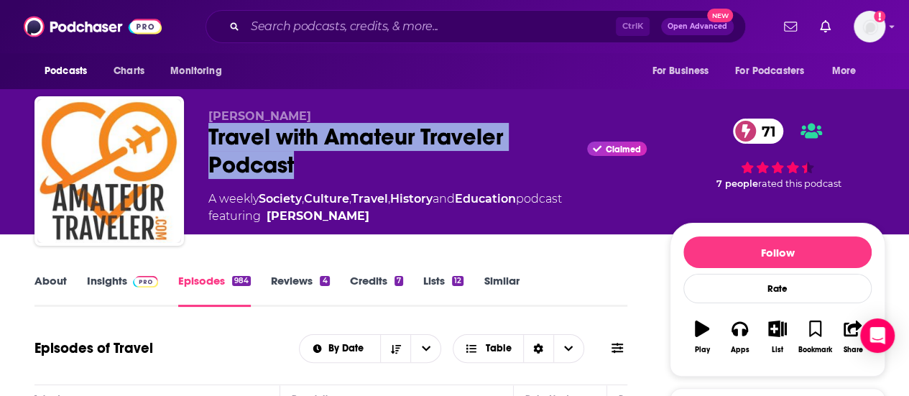
drag, startPoint x: 354, startPoint y: 163, endPoint x: 203, endPoint y: 129, distance: 154.8
click at [203, 129] on div "Chris Christensen Travel with Amateur Traveler Podcast Claimed 71 A weekly Soci…" at bounding box center [459, 173] width 851 height 155
copy h2 "Travel with Amateur Traveler Podcast"
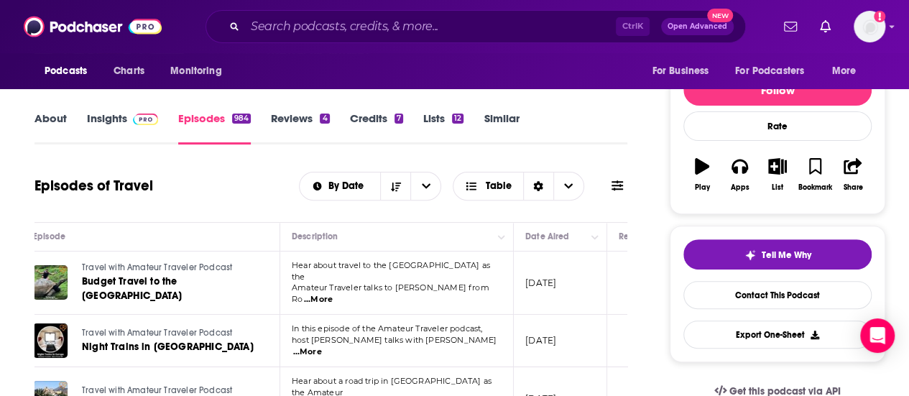
click at [50, 119] on link "About" at bounding box center [50, 127] width 32 height 33
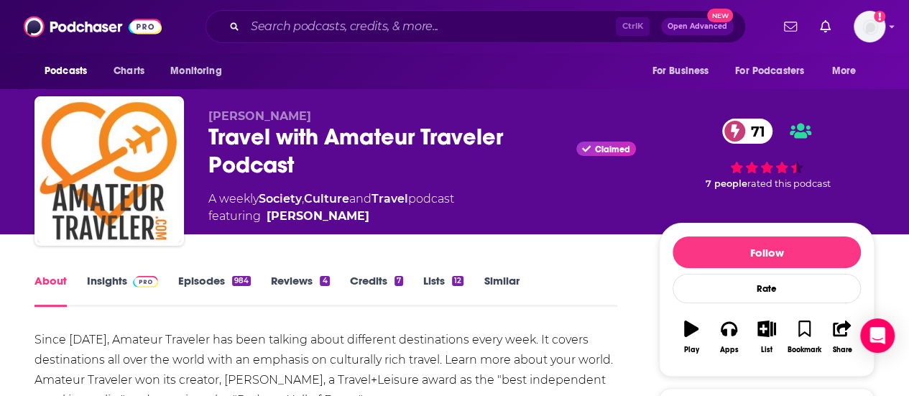
scroll to position [116, 0]
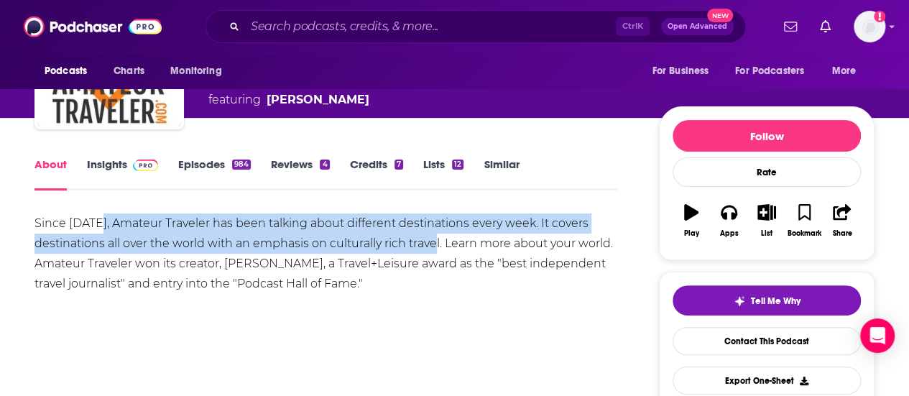
drag, startPoint x: 99, startPoint y: 221, endPoint x: 442, endPoint y: 246, distance: 343.7
click at [442, 246] on div "Since 2005, Amateur Traveler has been talking about different destinations ever…" at bounding box center [325, 253] width 583 height 80
copy div "Amateur Traveler has been talking about different destinations every week. It c…"
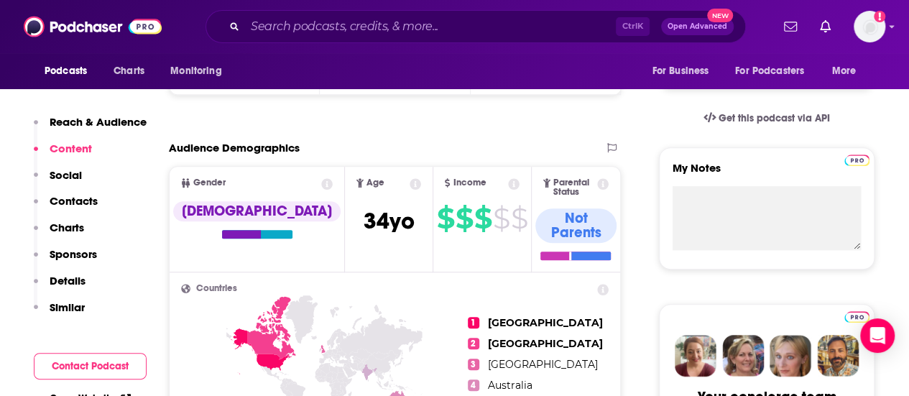
scroll to position [436, 0]
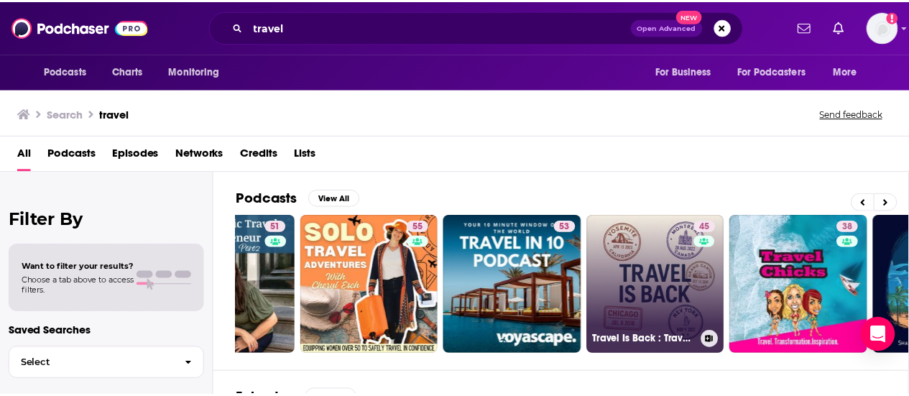
scroll to position [0, 500]
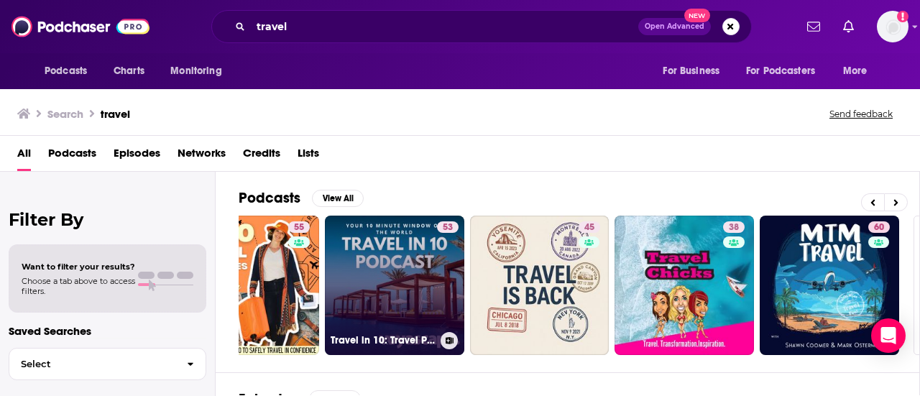
click at [440, 271] on div "53" at bounding box center [448, 276] width 22 height 111
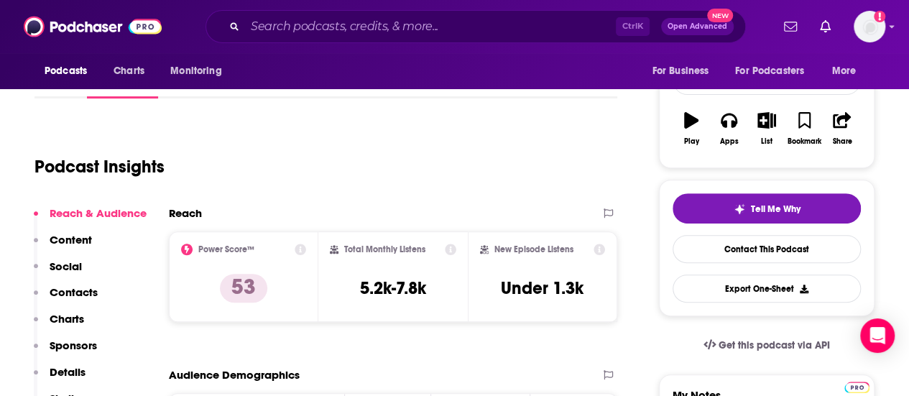
scroll to position [173, 0]
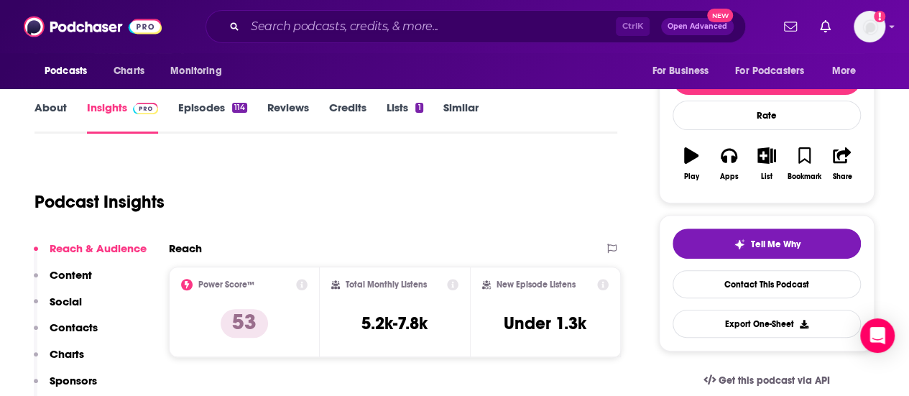
click at [218, 106] on link "Episodes 114" at bounding box center [212, 117] width 69 height 33
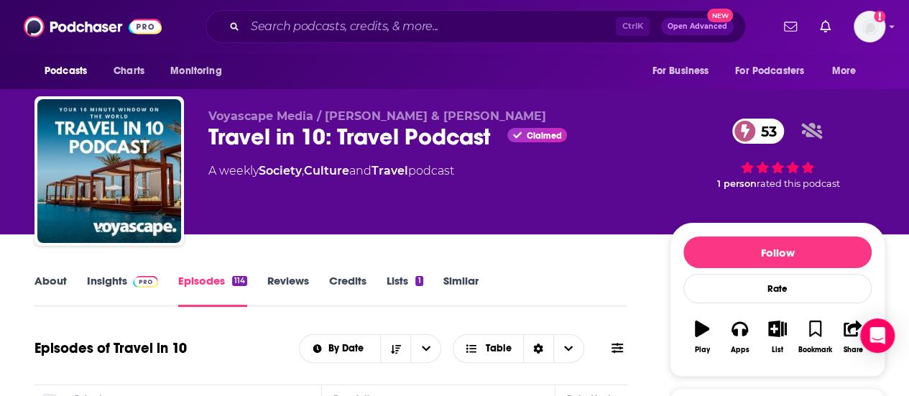
scroll to position [206, 0]
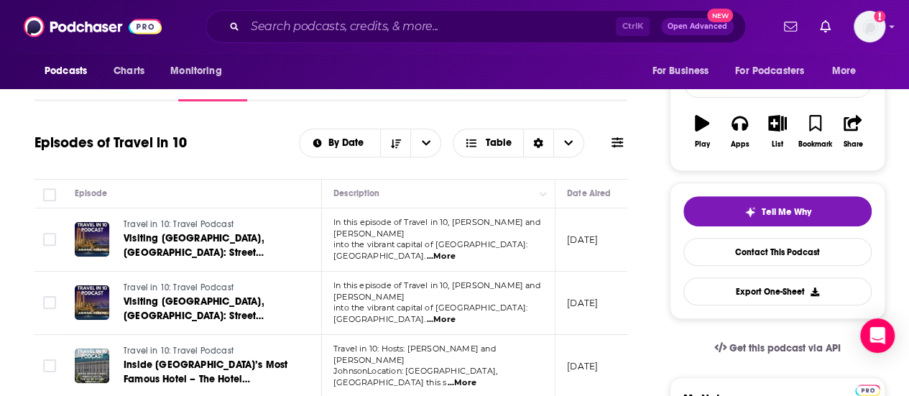
click at [456, 251] on span "...More" at bounding box center [441, 256] width 29 height 11
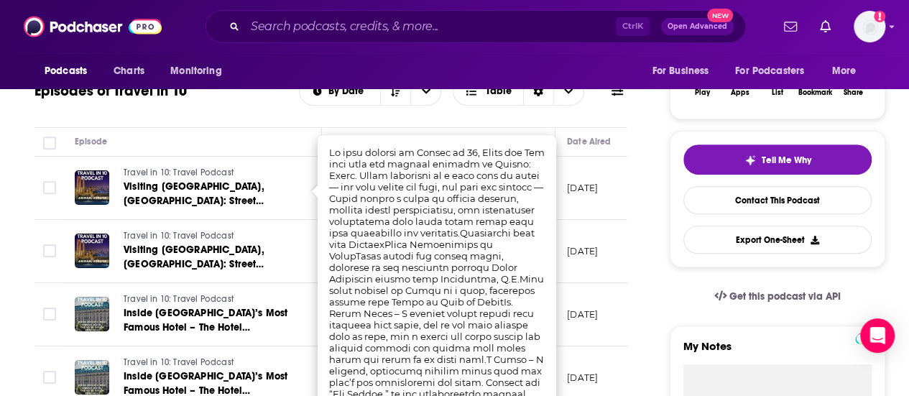
scroll to position [293, 0]
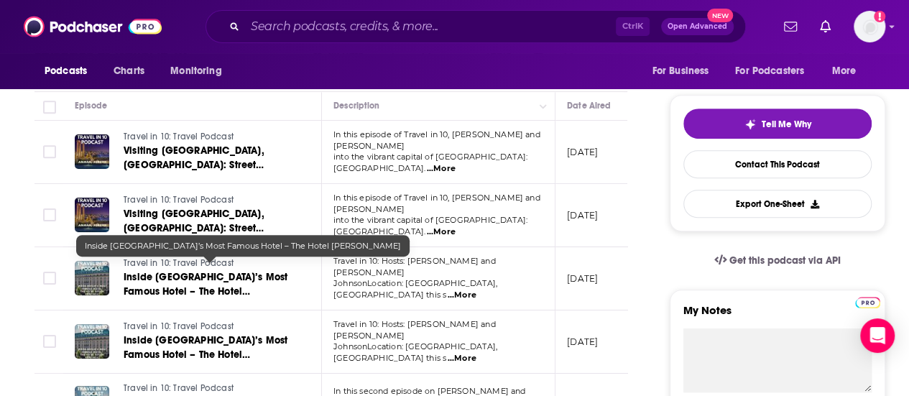
click at [259, 270] on link "Inside Berlin’s Most Famous Hotel – The Hotel Adlon Kempinski" at bounding box center [210, 284] width 172 height 29
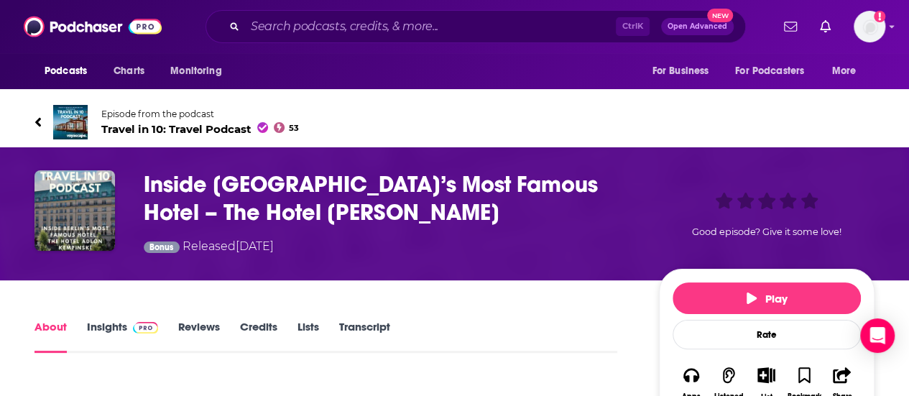
scroll to position [203, 0]
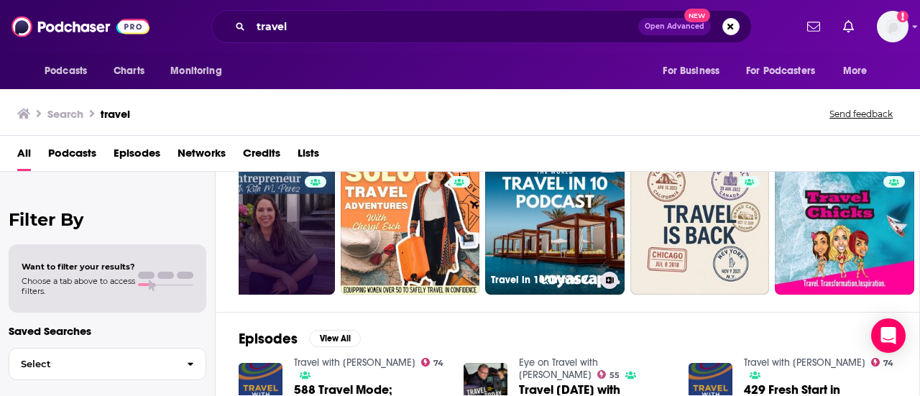
scroll to position [0, 638]
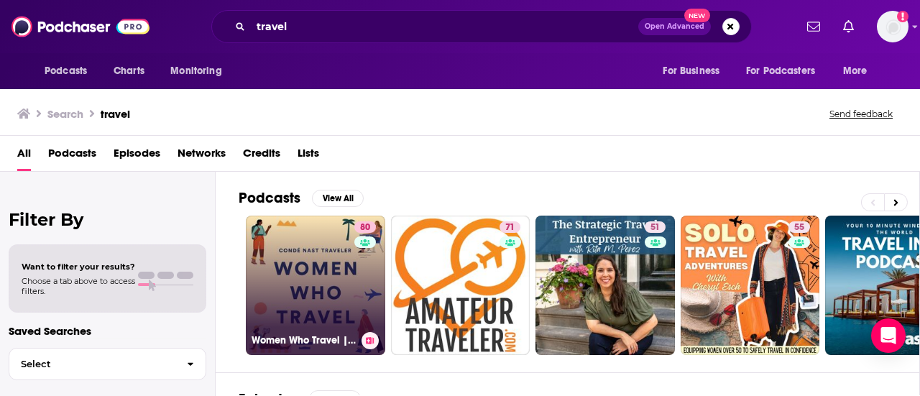
click at [343, 276] on link "80 Women Who Travel | Condé Nast Traveler" at bounding box center [315, 285] width 139 height 139
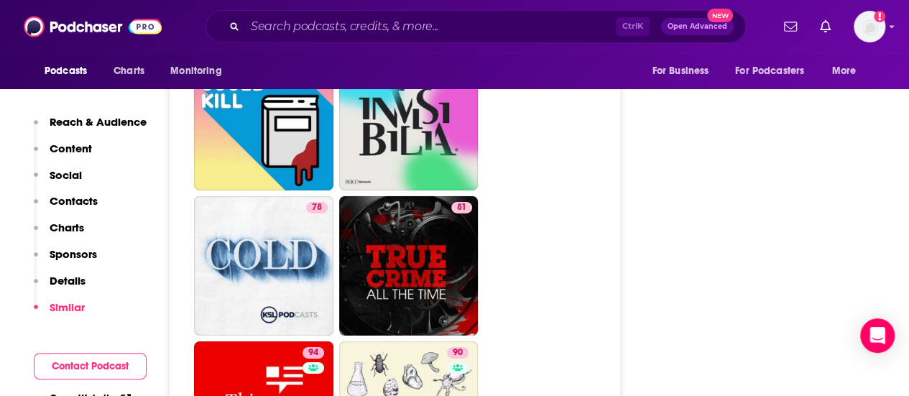
scroll to position [5080, 0]
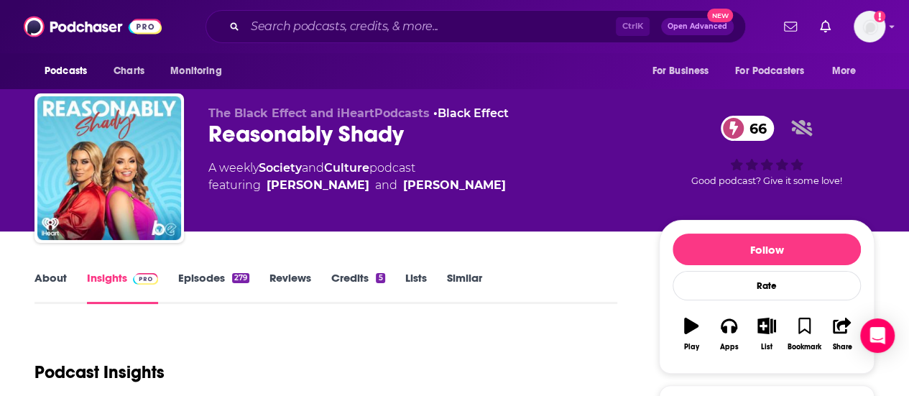
scroll to position [2, 0]
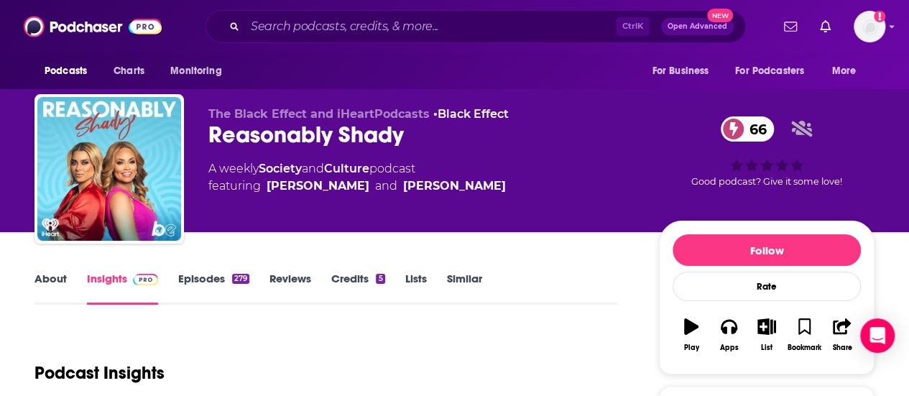
click at [226, 272] on link "Episodes 279" at bounding box center [213, 288] width 71 height 33
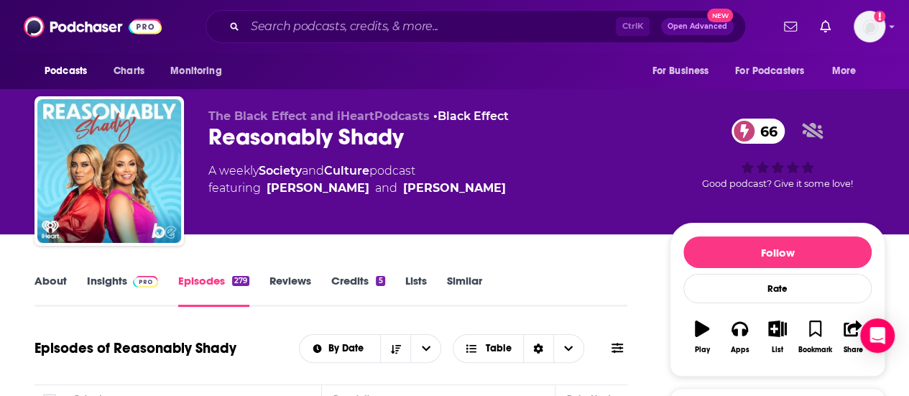
click at [52, 281] on link "About" at bounding box center [50, 290] width 32 height 33
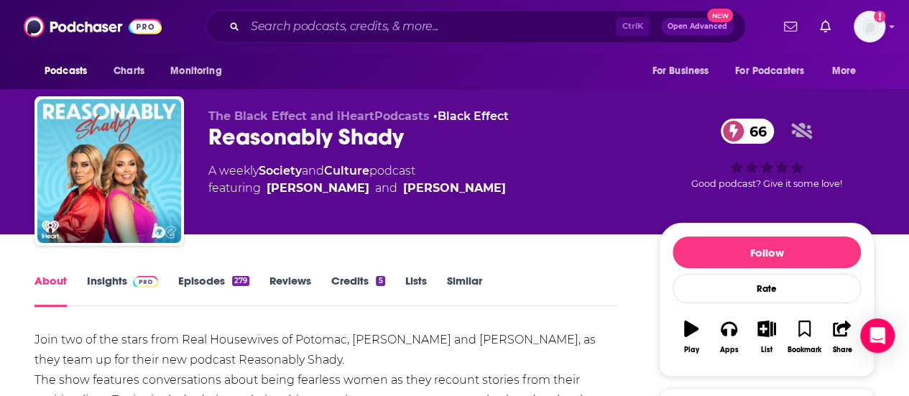
scroll to position [149, 0]
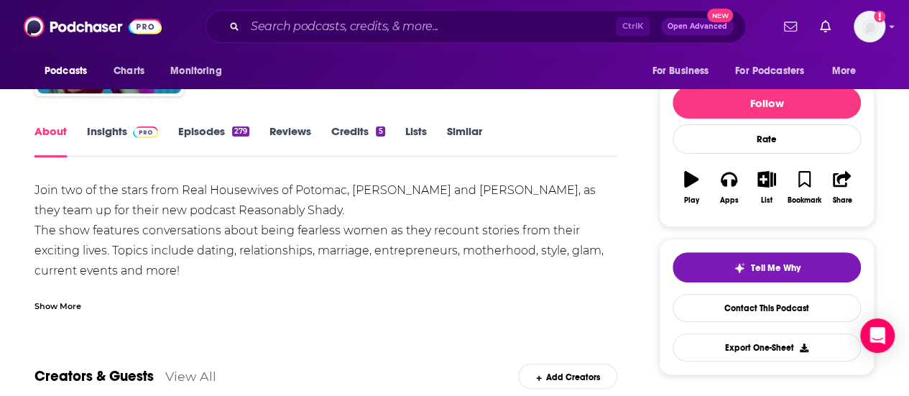
click at [184, 144] on link "Episodes 279" at bounding box center [213, 140] width 71 height 33
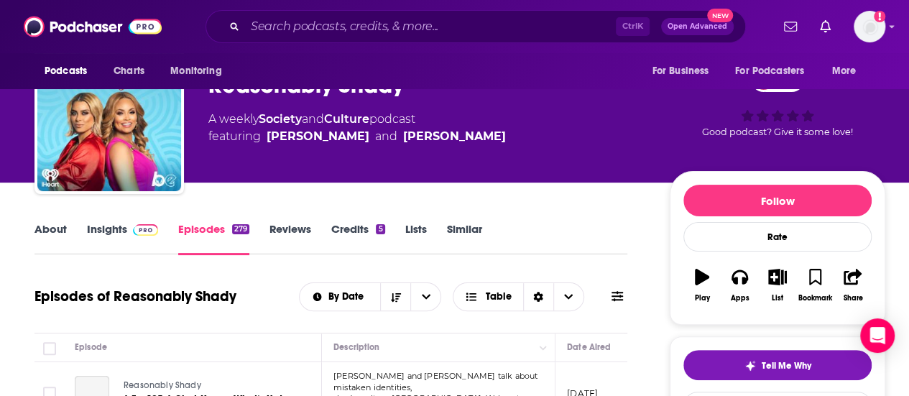
scroll to position [229, 0]
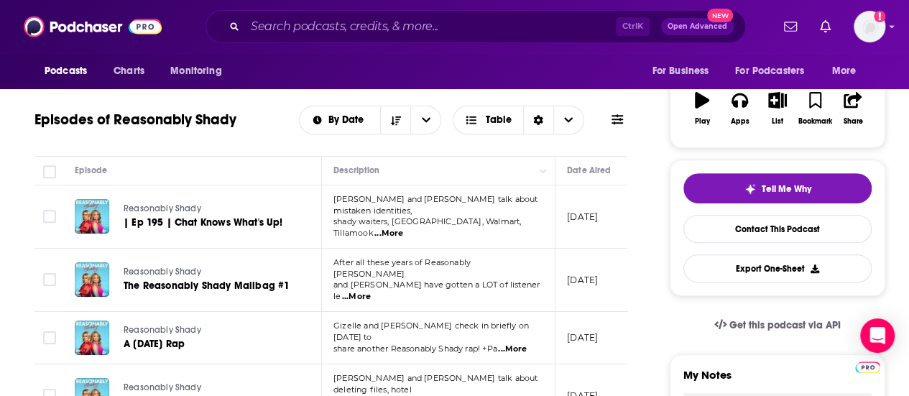
click at [403, 228] on span "...More" at bounding box center [388, 233] width 29 height 11
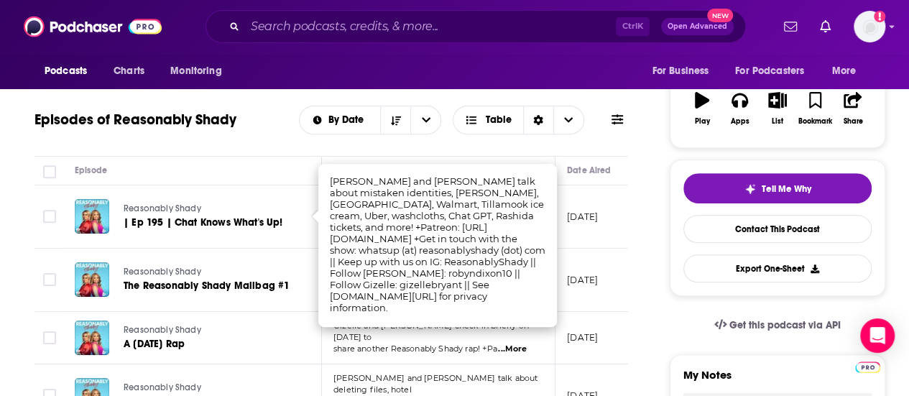
click at [478, 331] on td "Gizelle and [PERSON_NAME] check in briefly on [DATE] to share another Reasonabl…" at bounding box center [439, 338] width 234 height 52
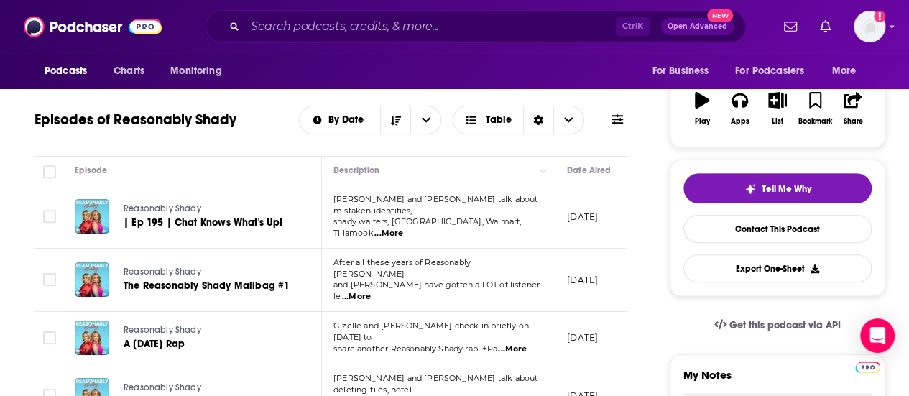
click at [371, 291] on span "...More" at bounding box center [356, 296] width 29 height 11
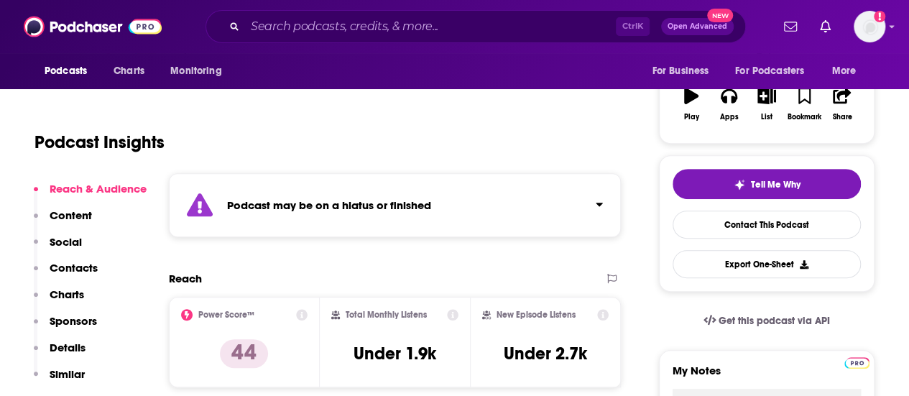
scroll to position [234, 0]
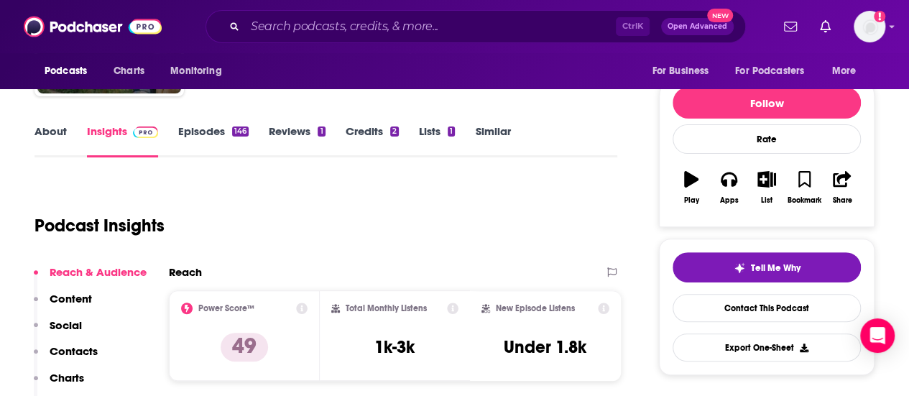
scroll to position [149, 0]
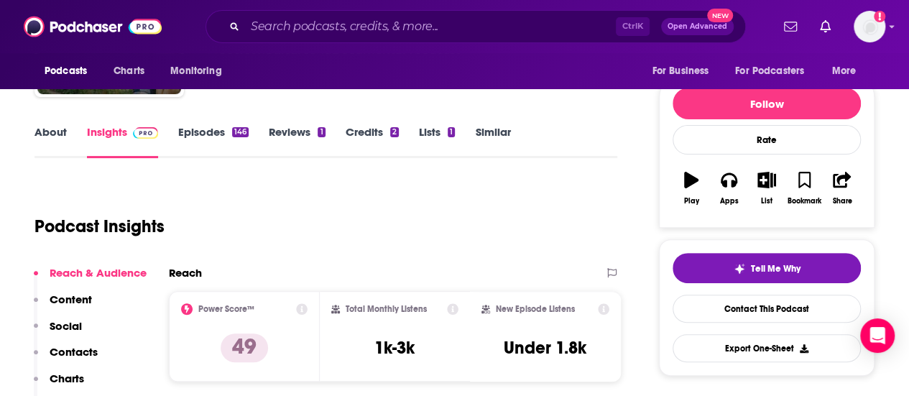
click at [231, 141] on link "Episodes 146" at bounding box center [213, 141] width 70 height 33
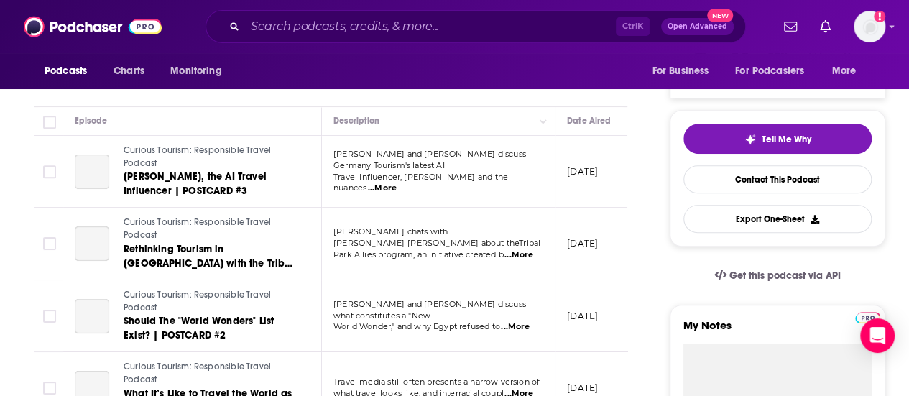
scroll to position [287, 0]
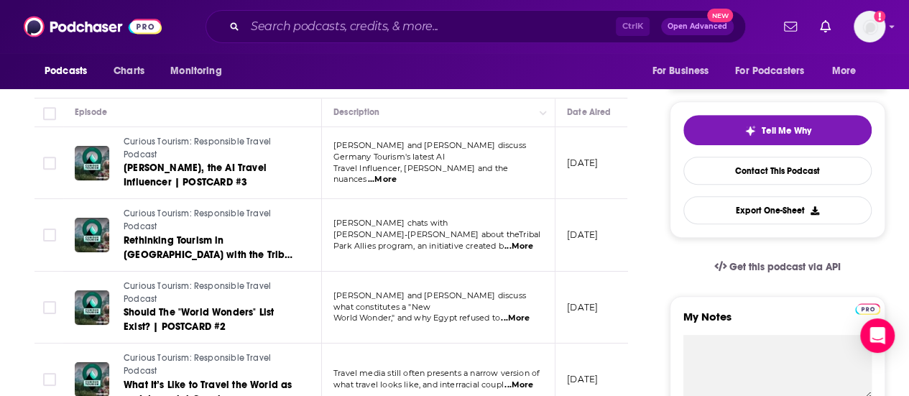
click at [397, 174] on span "...More" at bounding box center [382, 179] width 29 height 11
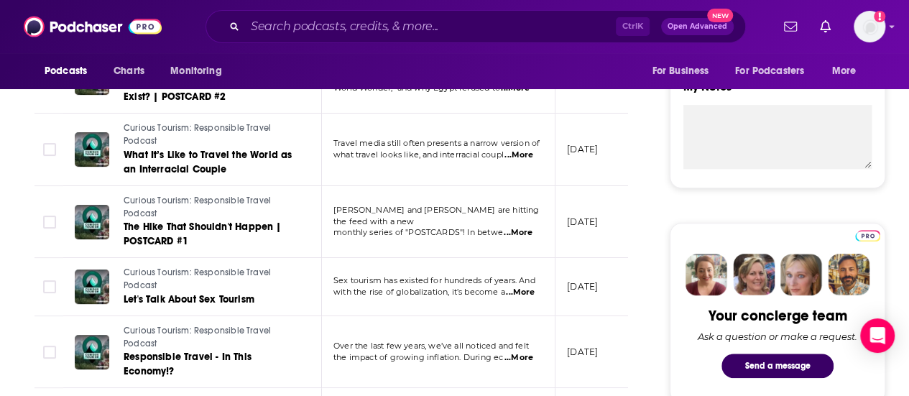
scroll to position [0, 0]
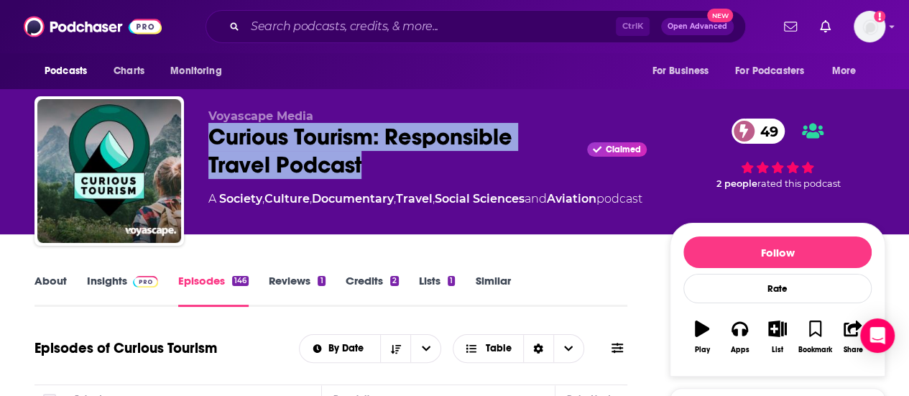
drag, startPoint x: 384, startPoint y: 166, endPoint x: 206, endPoint y: 137, distance: 180.5
click at [206, 137] on div "Voyascape Media Curious Tourism: Responsible Travel Podcast Claimed 49 A Societ…" at bounding box center [459, 173] width 851 height 155
copy h2 "Curious Tourism: Responsible Travel Podcast"
click at [131, 296] on link "Insights" at bounding box center [122, 290] width 71 height 33
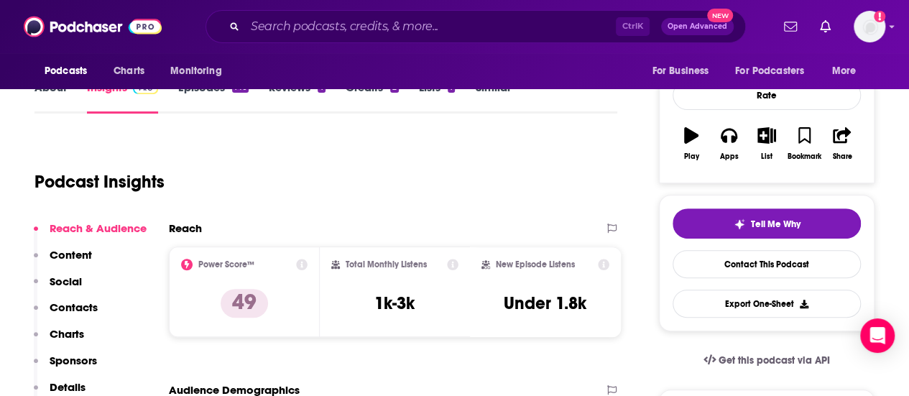
scroll to position [147, 0]
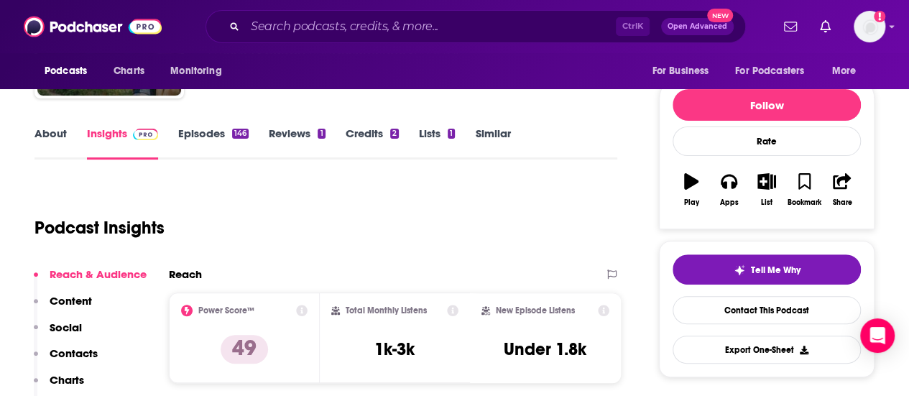
click at [46, 135] on link "About" at bounding box center [50, 142] width 32 height 33
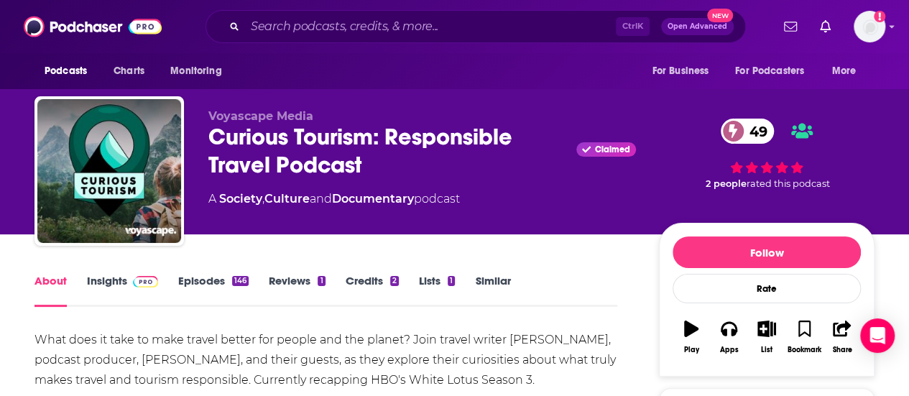
scroll to position [94, 0]
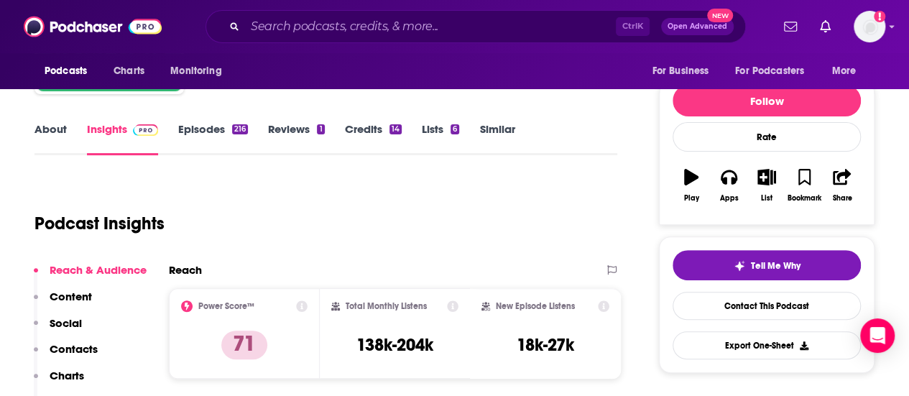
scroll to position [152, 0]
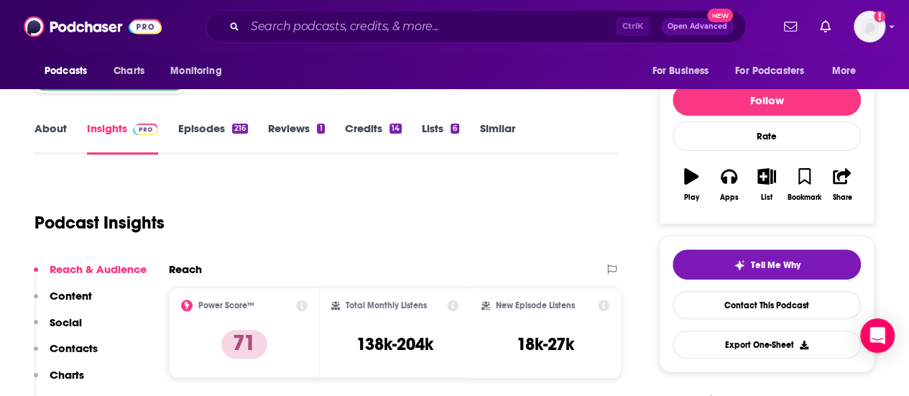
click at [56, 134] on link "About" at bounding box center [50, 137] width 32 height 33
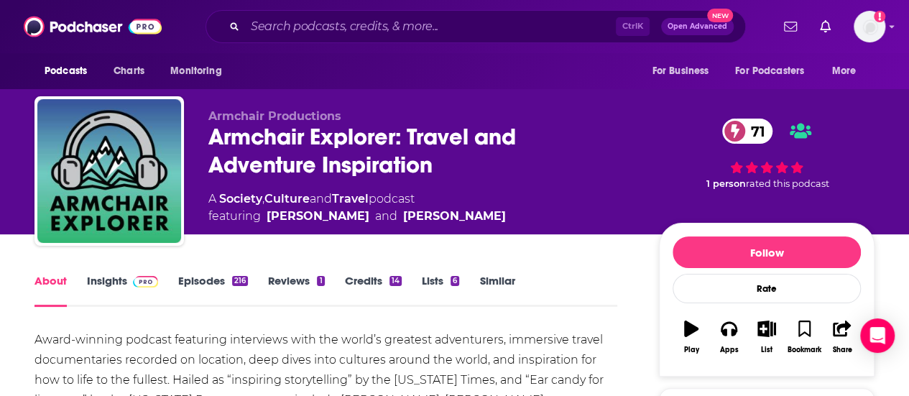
scroll to position [98, 0]
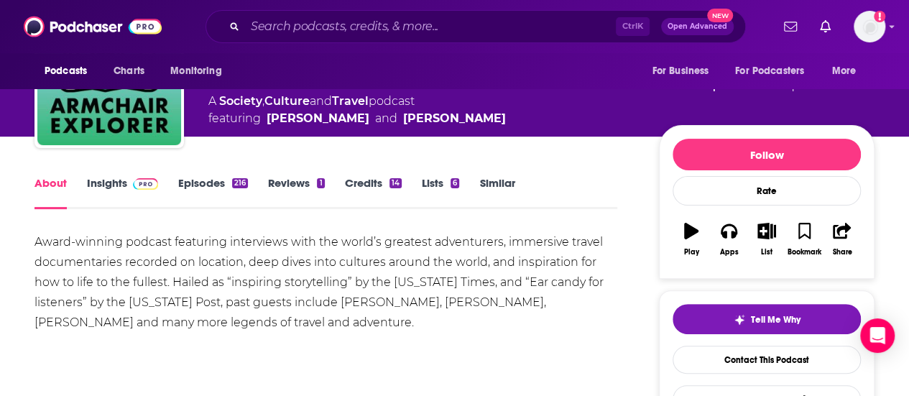
click at [130, 195] on link "Insights" at bounding box center [122, 192] width 71 height 33
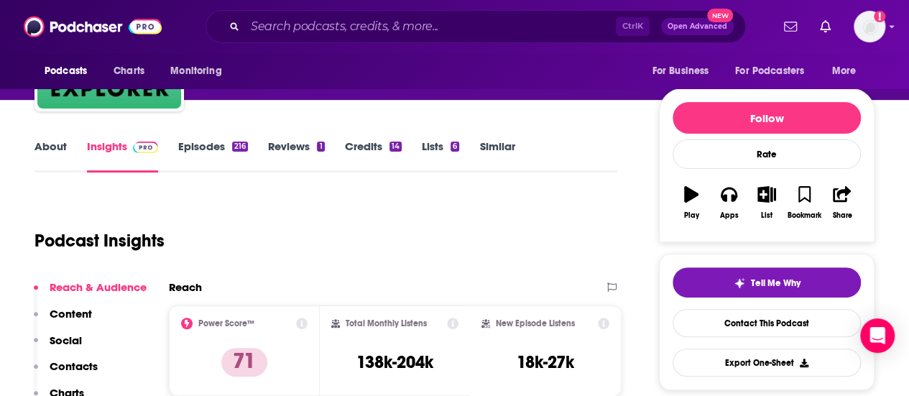
scroll to position [135, 0]
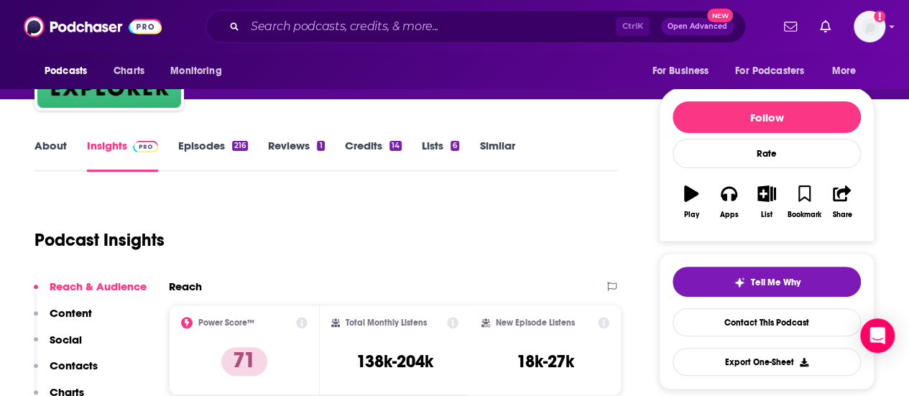
click at [208, 150] on link "Episodes 216" at bounding box center [213, 155] width 70 height 33
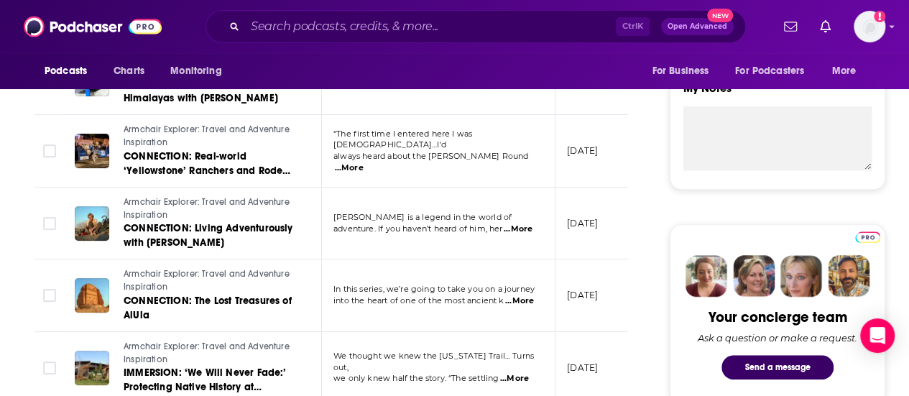
scroll to position [516, 0]
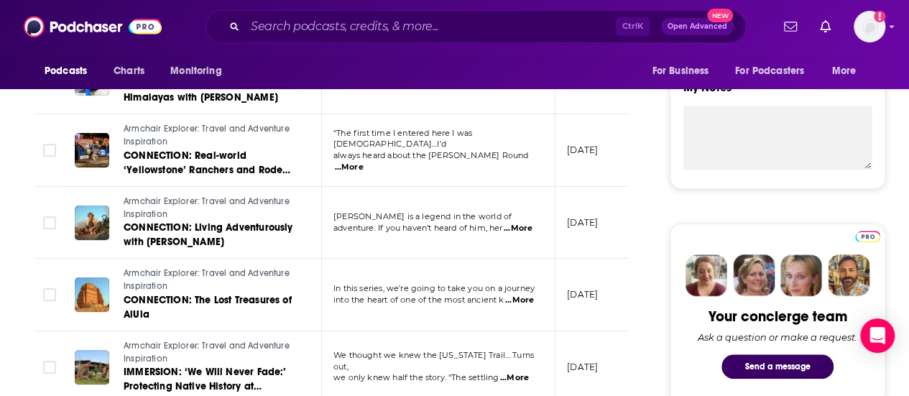
click at [364, 162] on span "...More" at bounding box center [349, 167] width 29 height 11
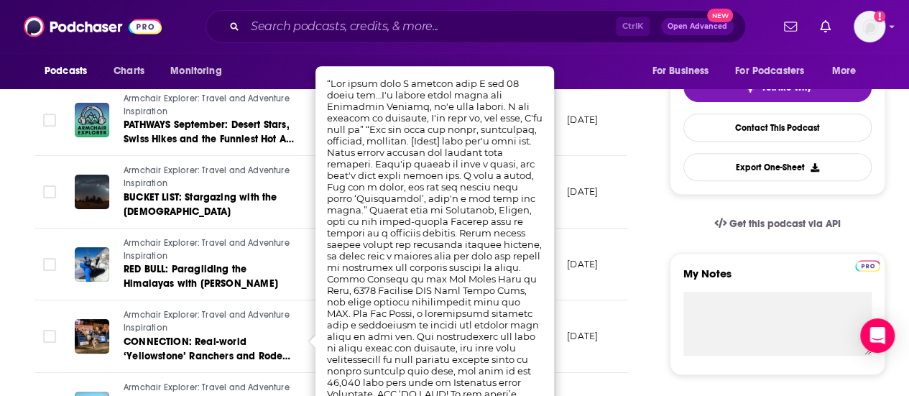
scroll to position [331, 0]
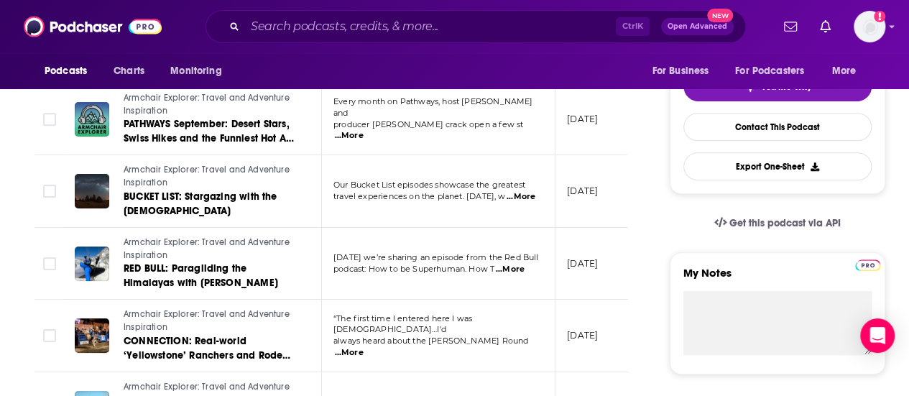
click at [579, 163] on td "September 1, 2025" at bounding box center [601, 191] width 93 height 73
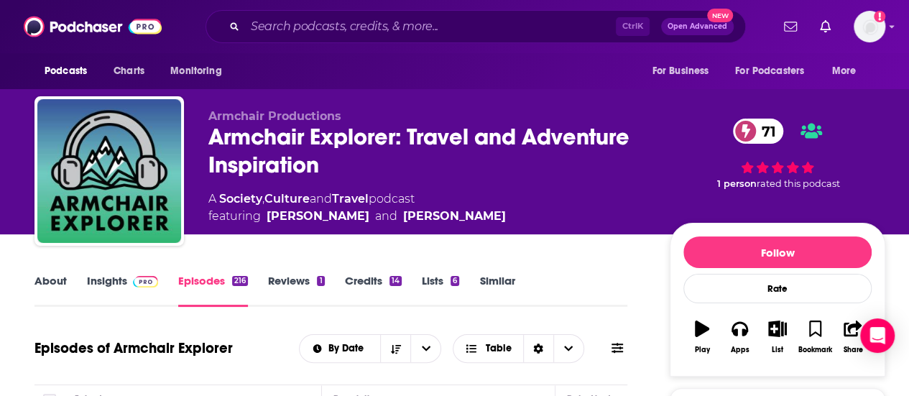
click at [37, 278] on link "About" at bounding box center [50, 290] width 32 height 33
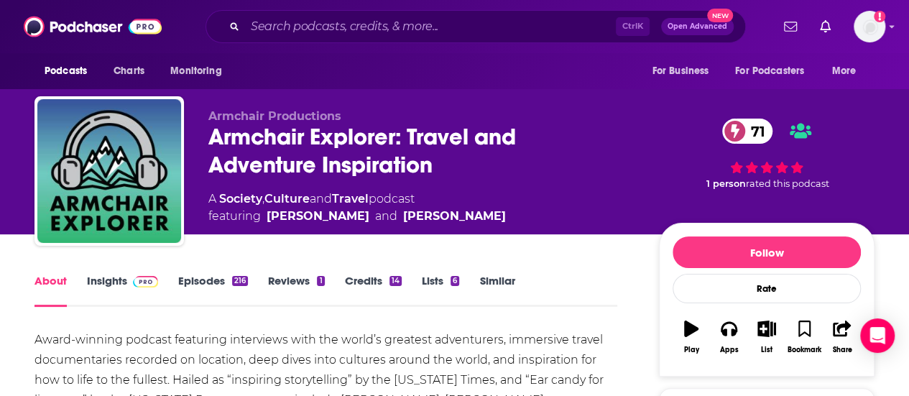
scroll to position [78, 0]
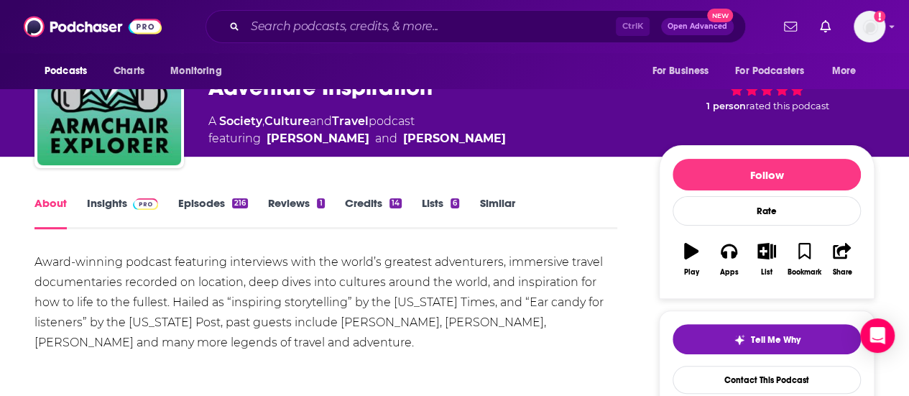
click at [222, 213] on link "Episodes 216" at bounding box center [213, 212] width 70 height 33
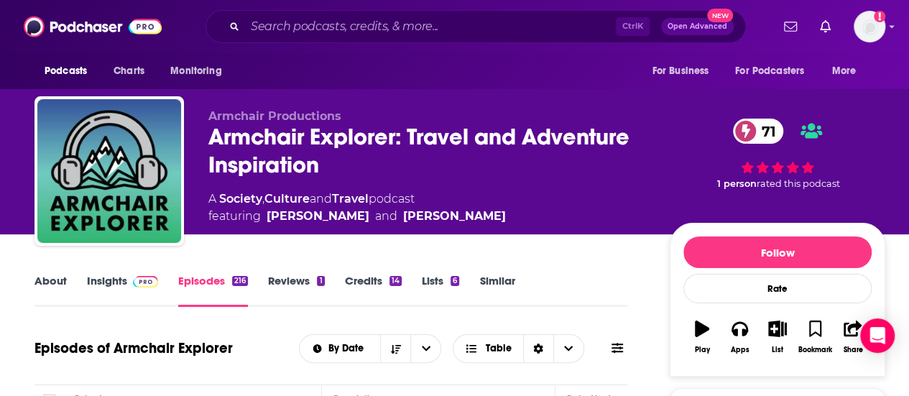
scroll to position [223, 0]
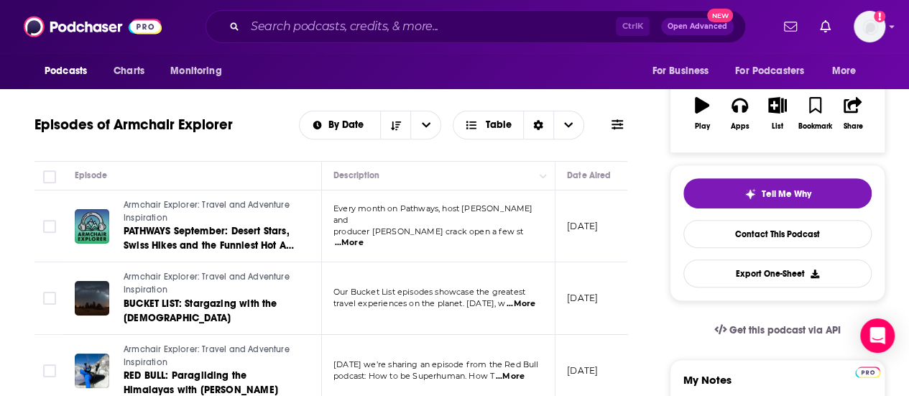
click at [364, 237] on span "...More" at bounding box center [349, 242] width 29 height 11
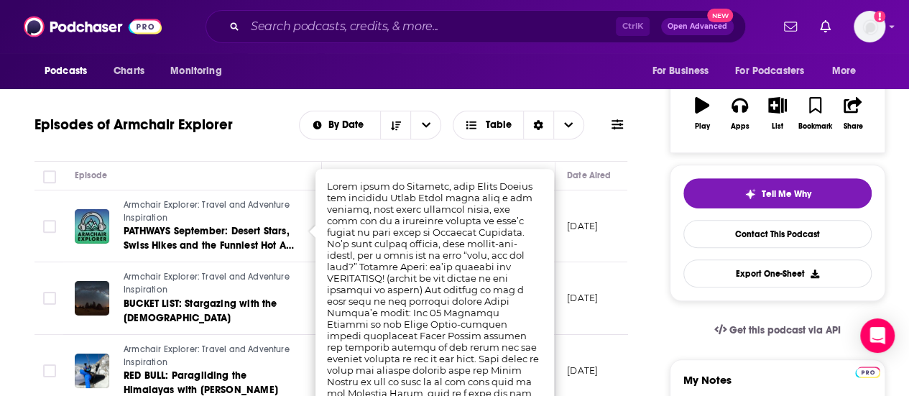
scroll to position [324, 0]
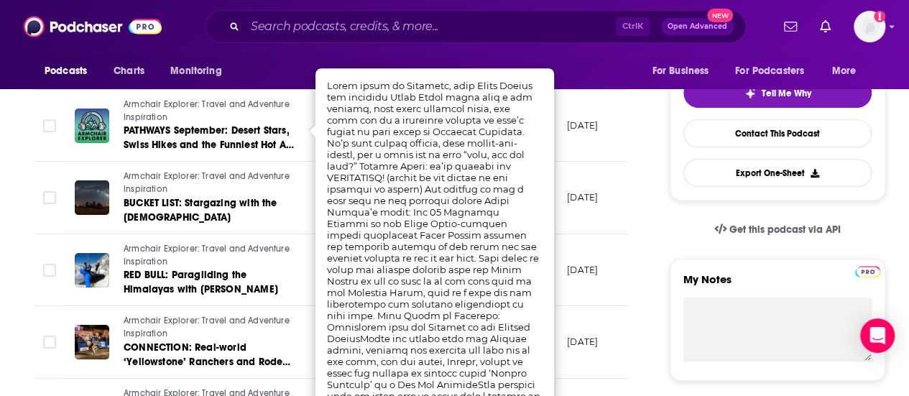
click at [285, 309] on td "Armchair Explorer: Travel and Adventure Inspiration CONNECTION: Real-world ‘Yel…" at bounding box center [192, 342] width 259 height 73
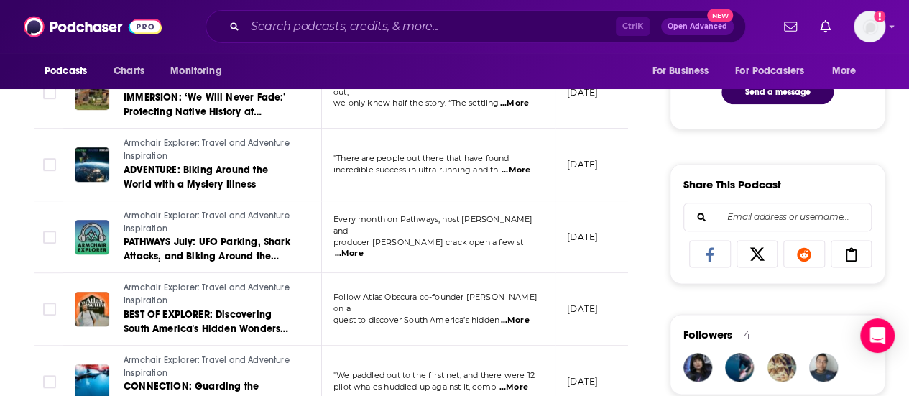
scroll to position [790, 0]
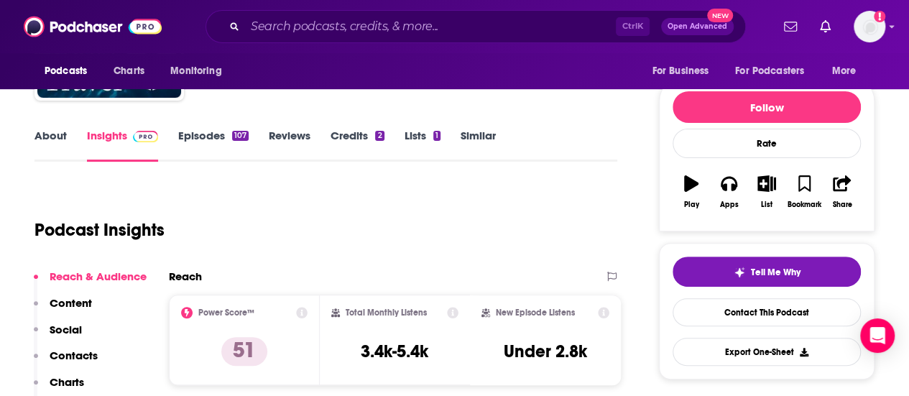
scroll to position [144, 0]
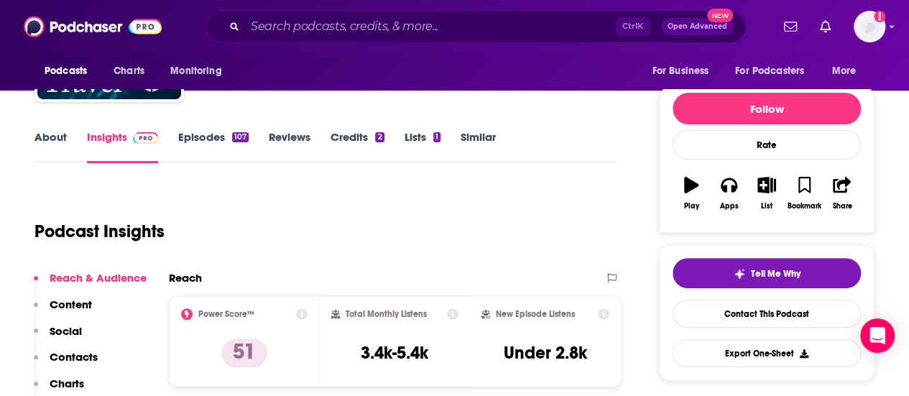
click at [226, 147] on link "Episodes 107" at bounding box center [213, 146] width 70 height 33
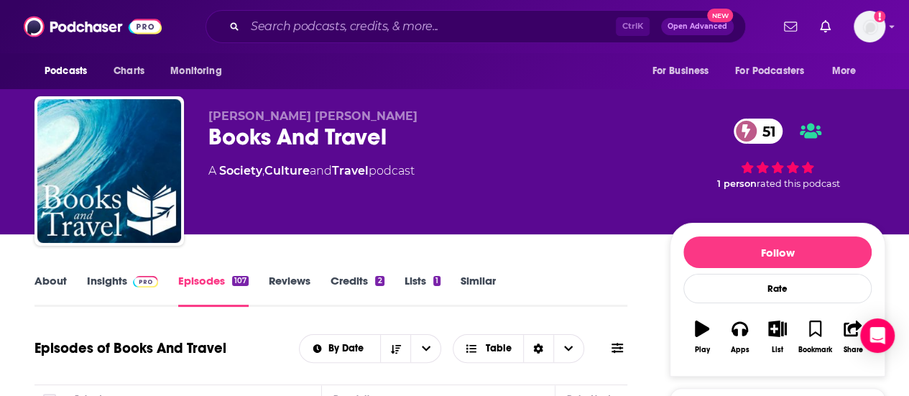
click at [60, 280] on link "About" at bounding box center [50, 290] width 32 height 33
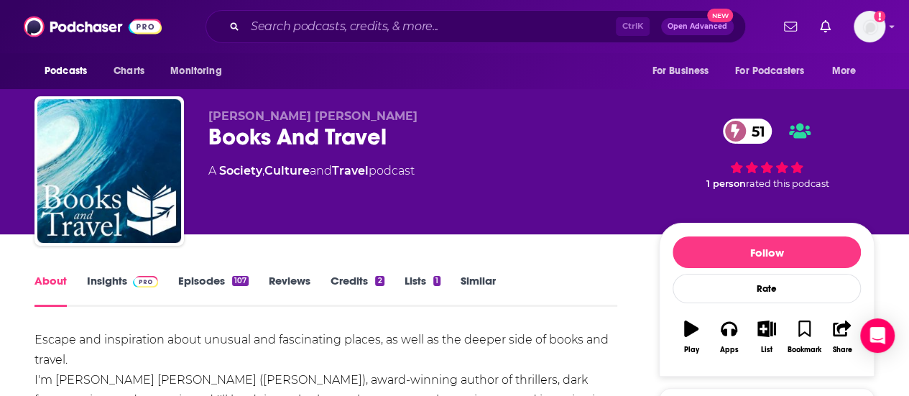
scroll to position [168, 0]
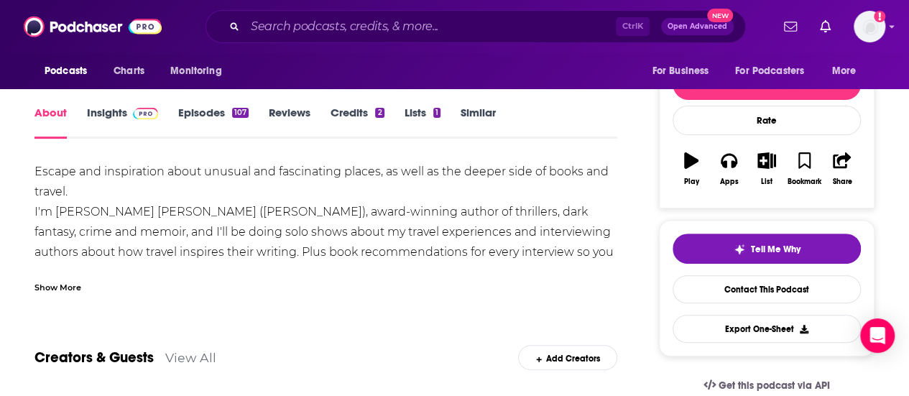
click at [60, 280] on div "Show More" at bounding box center [57, 287] width 47 height 14
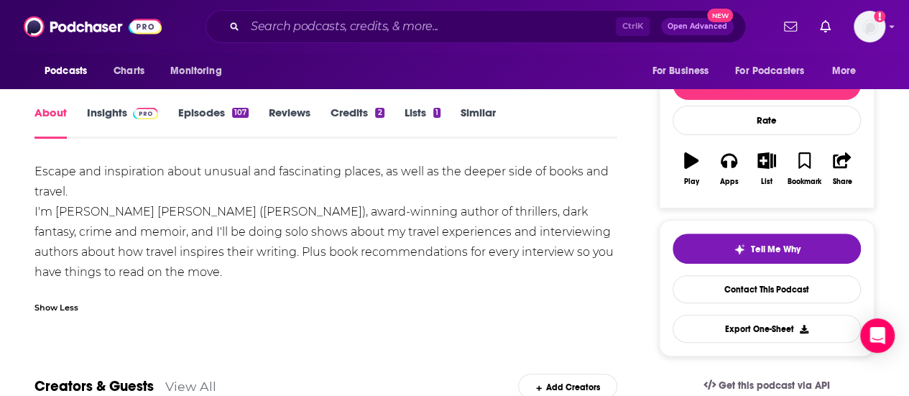
click at [233, 119] on link "Episodes 107" at bounding box center [213, 122] width 70 height 33
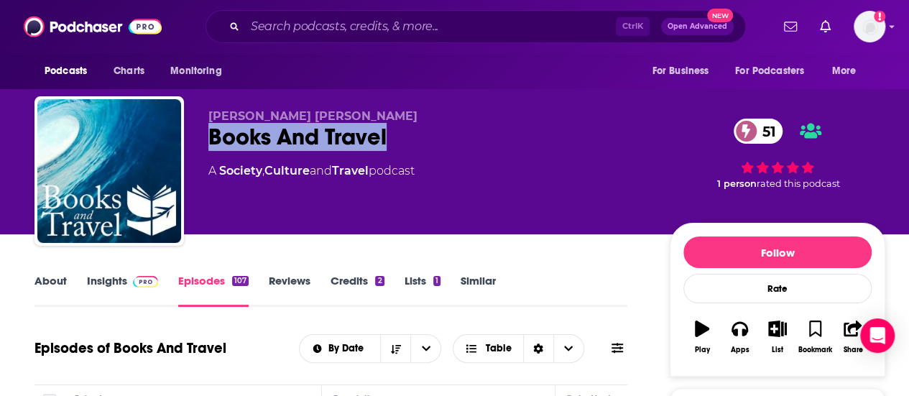
drag, startPoint x: 445, startPoint y: 137, endPoint x: 378, endPoint y: 2, distance: 150.7
click at [213, 137] on div "Books And Travel 51" at bounding box center [427, 137] width 438 height 28
copy h2 "Books And Travel"
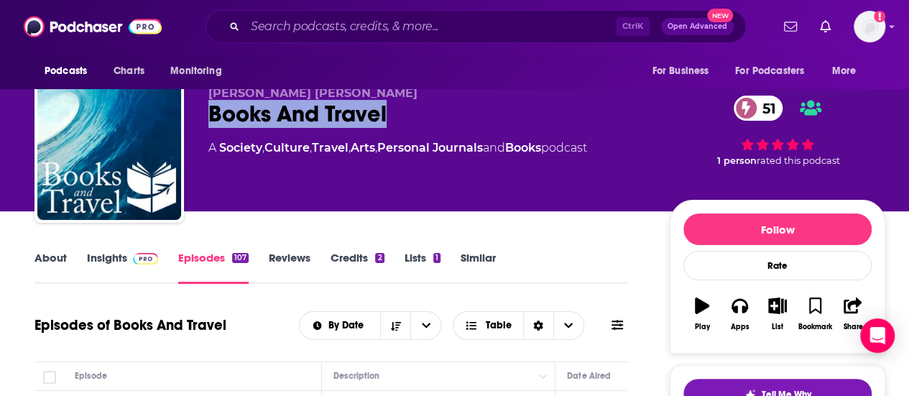
scroll to position [55, 0]
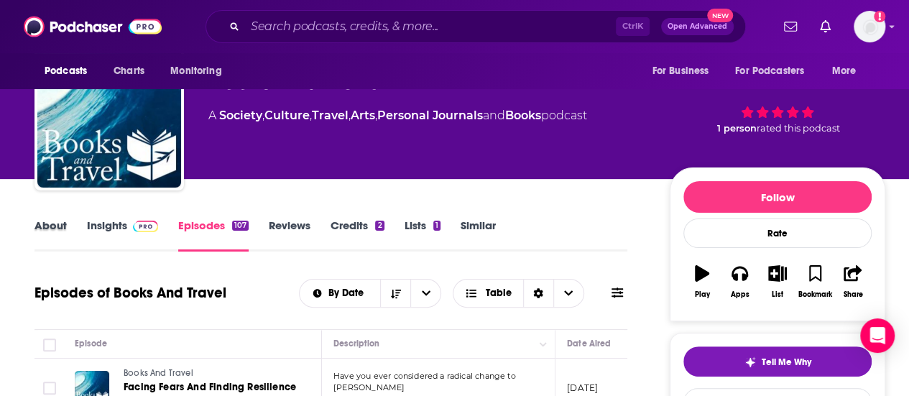
click at [70, 232] on div "About" at bounding box center [60, 234] width 52 height 33
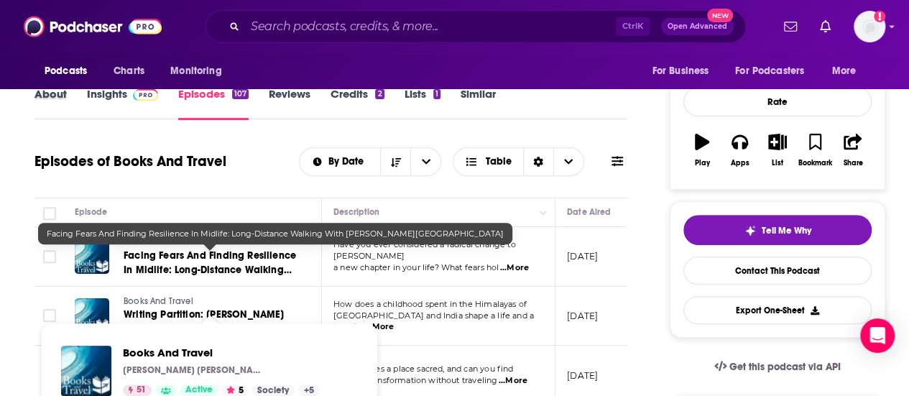
scroll to position [59, 0]
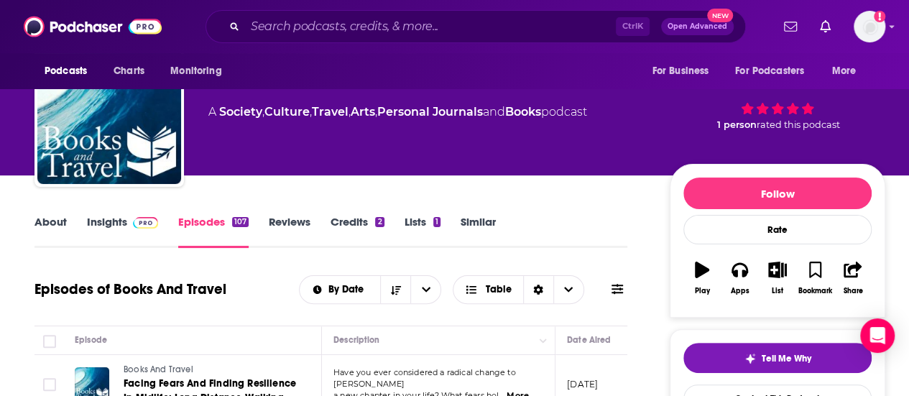
click at [65, 225] on link "About" at bounding box center [50, 231] width 32 height 33
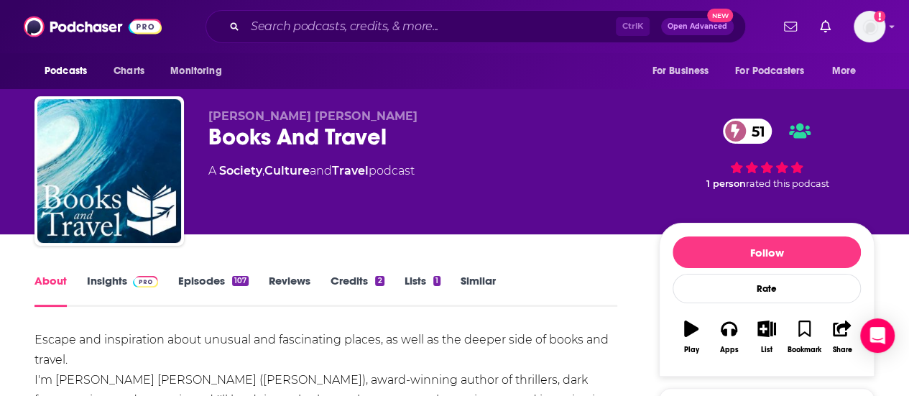
scroll to position [113, 0]
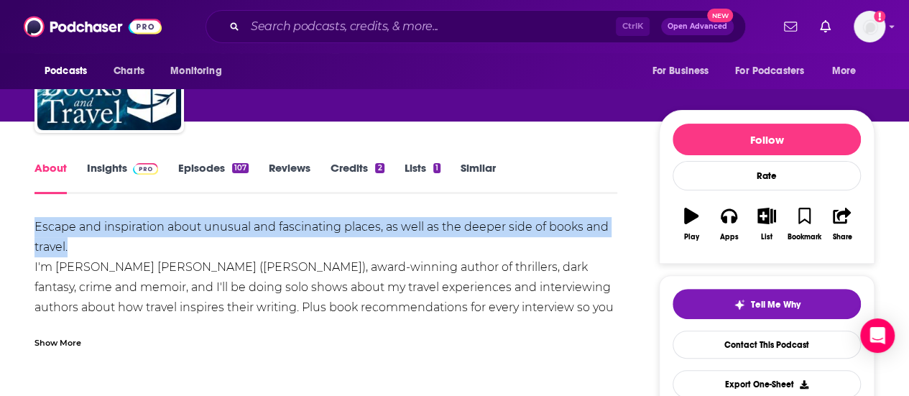
drag, startPoint x: 89, startPoint y: 242, endPoint x: 13, endPoint y: 218, distance: 79.8
copy div "Escape and inspiration about unusual and fascinating places, as well as the dee…"
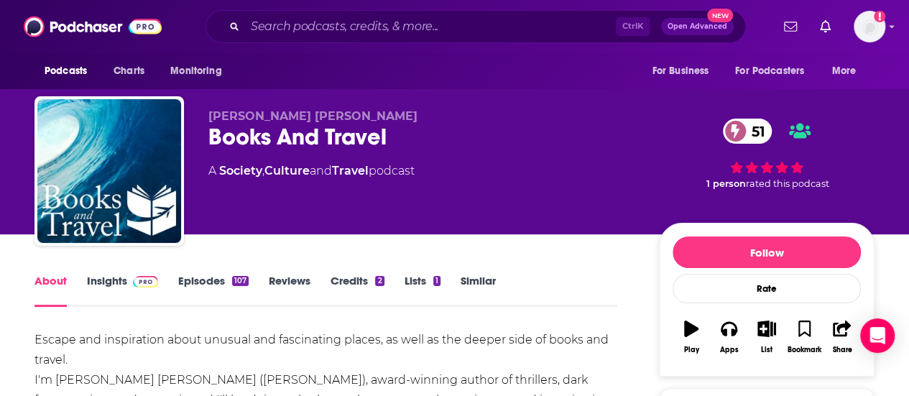
click at [358, 141] on div "Books And Travel 51" at bounding box center [422, 137] width 428 height 28
copy h1 "Travel"
click at [400, 134] on div "Books And Travel 51" at bounding box center [422, 137] width 428 height 28
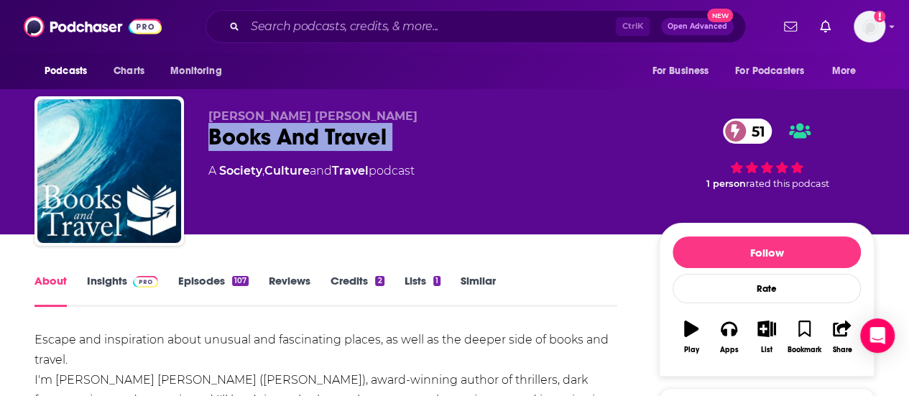
drag, startPoint x: 400, startPoint y: 134, endPoint x: 211, endPoint y: 149, distance: 189.6
click at [211, 149] on div "Books And Travel 51" at bounding box center [422, 137] width 428 height 28
click at [356, 172] on link "Travel" at bounding box center [350, 171] width 37 height 14
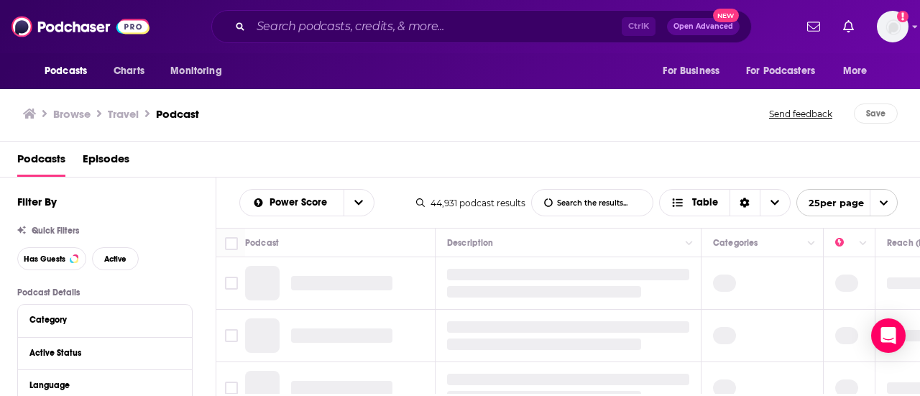
scroll to position [4, 0]
click at [361, 202] on icon "open menu" at bounding box center [358, 203] width 9 height 10
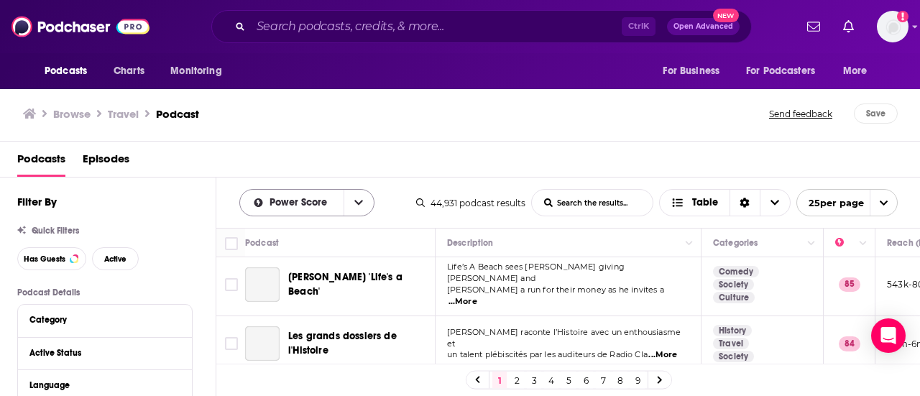
scroll to position [0, 0]
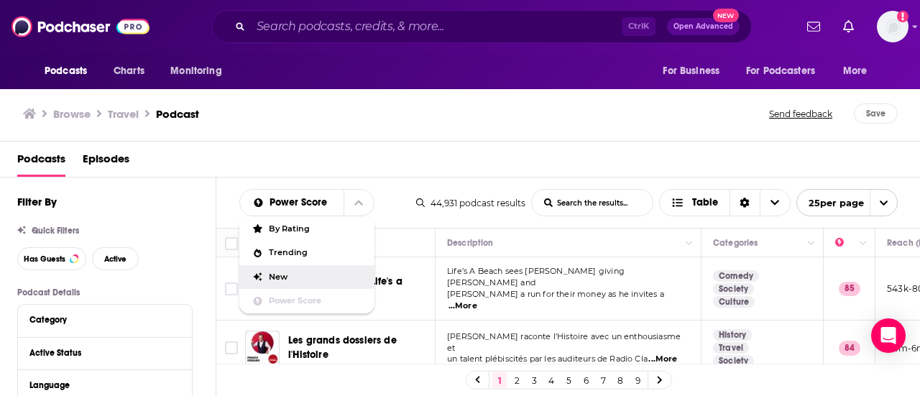
click at [175, 262] on div "Has Guests Active" at bounding box center [116, 258] width 198 height 23
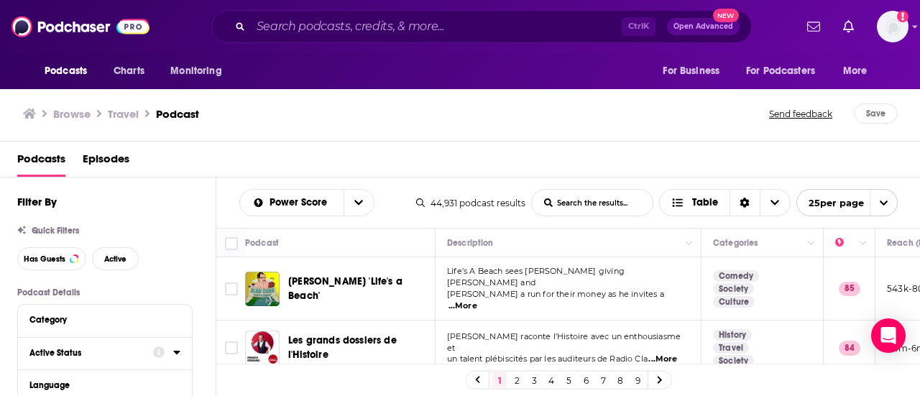
click at [141, 345] on button "Active Status" at bounding box center [91, 352] width 124 height 18
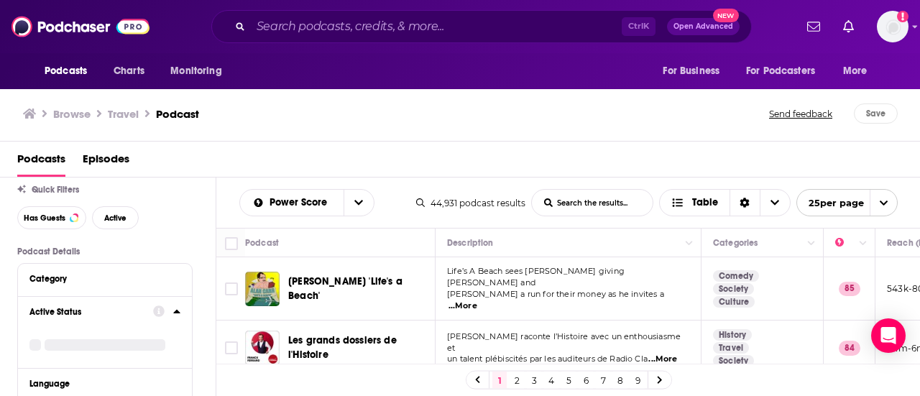
scroll to position [42, 0]
click at [159, 334] on span "All" at bounding box center [97, 337] width 134 height 19
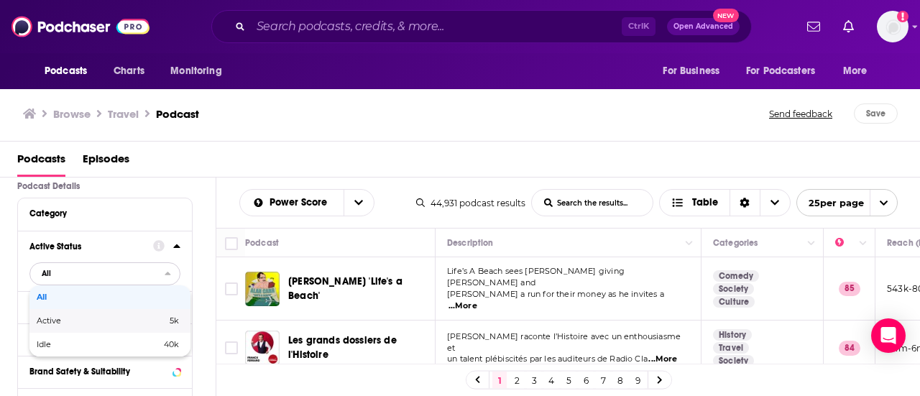
click at [160, 323] on span "5k" at bounding box center [146, 321] width 65 height 8
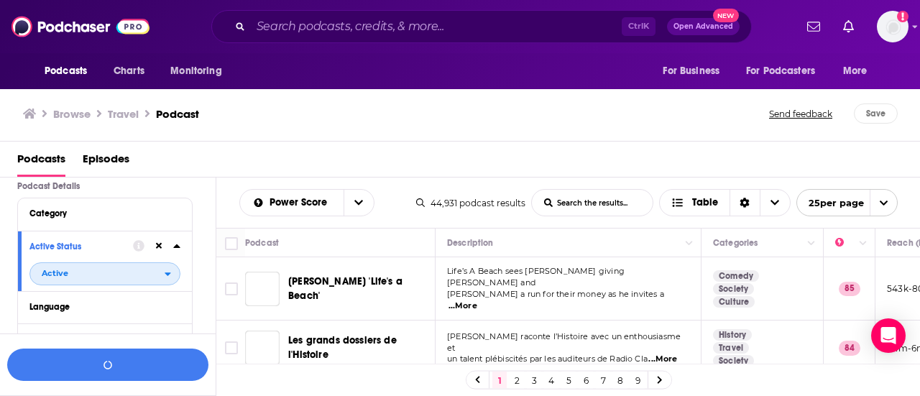
scroll to position [142, 0]
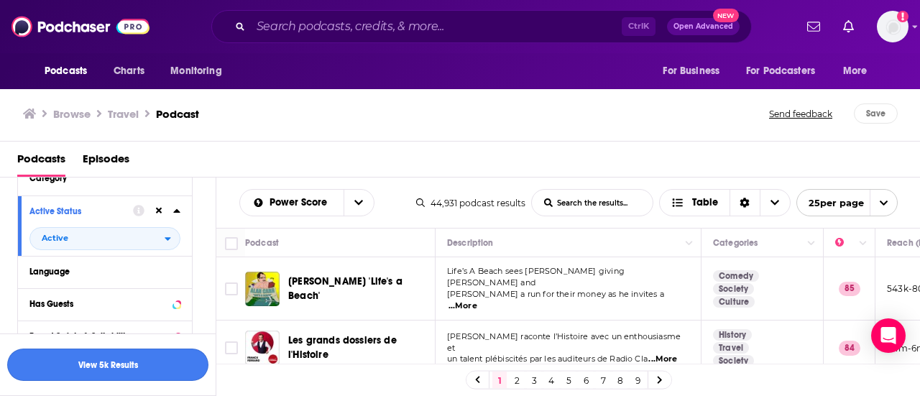
click at [165, 366] on button "View 5k Results" at bounding box center [107, 365] width 201 height 32
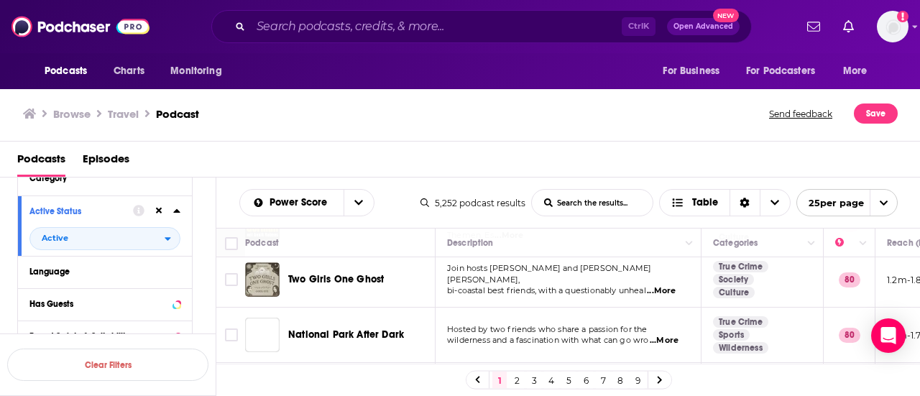
scroll to position [235, 0]
click at [665, 285] on span "...More" at bounding box center [661, 290] width 29 height 11
click at [581, 159] on div "Podcasts Episodes" at bounding box center [463, 161] width 892 height 29
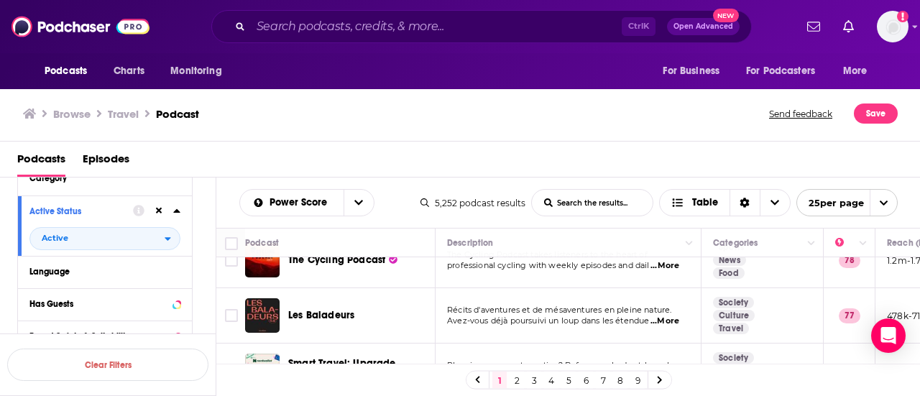
scroll to position [650, 0]
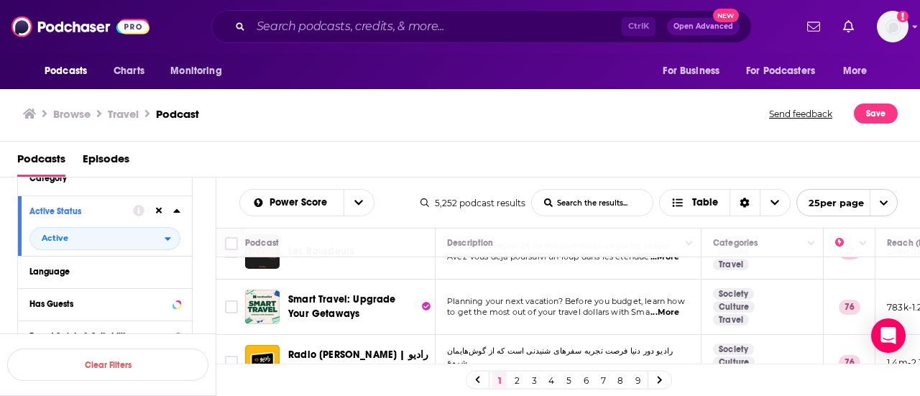
click at [671, 296] on p "Planning your next vacation? Before you budget, learn how" at bounding box center [567, 301] width 241 height 11
click at [670, 307] on span "...More" at bounding box center [664, 312] width 29 height 11
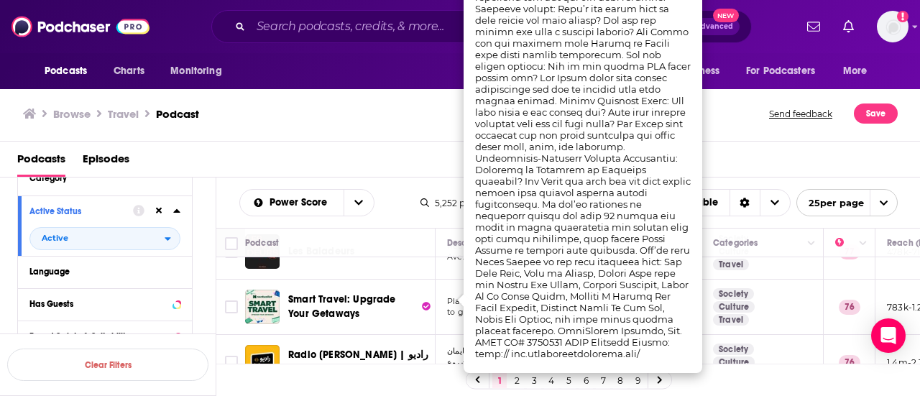
click at [703, 335] on td "Society Culture Travel" at bounding box center [762, 362] width 122 height 55
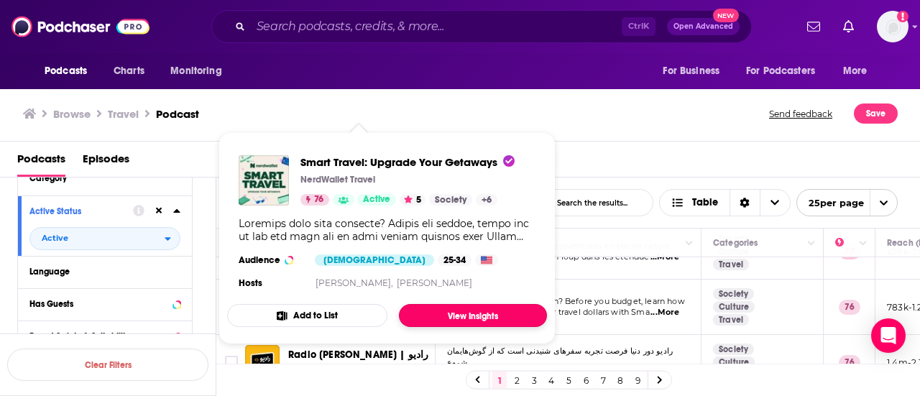
drag, startPoint x: 377, startPoint y: 292, endPoint x: 412, endPoint y: 313, distance: 41.2
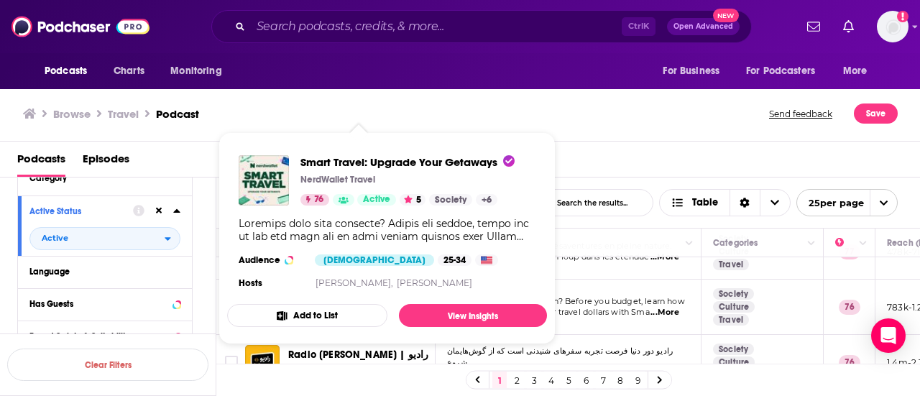
click at [604, 307] on span "to get the most out of your travel dollars with Sma" at bounding box center [548, 312] width 203 height 10
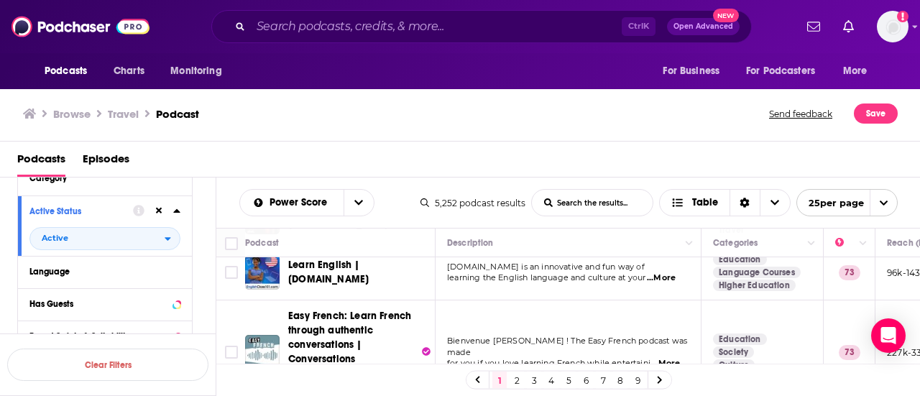
scroll to position [1328, 0]
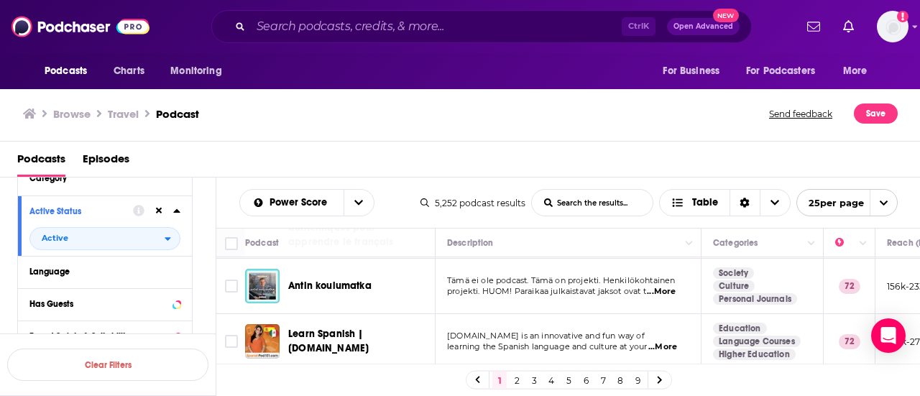
click at [519, 382] on link "2" at bounding box center [516, 380] width 14 height 17
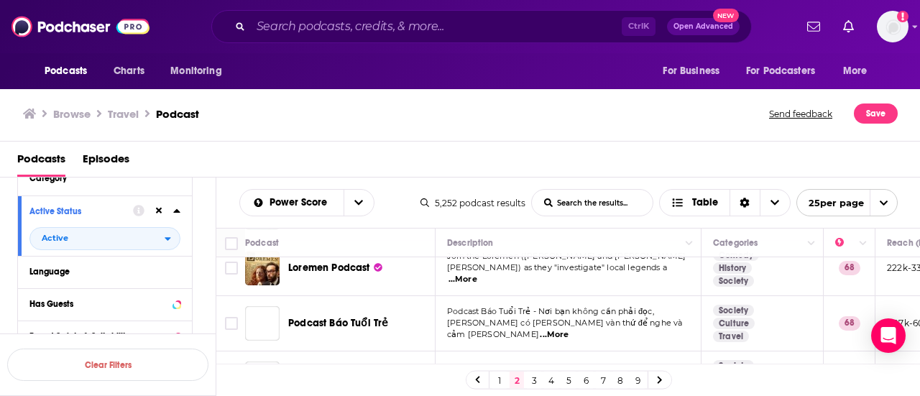
scroll to position [1360, 0]
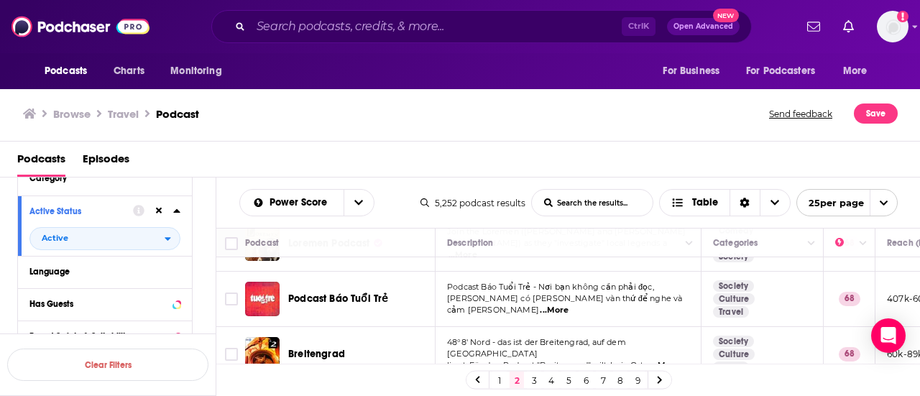
click at [532, 382] on link "3" at bounding box center [534, 380] width 14 height 17
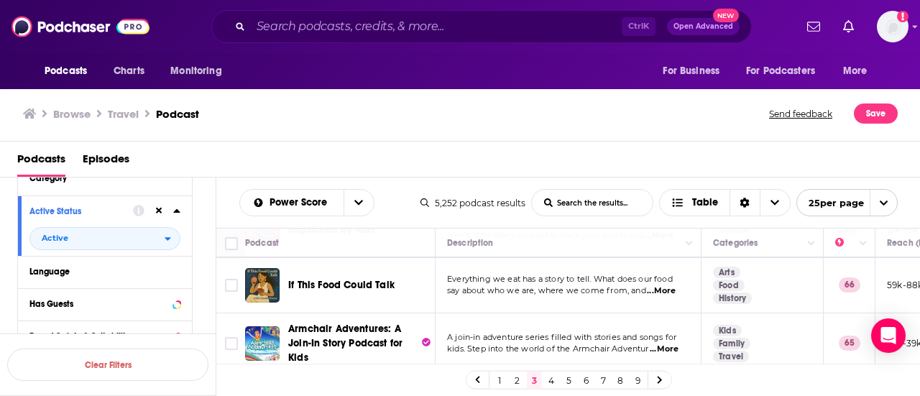
scroll to position [1316, 0]
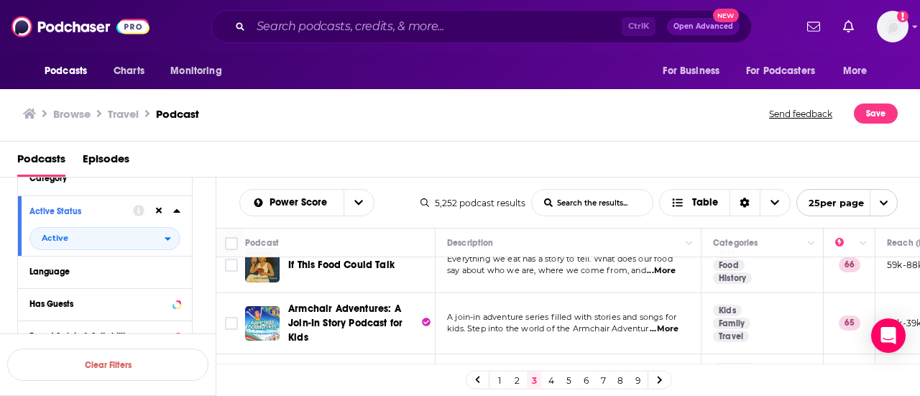
click at [665, 382] on span "...More" at bounding box center [658, 387] width 29 height 11
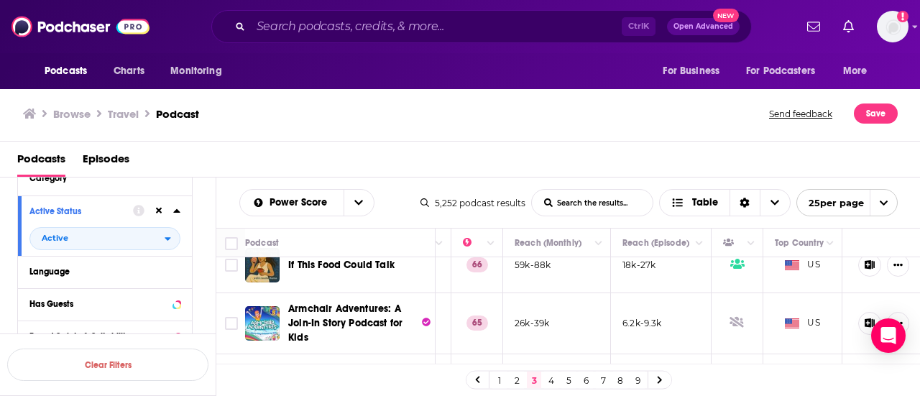
scroll to position [1316, 387]
click at [554, 379] on link "4" at bounding box center [551, 380] width 14 height 17
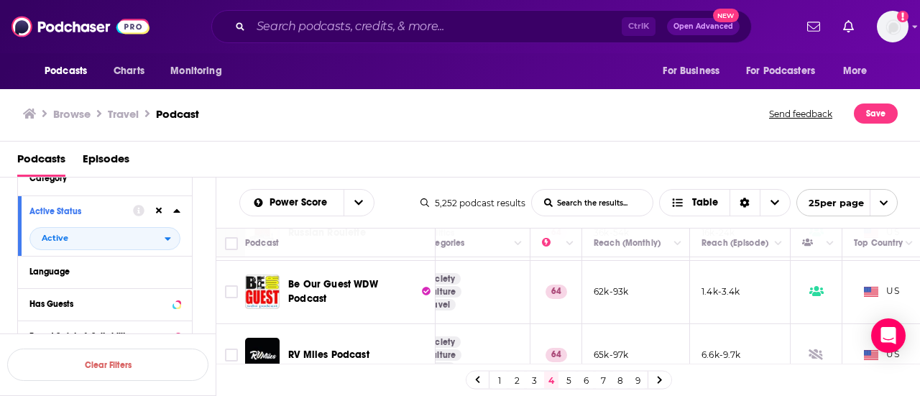
scroll to position [1311, 293]
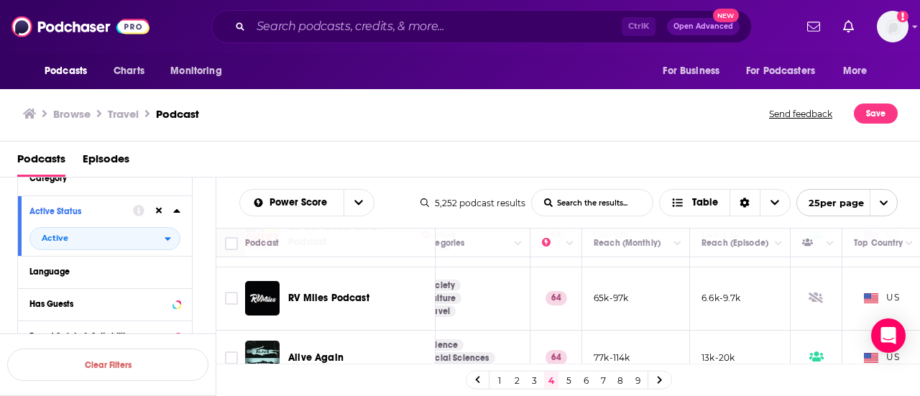
click at [564, 385] on link "5" at bounding box center [568, 380] width 14 height 17
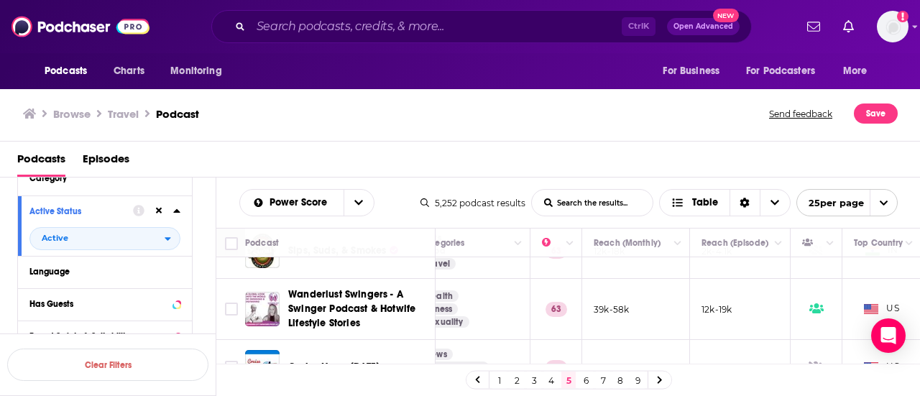
scroll to position [1302, 293]
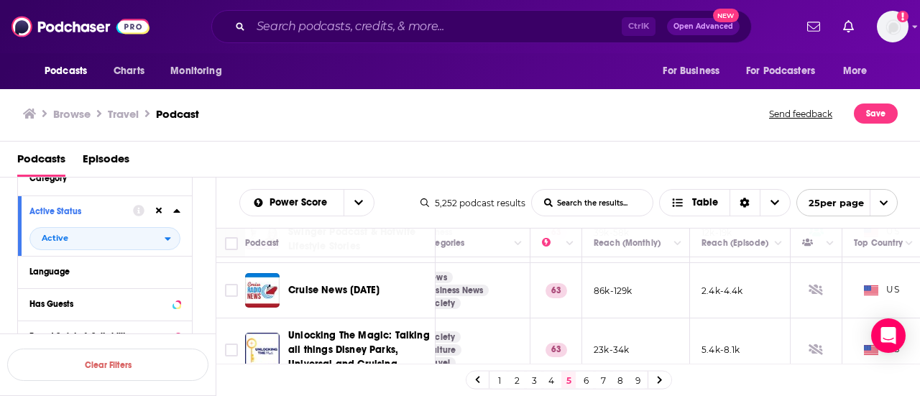
click at [588, 379] on link "6" at bounding box center [585, 380] width 14 height 17
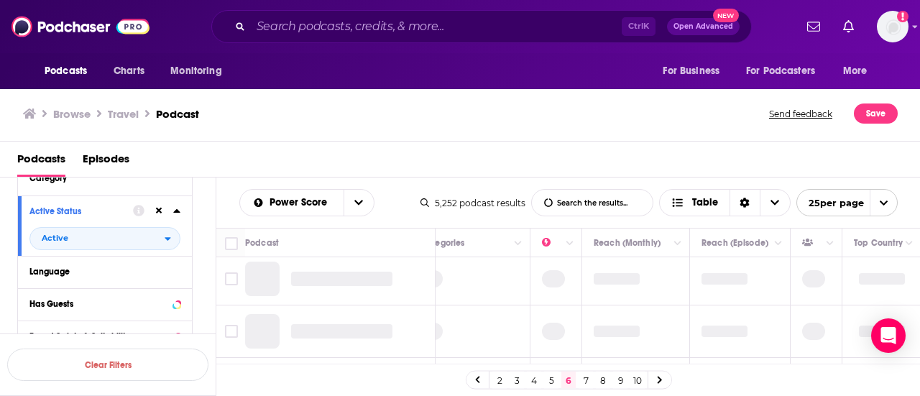
scroll to position [0, 293]
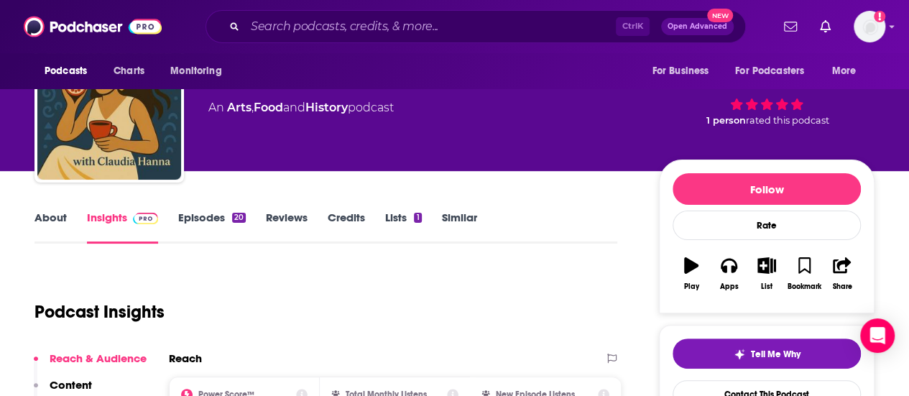
scroll to position [60, 0]
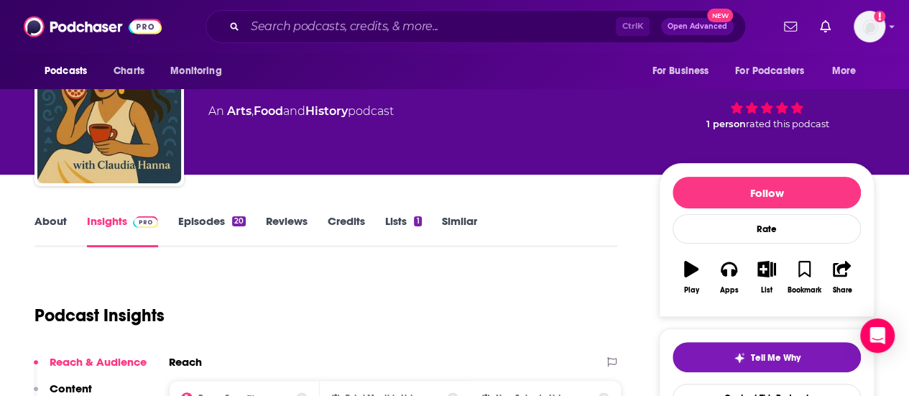
click at [65, 220] on link "About" at bounding box center [50, 230] width 32 height 33
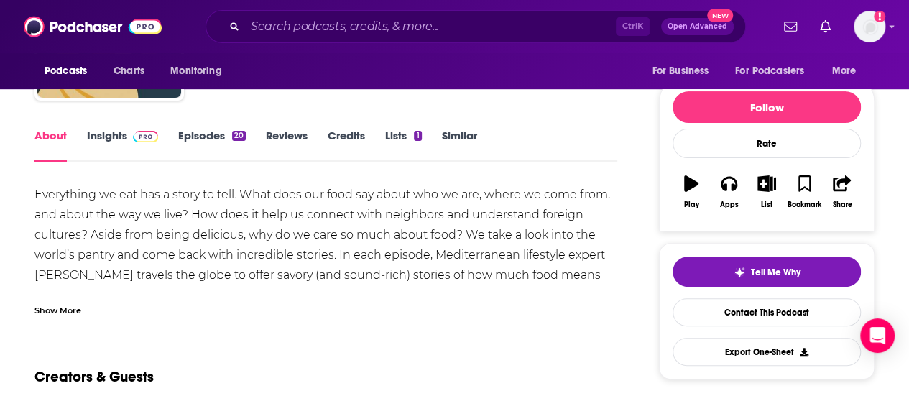
scroll to position [147, 0]
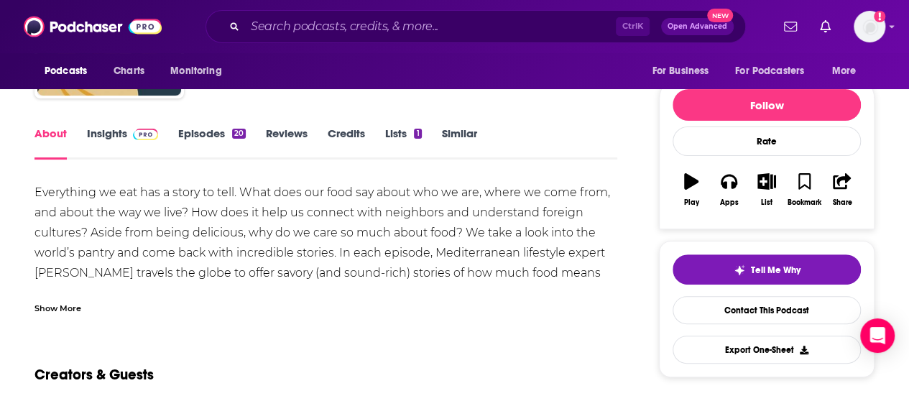
click at [195, 142] on link "Episodes 20" at bounding box center [212, 142] width 68 height 33
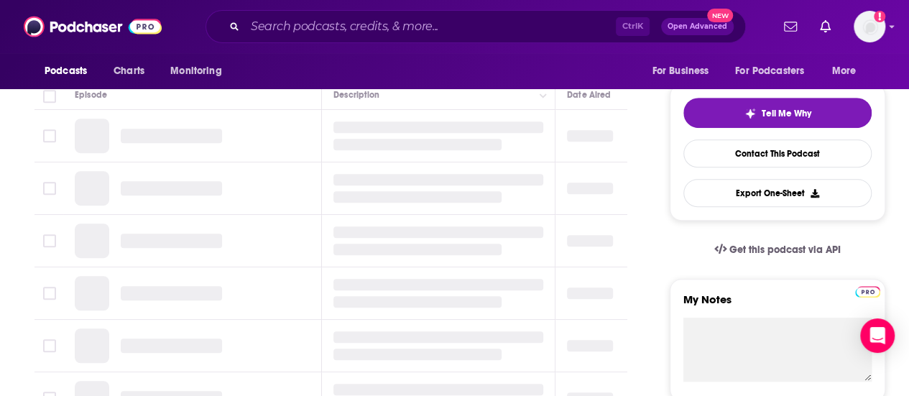
scroll to position [234, 0]
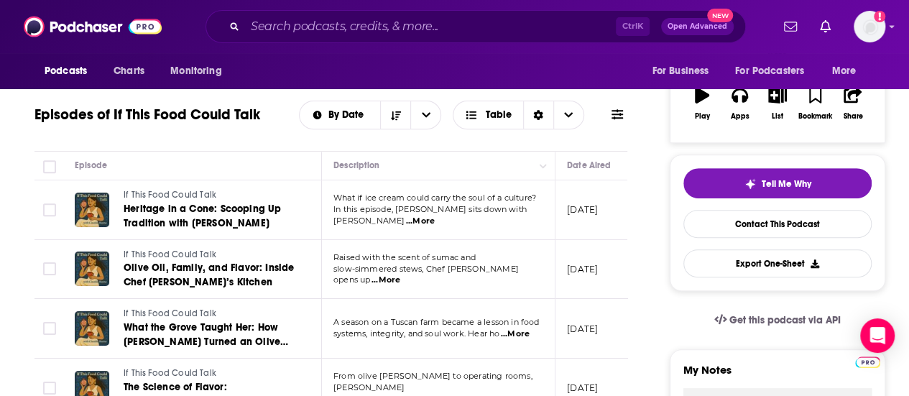
click at [435, 218] on span "...More" at bounding box center [420, 221] width 29 height 11
click at [568, 242] on td "[DATE]" at bounding box center [601, 270] width 93 height 60
click at [528, 280] on td "Raised with the scent of sumac and slow-simmered stews, Chef [PERSON_NAME] open…" at bounding box center [439, 270] width 234 height 60
click at [400, 274] on span "...More" at bounding box center [386, 279] width 29 height 11
click at [586, 284] on td "July 31, 2025" at bounding box center [601, 270] width 93 height 60
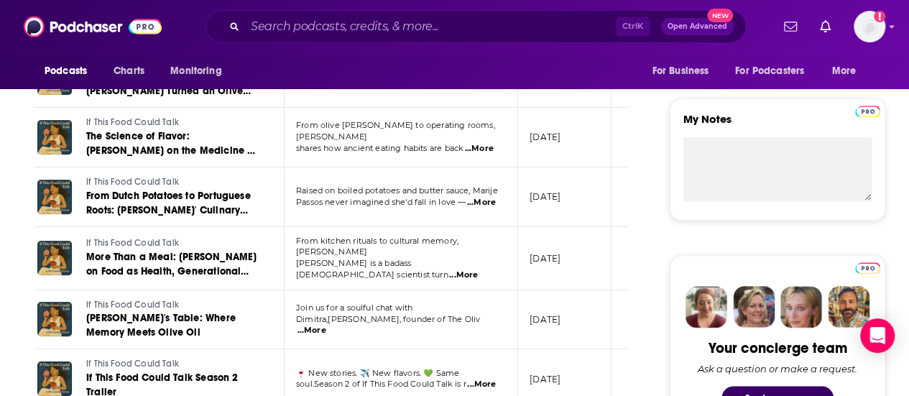
scroll to position [0, 0]
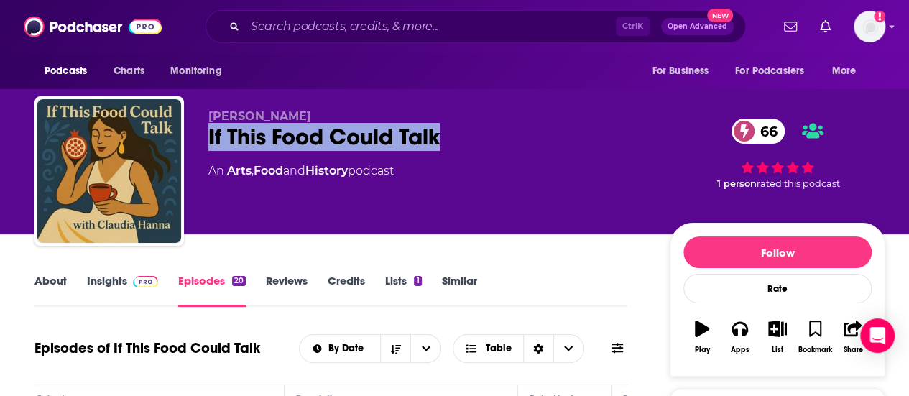
drag, startPoint x: 264, startPoint y: 137, endPoint x: 195, endPoint y: 137, distance: 69.0
click at [195, 137] on div "Claudia Hanna If This Food Could Talk 66 An Arts , Food and History podcast 66 …" at bounding box center [459, 173] width 851 height 155
copy h2 "If This Food Could Talk"
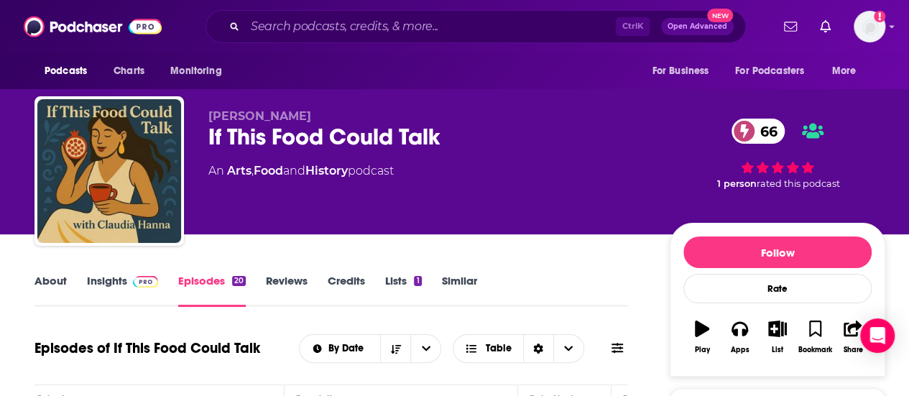
click at [324, 113] on p "Claudia Hanna" at bounding box center [427, 116] width 438 height 14
click at [37, 286] on link "About" at bounding box center [50, 290] width 32 height 33
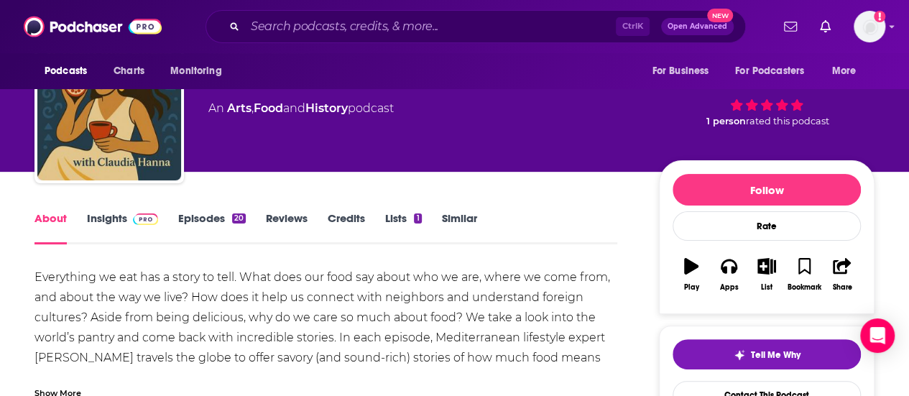
scroll to position [116, 0]
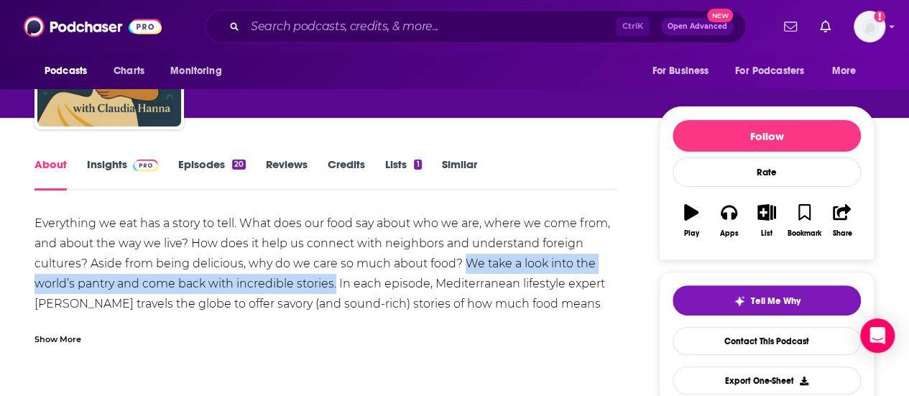
drag, startPoint x: 463, startPoint y: 261, endPoint x: 336, endPoint y: 282, distance: 128.3
click at [336, 282] on div "Everything we eat has a story to tell. What does our food say about who we are,…" at bounding box center [325, 273] width 583 height 121
copy div "We take a look into the world’s pantry and come back with incredible stories."
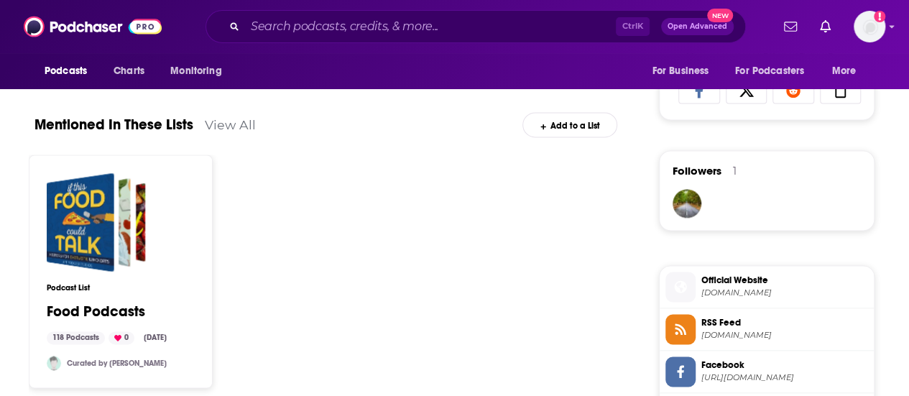
scroll to position [1242, 0]
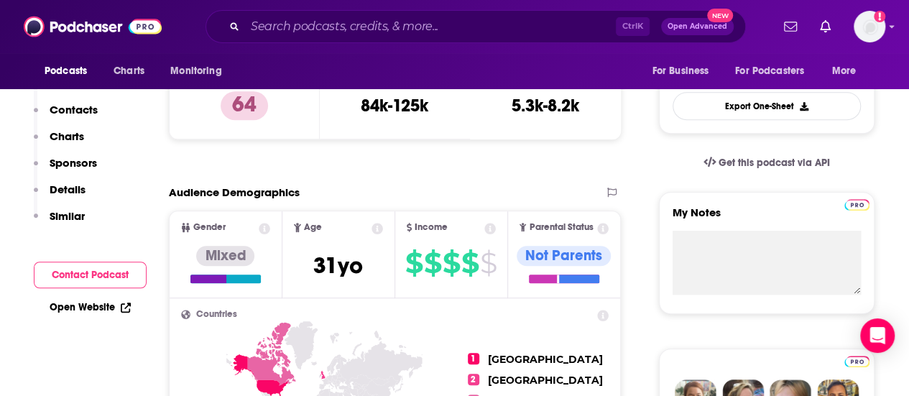
scroll to position [88, 0]
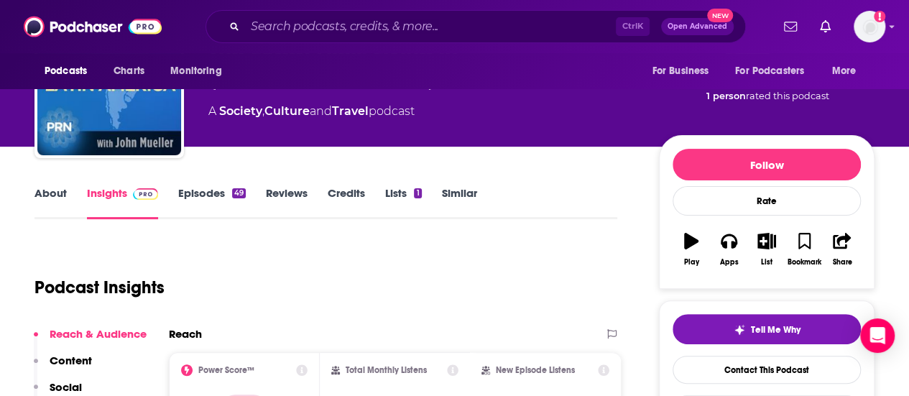
click at [227, 194] on link "Episodes 49" at bounding box center [212, 202] width 68 height 33
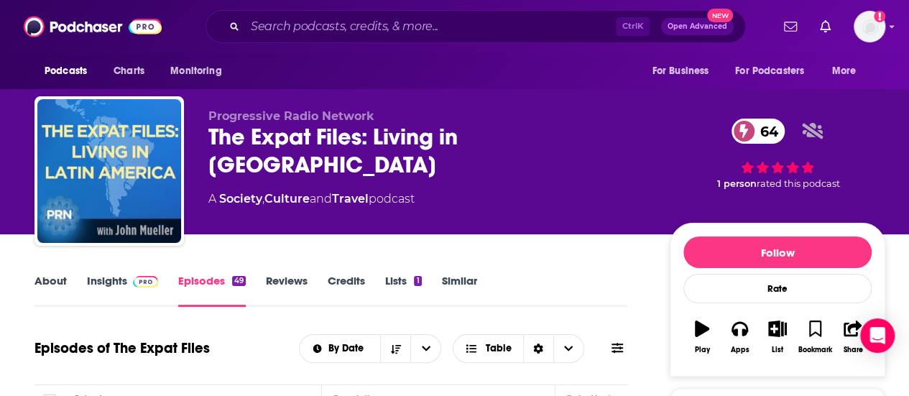
scroll to position [148, 0]
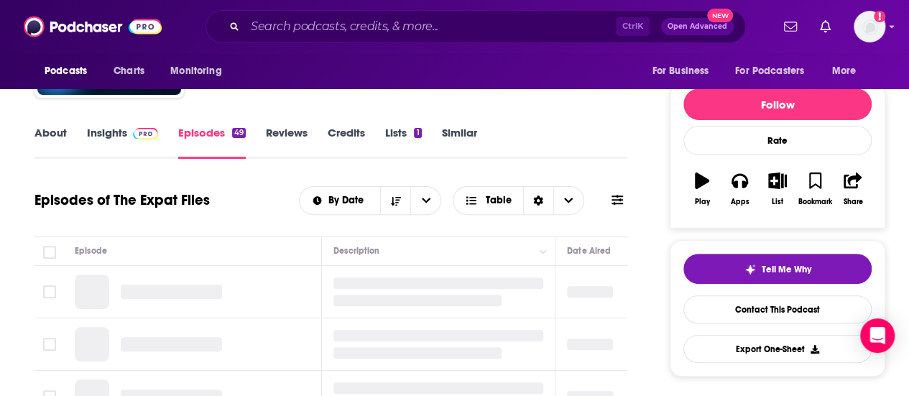
click at [65, 137] on link "About" at bounding box center [50, 142] width 32 height 33
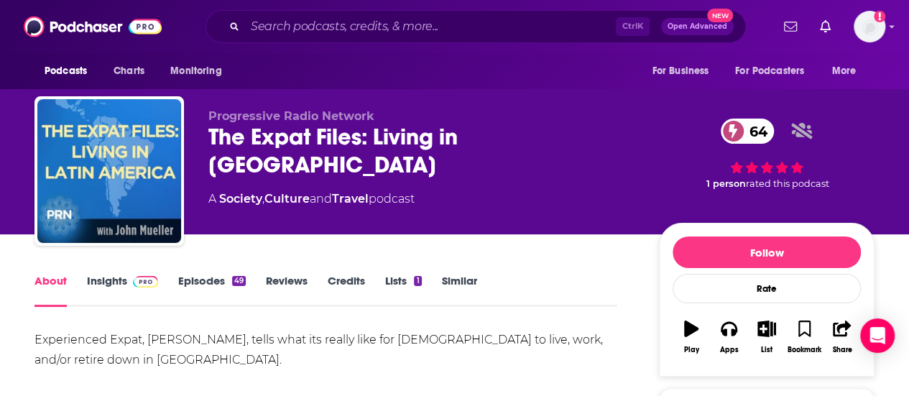
scroll to position [37, 0]
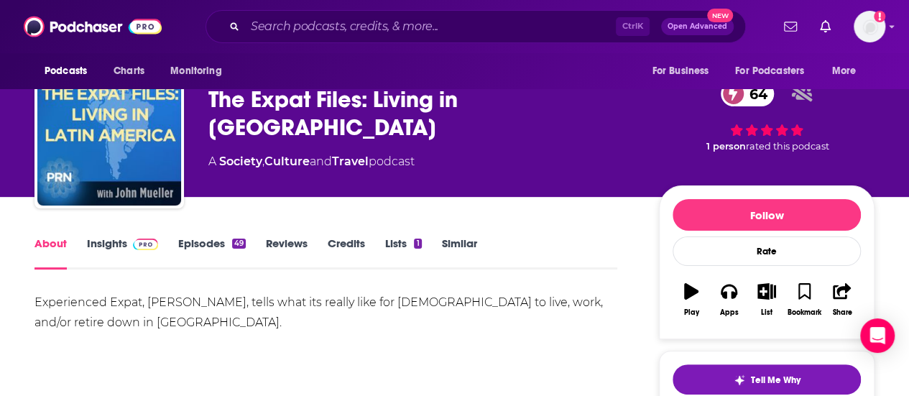
click at [226, 261] on link "Episodes 49" at bounding box center [212, 252] width 68 height 33
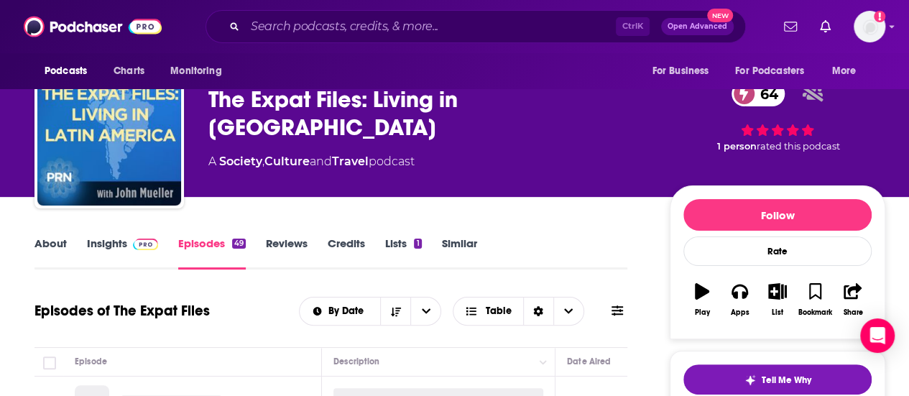
scroll to position [211, 0]
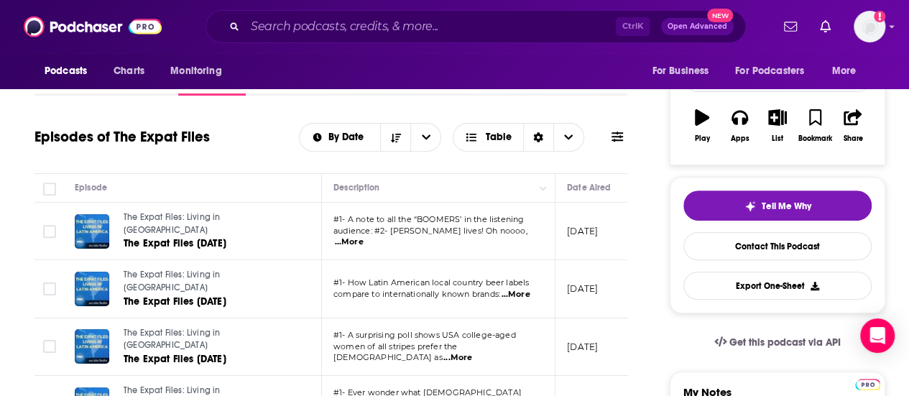
click at [364, 236] on span "...More" at bounding box center [349, 241] width 29 height 11
click at [451, 342] on span "women of all stripes prefer the [DEMOGRAPHIC_DATA] as" at bounding box center [395, 352] width 124 height 22
click at [515, 289] on span "...More" at bounding box center [515, 294] width 29 height 11
click at [562, 351] on td "[DATE]" at bounding box center [601, 346] width 93 height 57
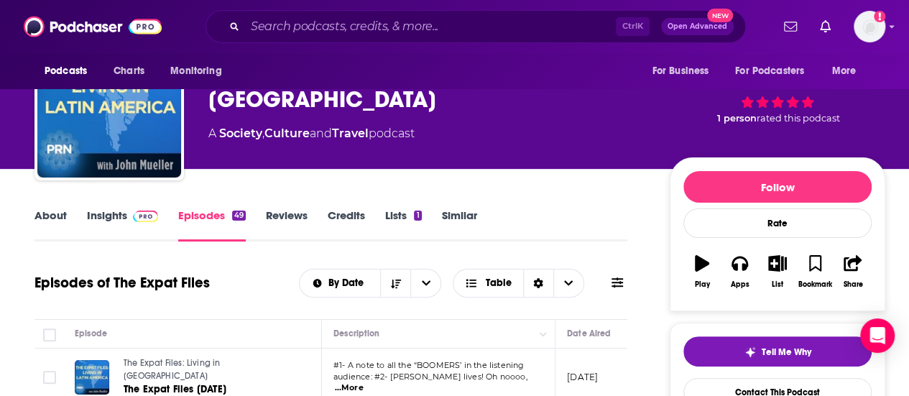
scroll to position [0, 0]
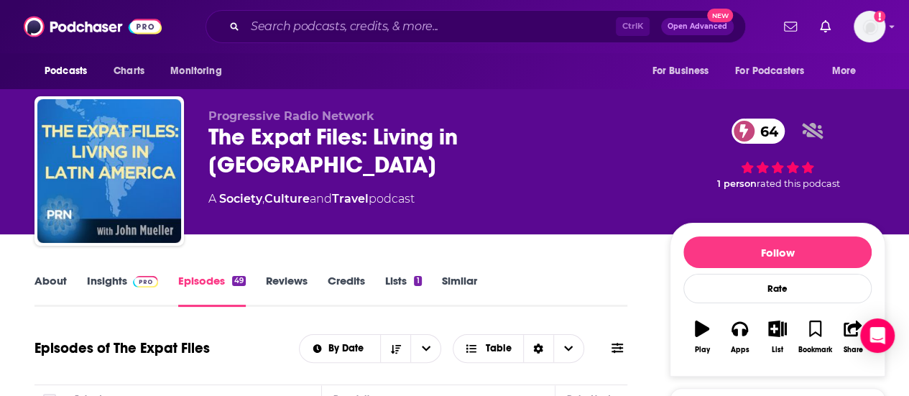
click at [56, 277] on link "About" at bounding box center [50, 290] width 32 height 33
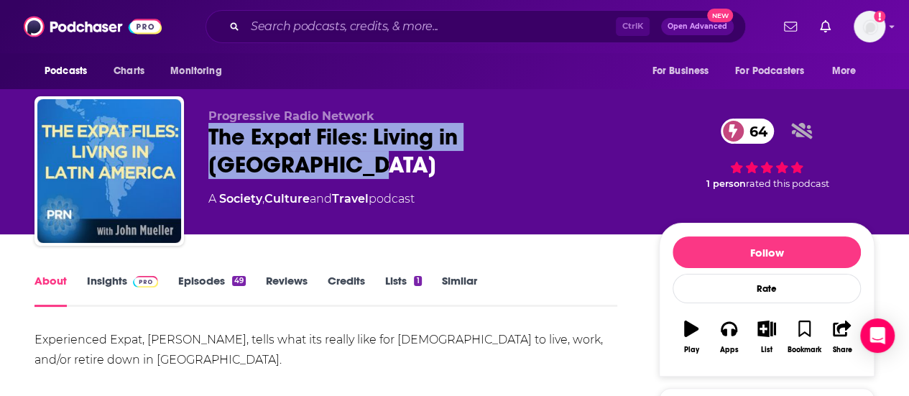
drag, startPoint x: 623, startPoint y: 142, endPoint x: 210, endPoint y: 146, distance: 413.2
click at [210, 146] on div "The Expat Files: Living in [GEOGRAPHIC_DATA] 64" at bounding box center [422, 151] width 428 height 56
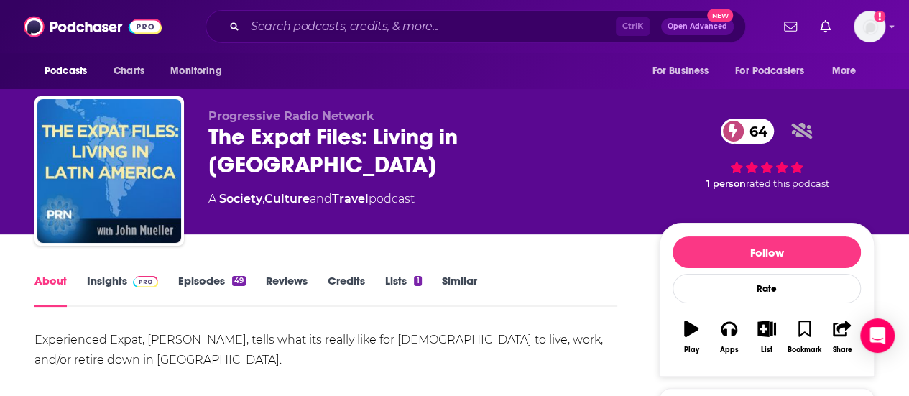
click at [223, 272] on div "About Insights Episodes 49 Reviews Credits Lists 1 Similar" at bounding box center [325, 289] width 583 height 35
click at [200, 287] on link "Episodes 49" at bounding box center [212, 290] width 68 height 33
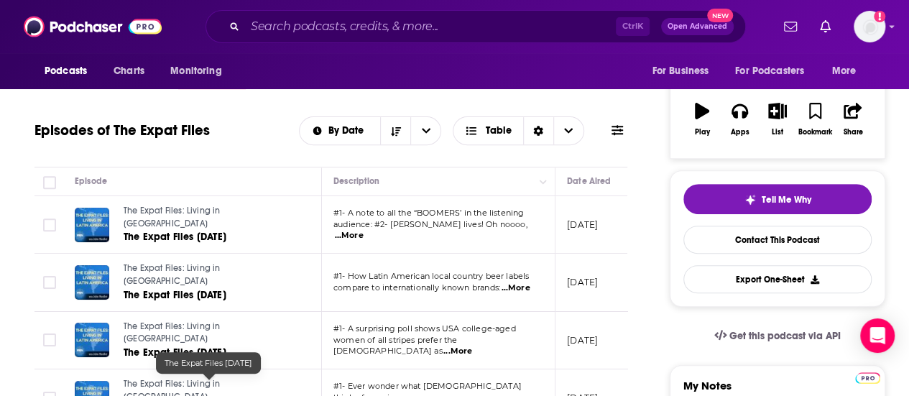
scroll to position [328, 0]
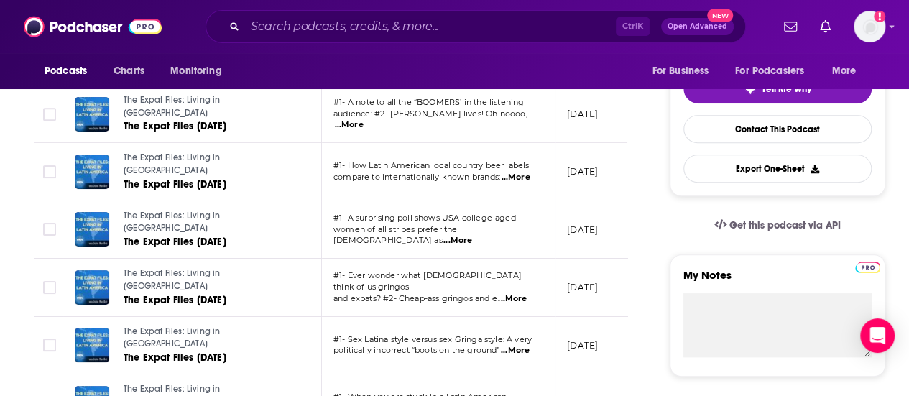
click at [504, 293] on span "...More" at bounding box center [512, 298] width 29 height 11
click at [568, 317] on td "[DATE]" at bounding box center [601, 345] width 93 height 57
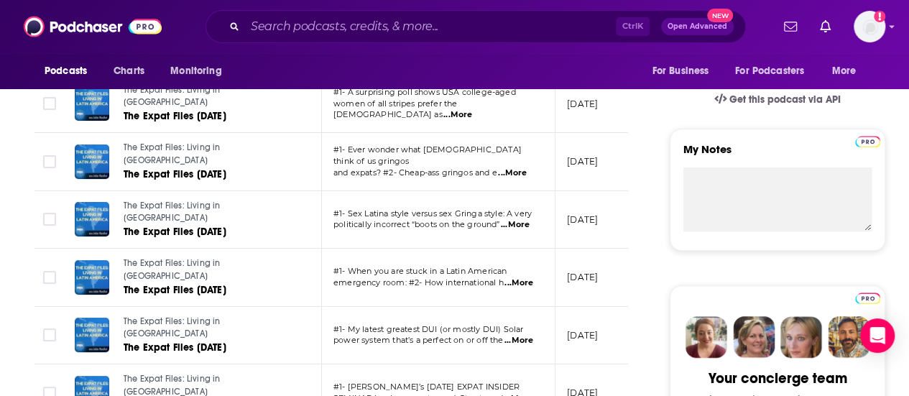
scroll to position [455, 0]
click at [519, 334] on span "...More" at bounding box center [518, 339] width 29 height 11
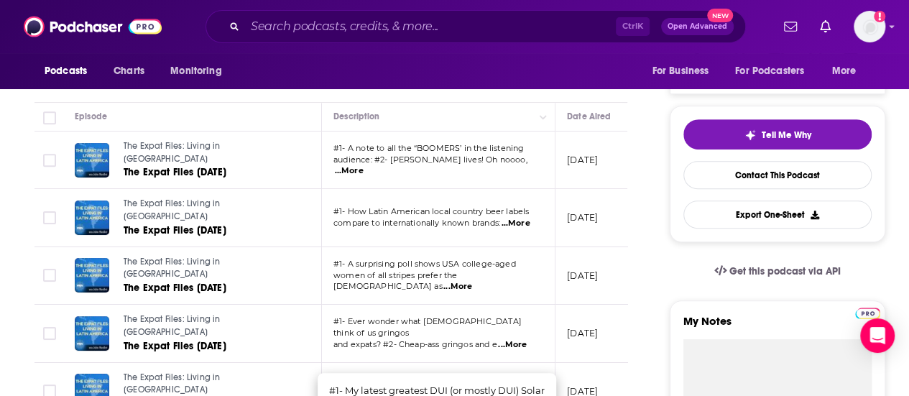
scroll to position [269, 0]
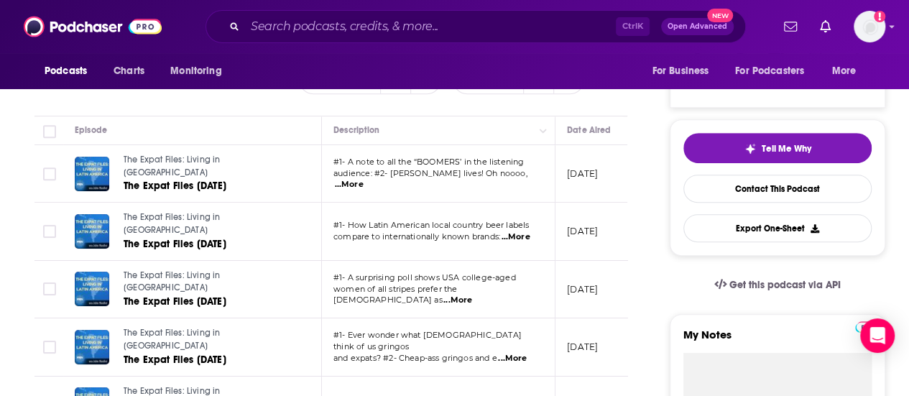
click at [522, 183] on td "#1- A note to all the “BOOMERS’ in the listening audience: #2- [PERSON_NAME] li…" at bounding box center [439, 173] width 234 height 57
click at [364, 179] on span "...More" at bounding box center [349, 184] width 29 height 11
